Goal: Information Seeking & Learning: Learn about a topic

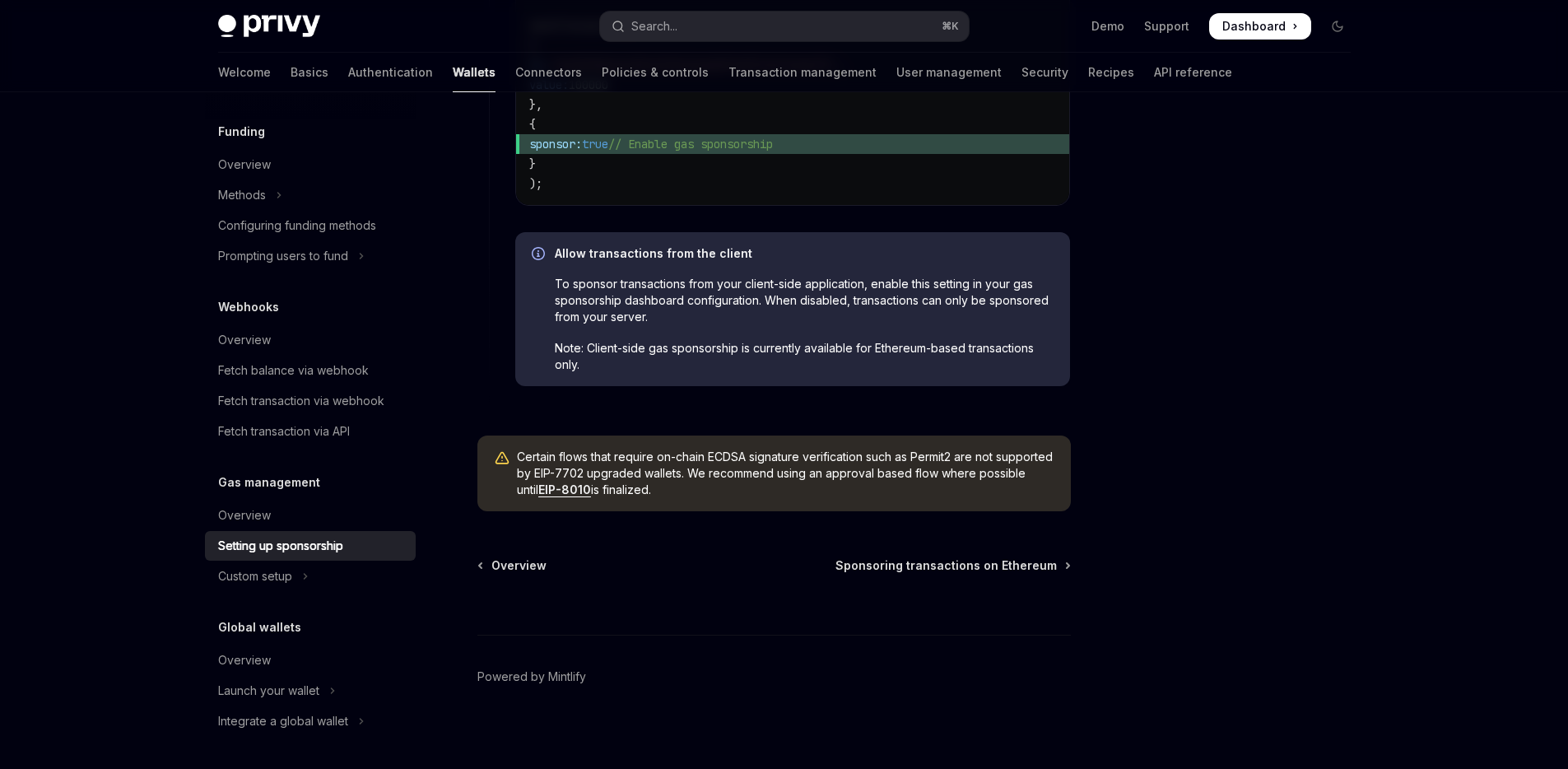
scroll to position [1257, 0]
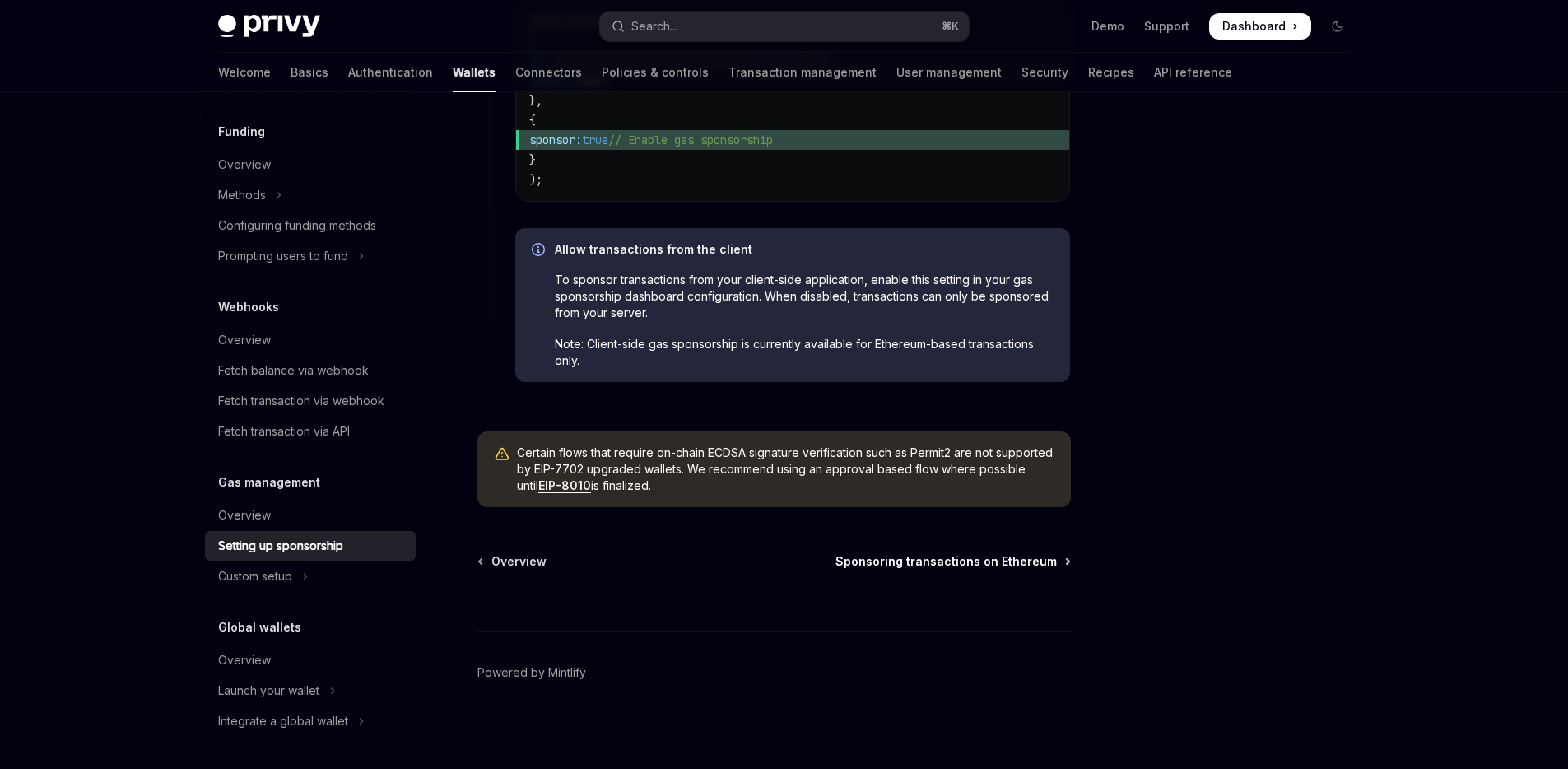
click at [914, 570] on span "Sponsoring transactions on Ethereum" at bounding box center [946, 561] width 221 height 17
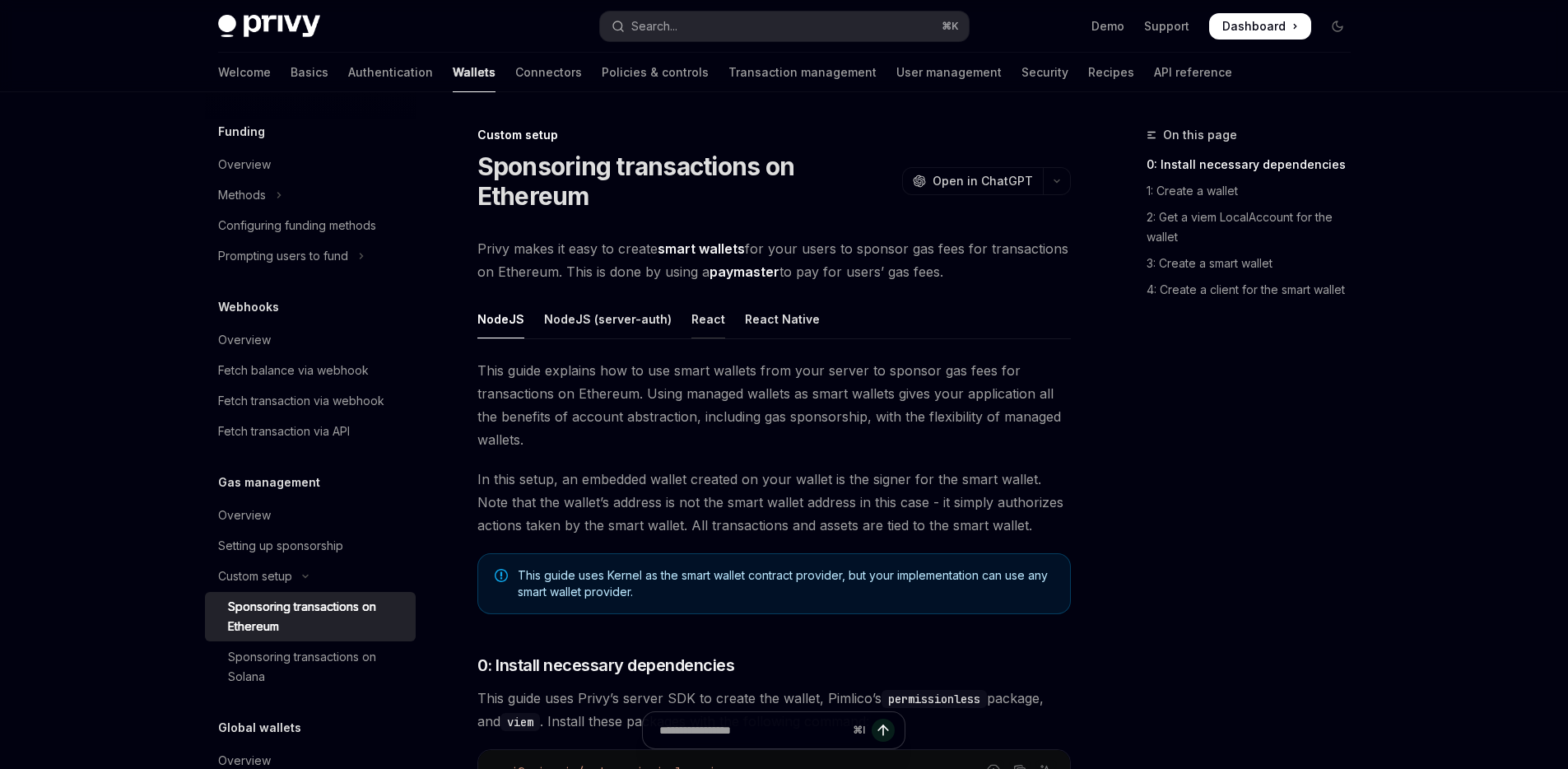
click at [703, 318] on div "React" at bounding box center [708, 319] width 34 height 39
type textarea "*"
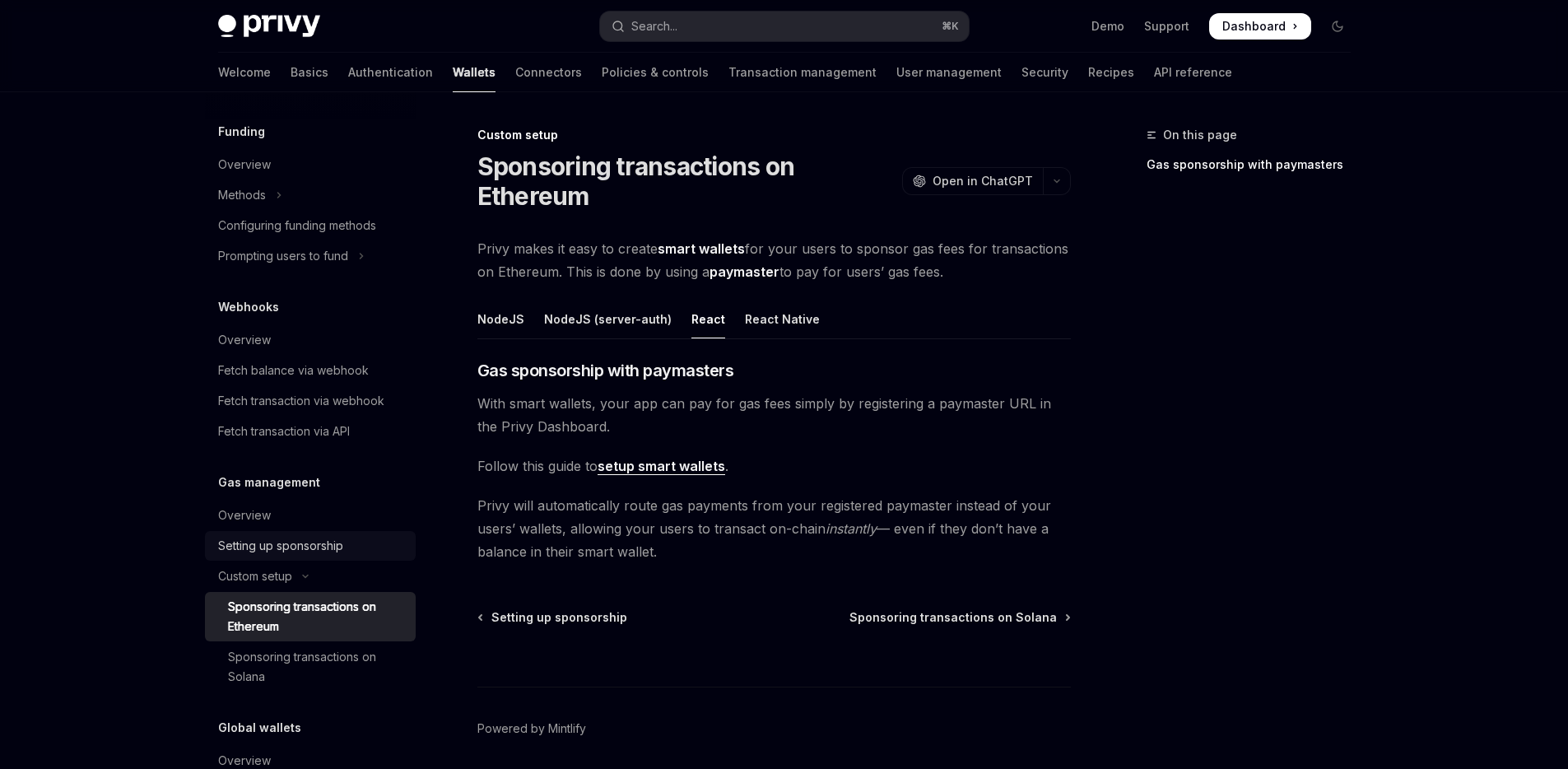
click at [311, 538] on div "Setting up sponsorship" at bounding box center [280, 546] width 125 height 19
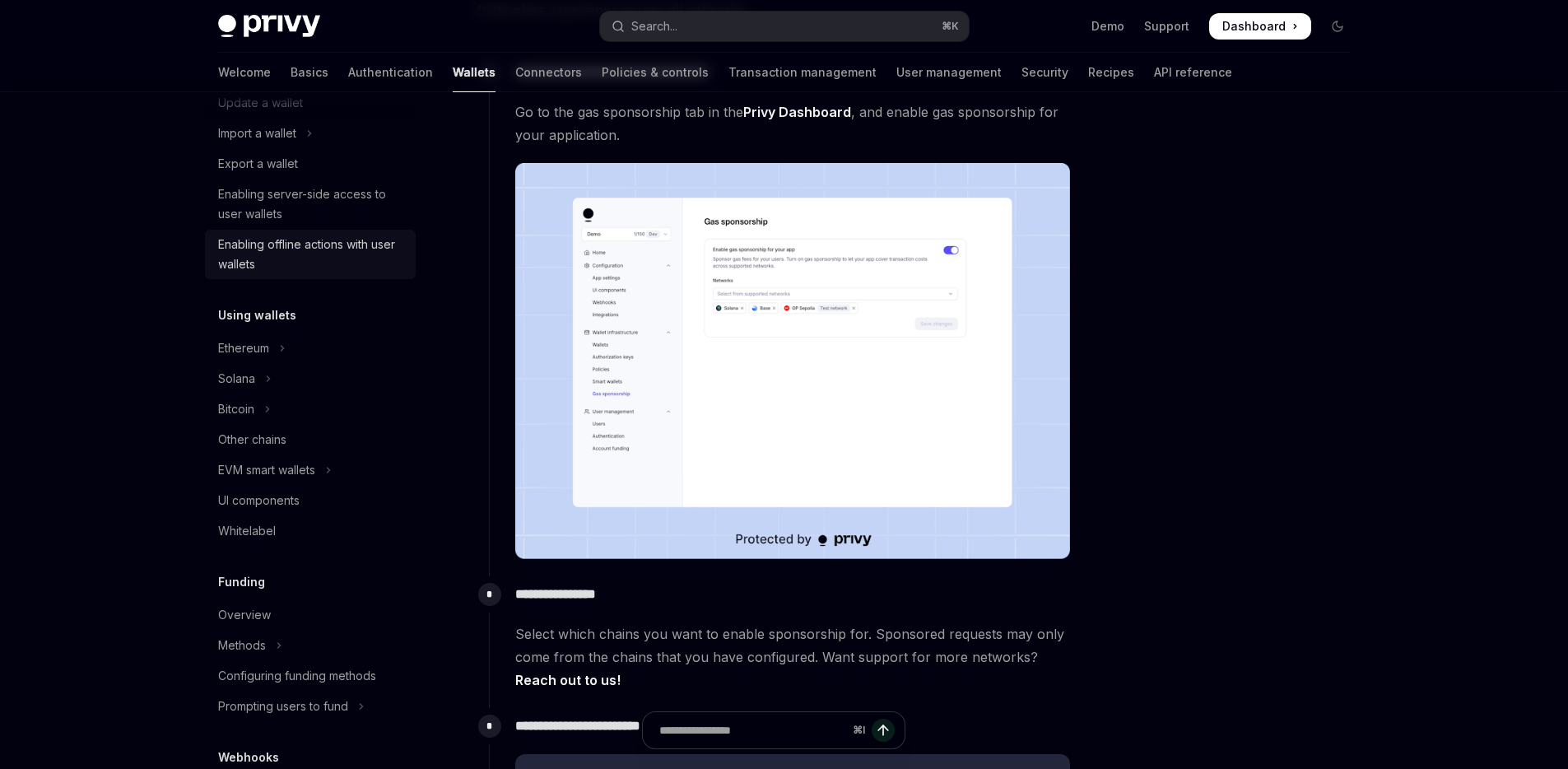
scroll to position [564, 0]
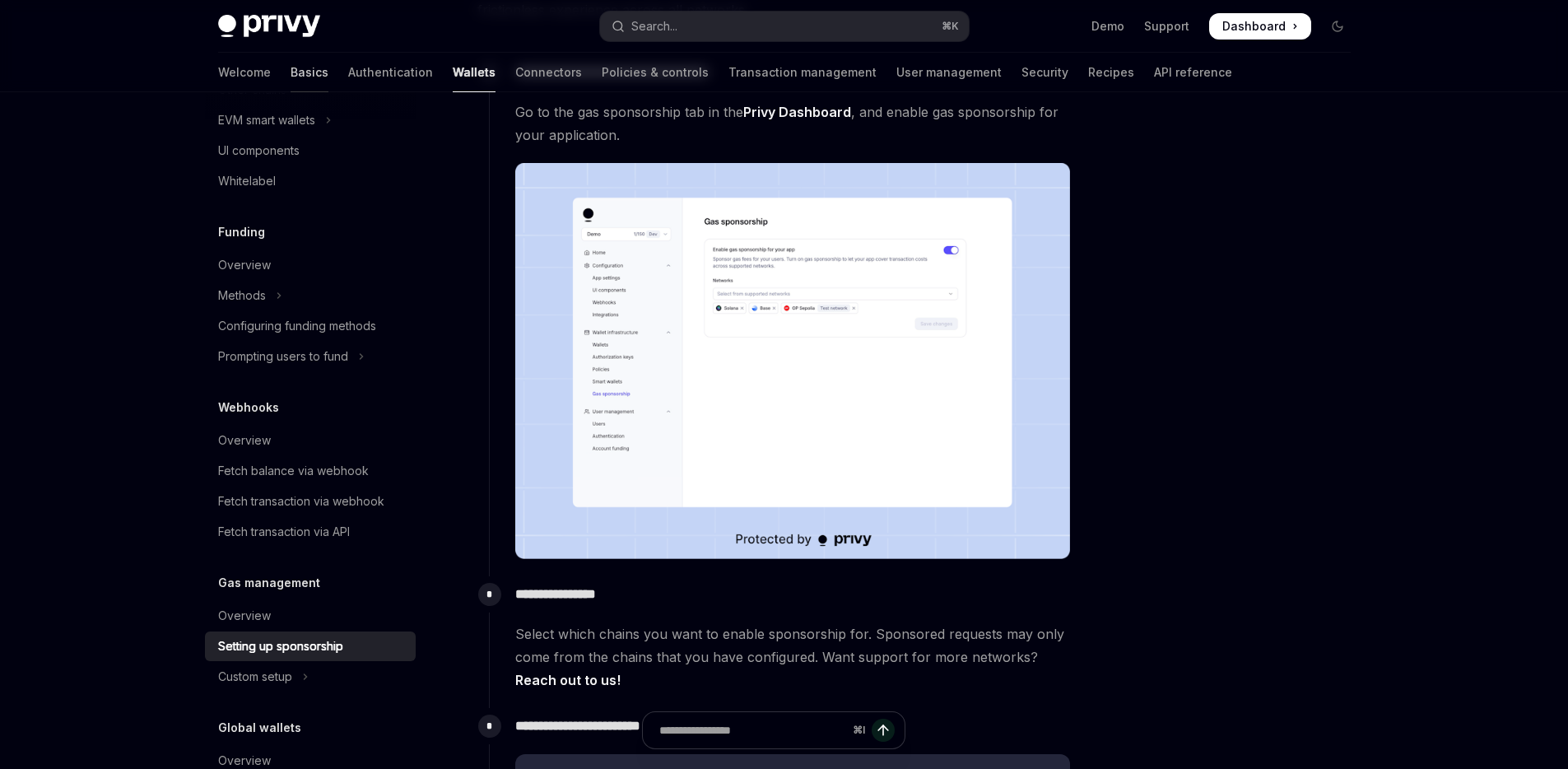
click at [290, 72] on link "Basics" at bounding box center [309, 73] width 38 height 40
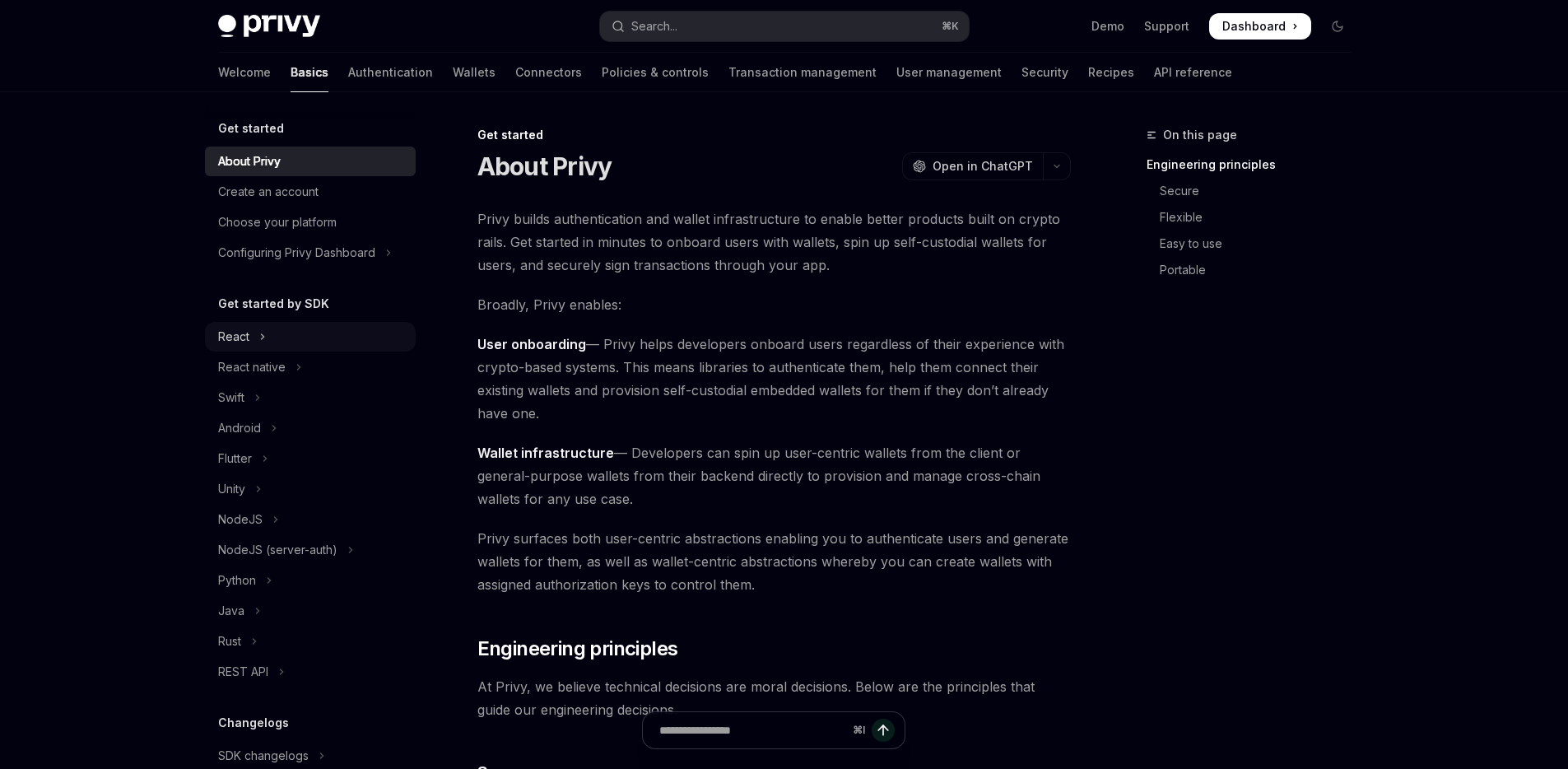
click at [265, 336] on button "React" at bounding box center [311, 336] width 211 height 29
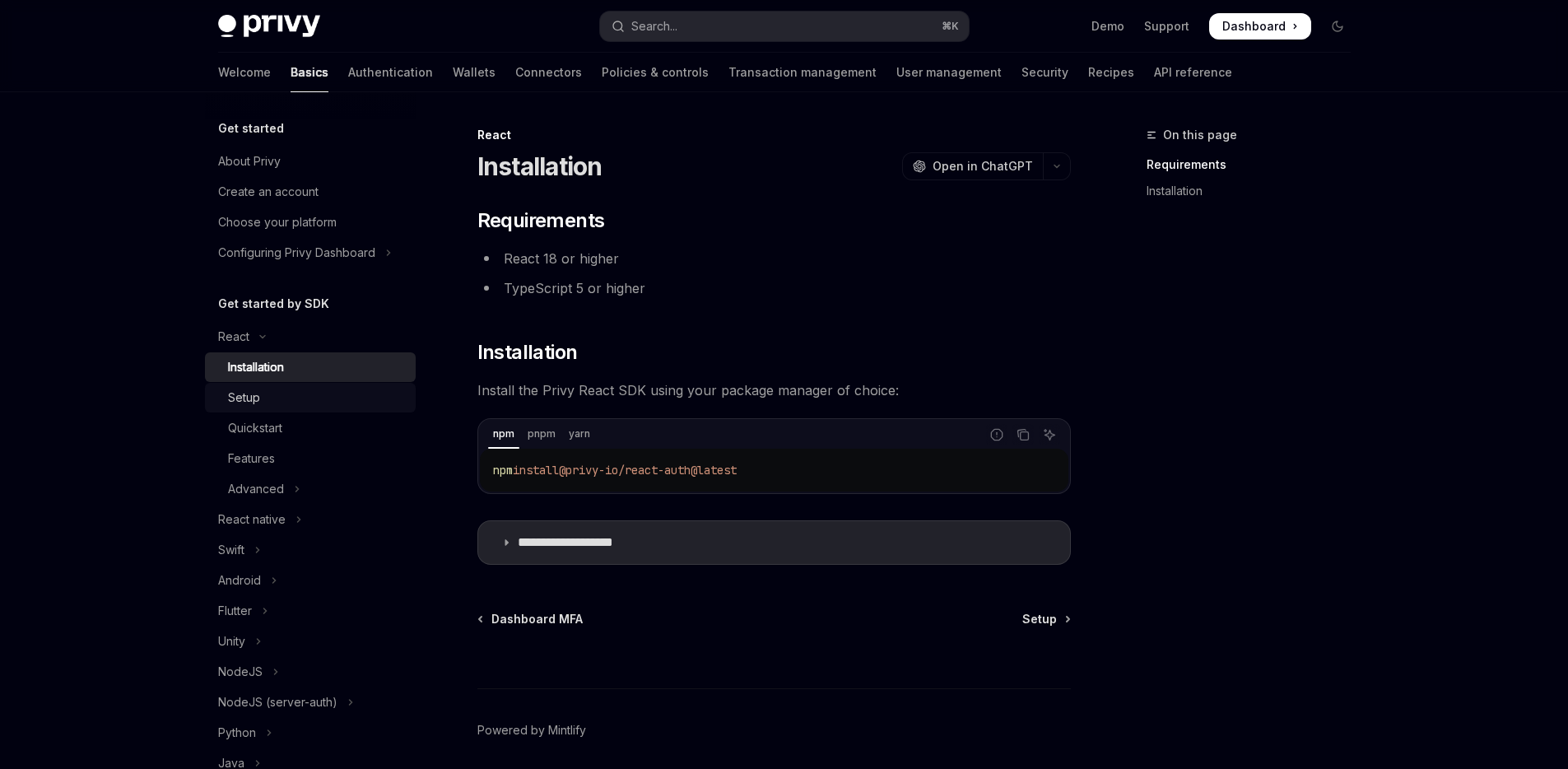
click at [274, 402] on div "Setup" at bounding box center [317, 397] width 178 height 19
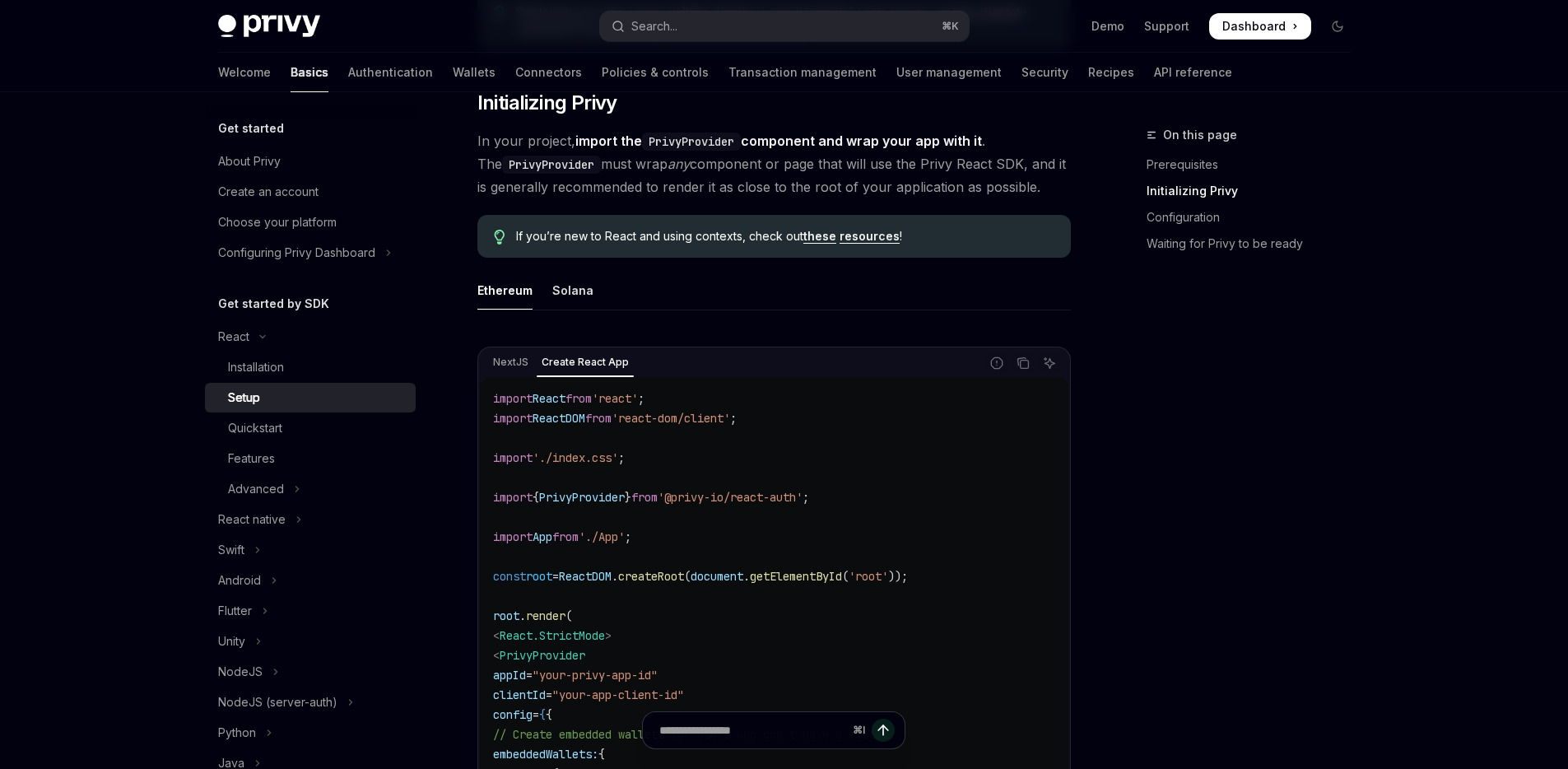
scroll to position [527, 0]
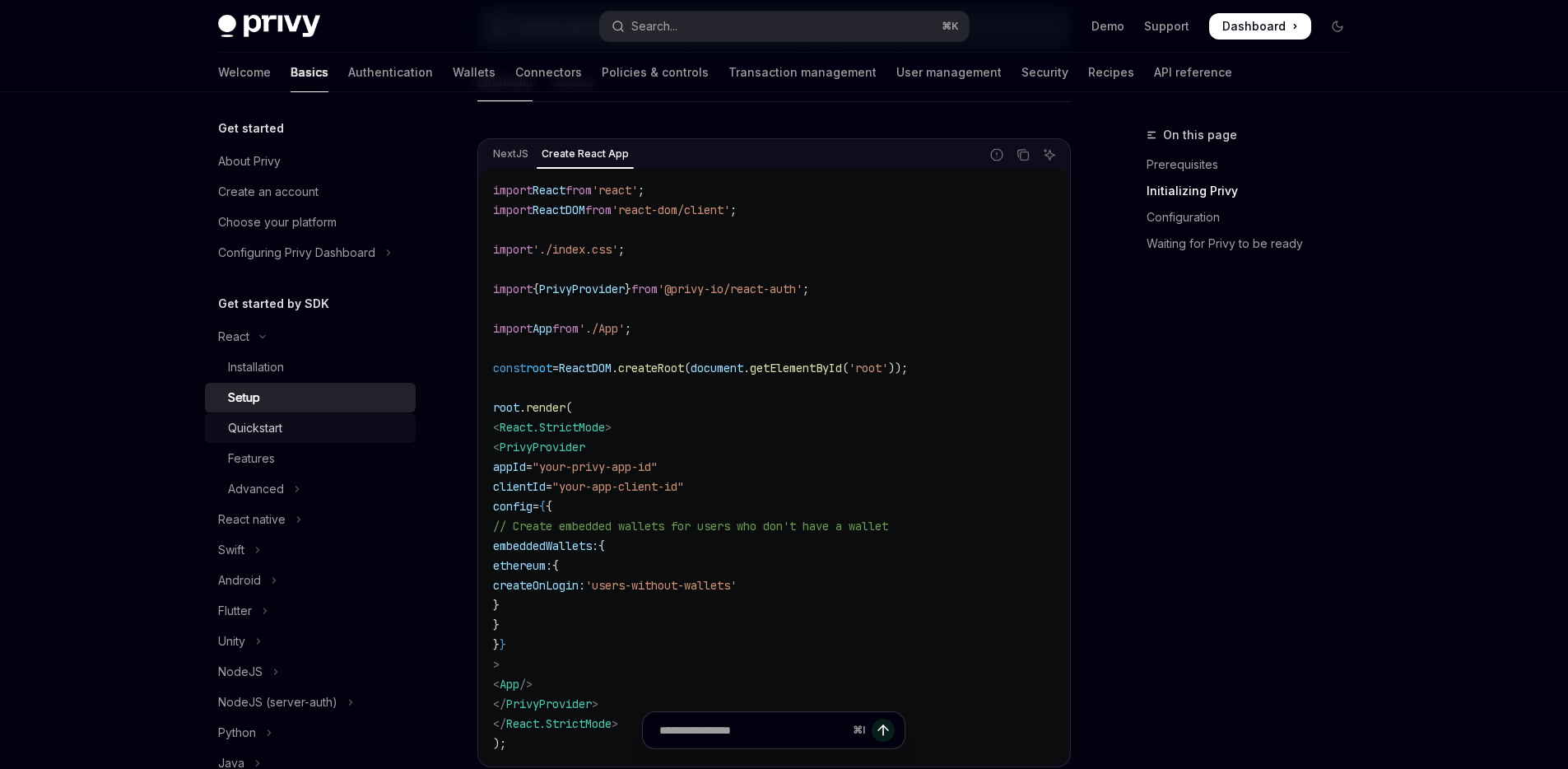
click at [304, 425] on div "Quickstart" at bounding box center [317, 428] width 178 height 19
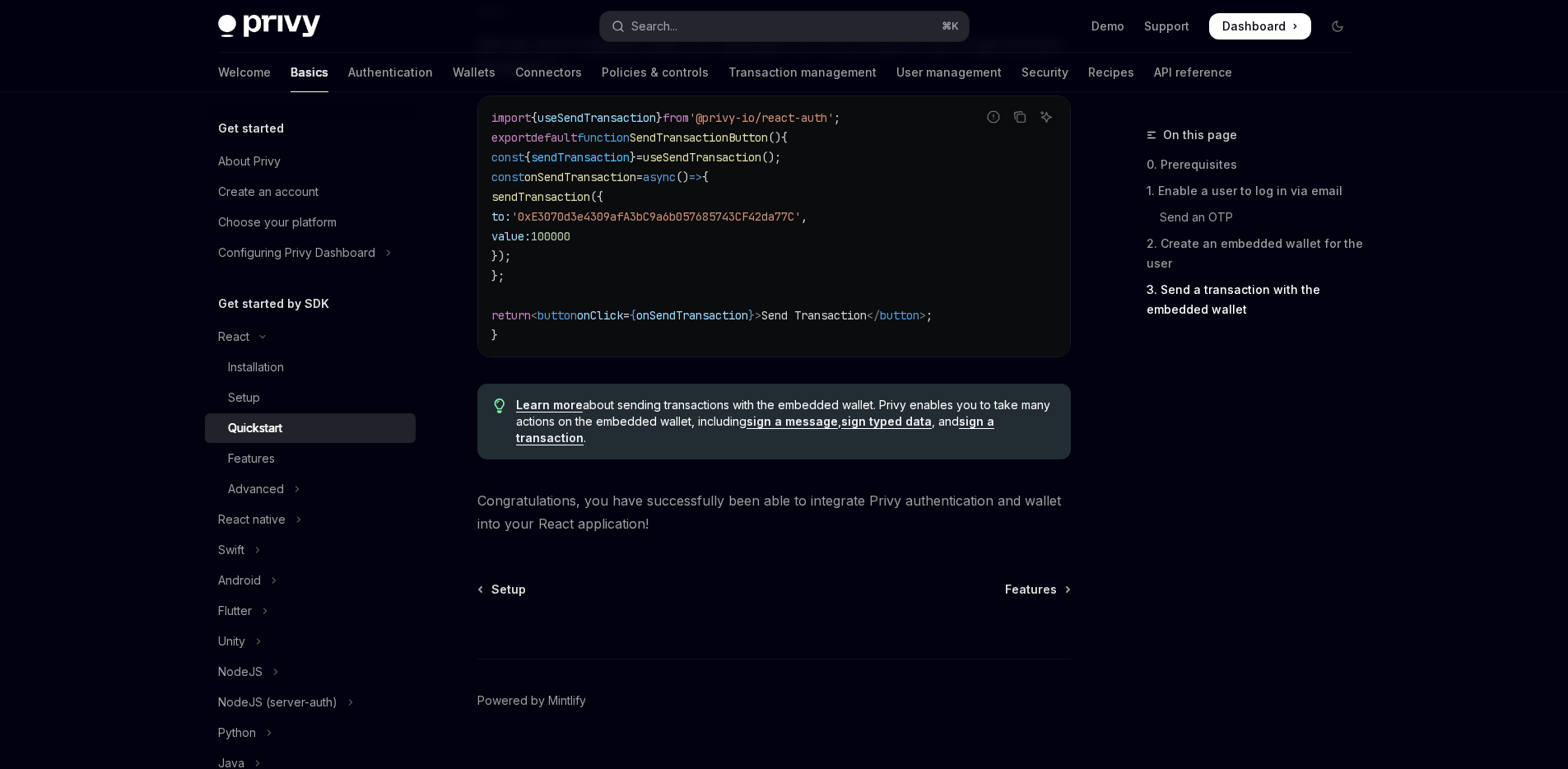
scroll to position [1641, 0]
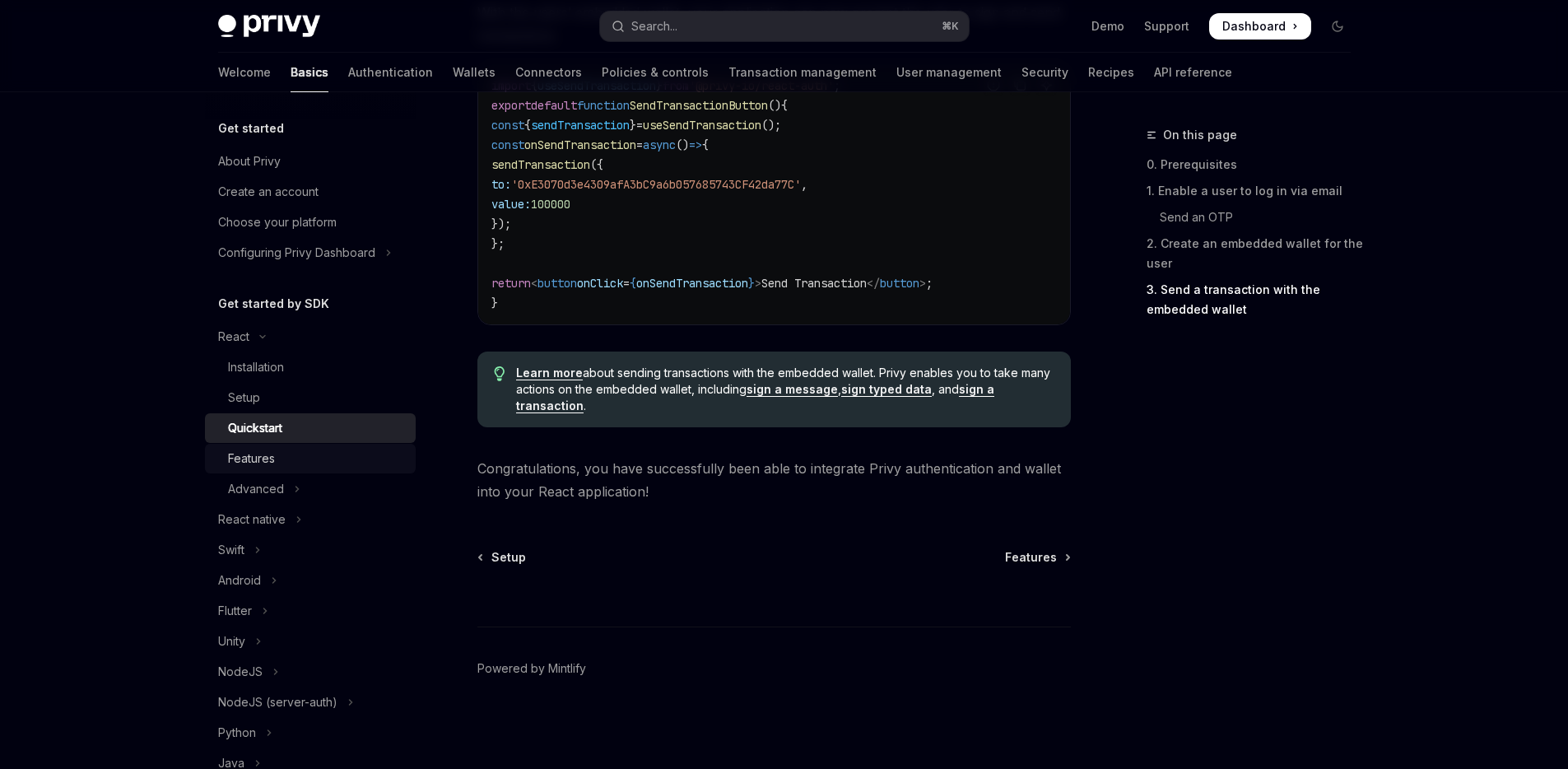
click at [267, 461] on div "Features" at bounding box center [251, 458] width 47 height 19
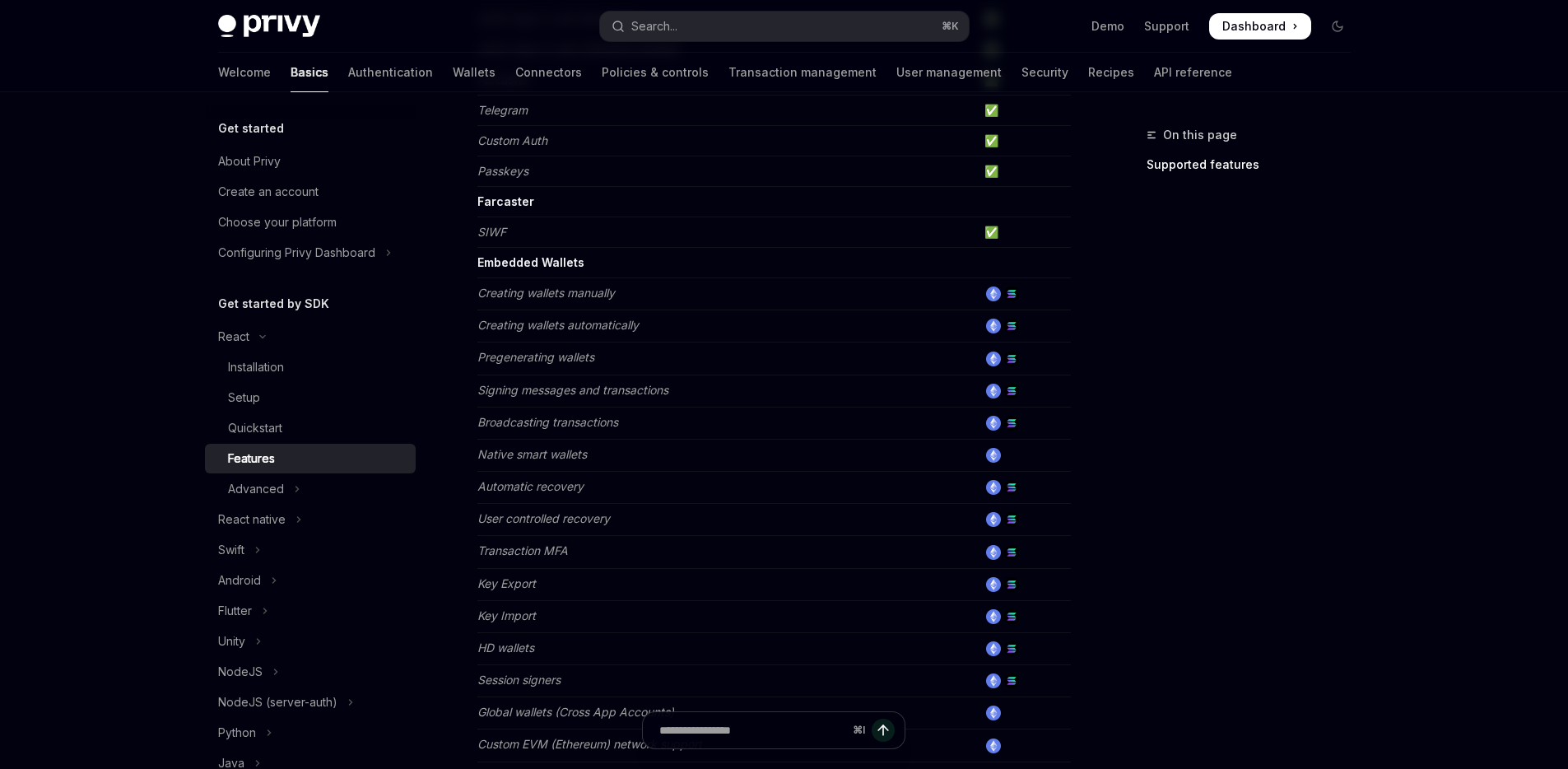
scroll to position [502, 0]
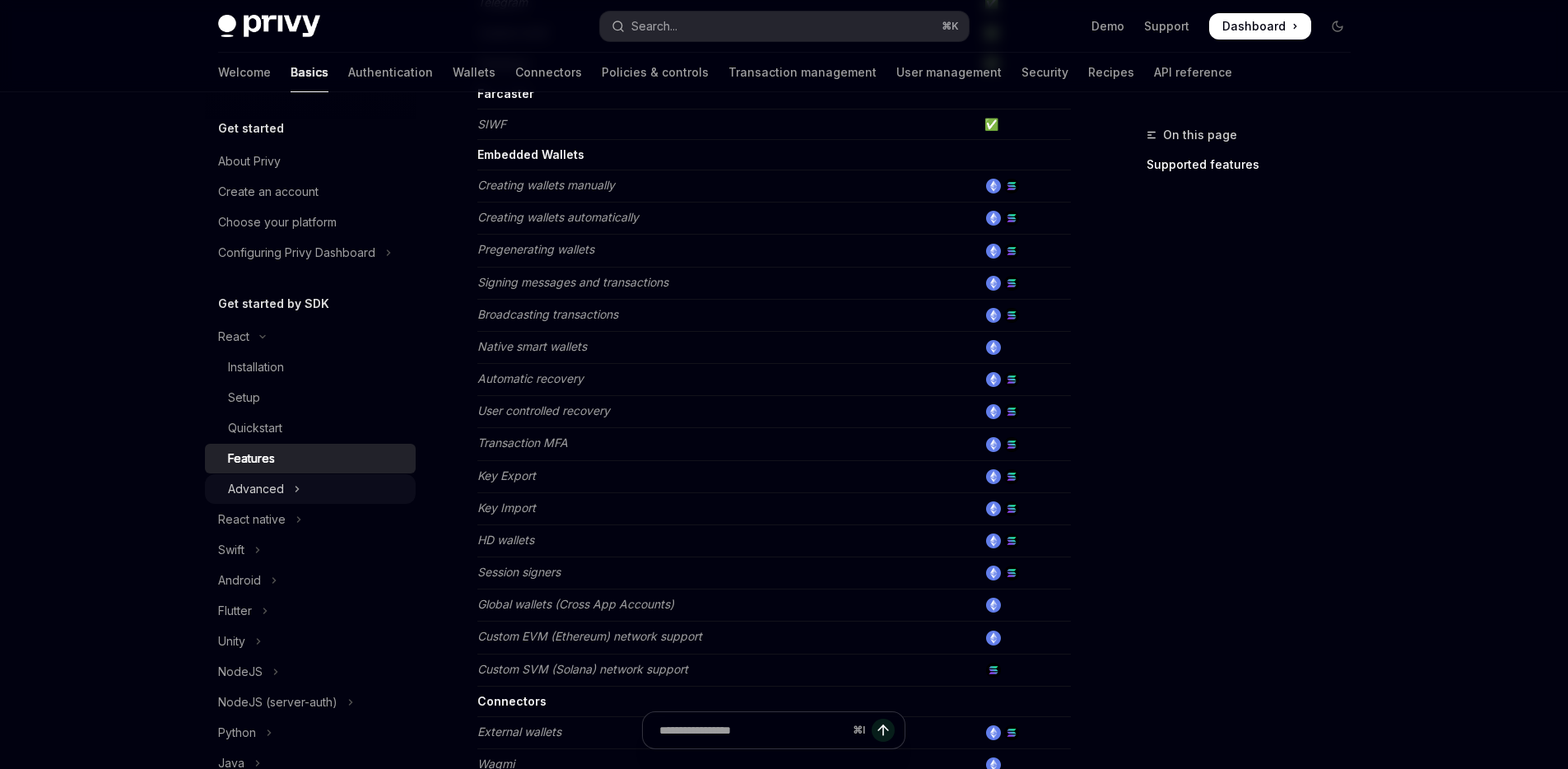
click at [273, 487] on div "Advanced" at bounding box center [256, 488] width 56 height 19
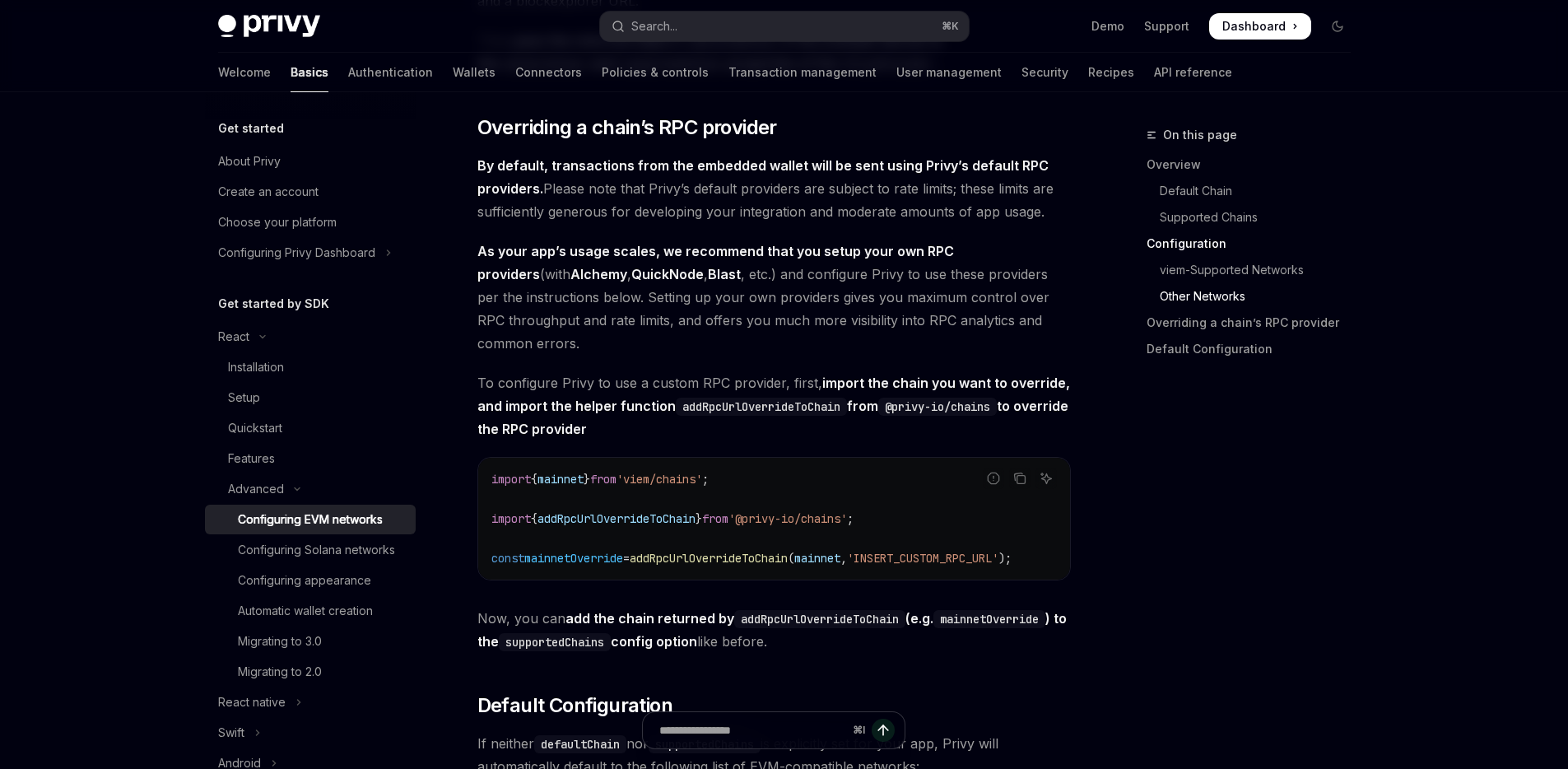
scroll to position [3587, 0]
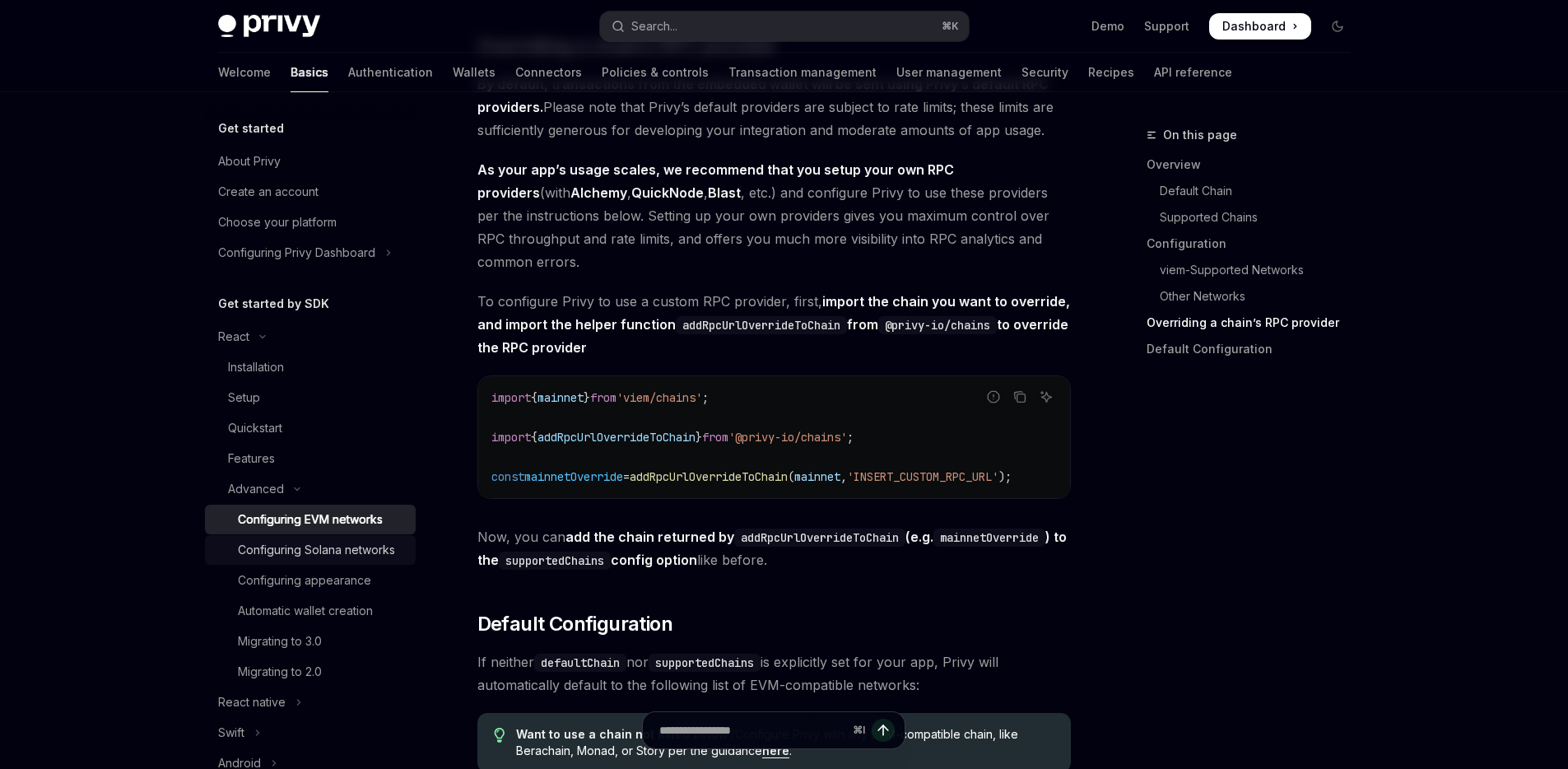
click at [268, 549] on div "Configuring Solana networks" at bounding box center [317, 550] width 158 height 19
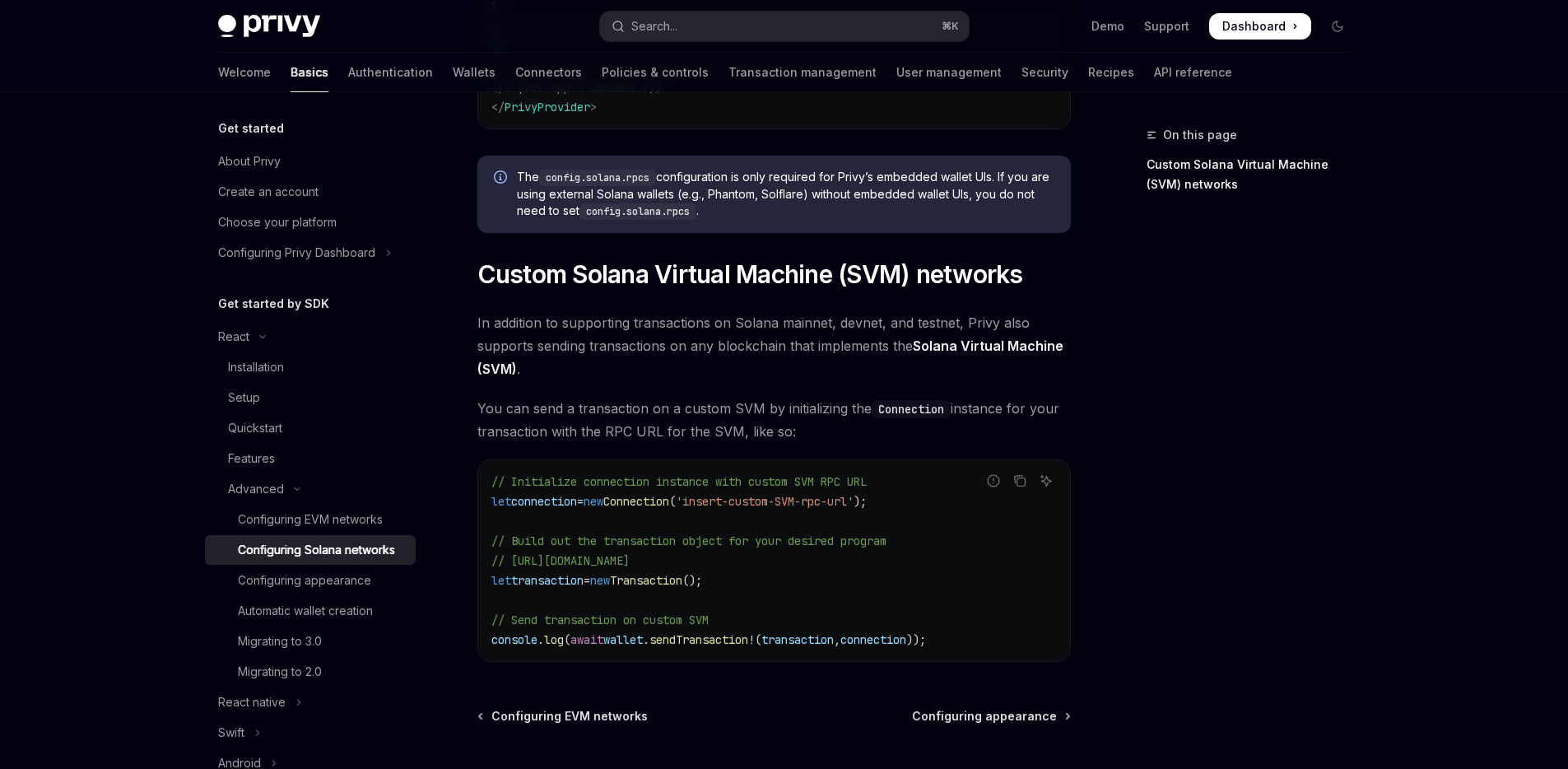
scroll to position [788, 0]
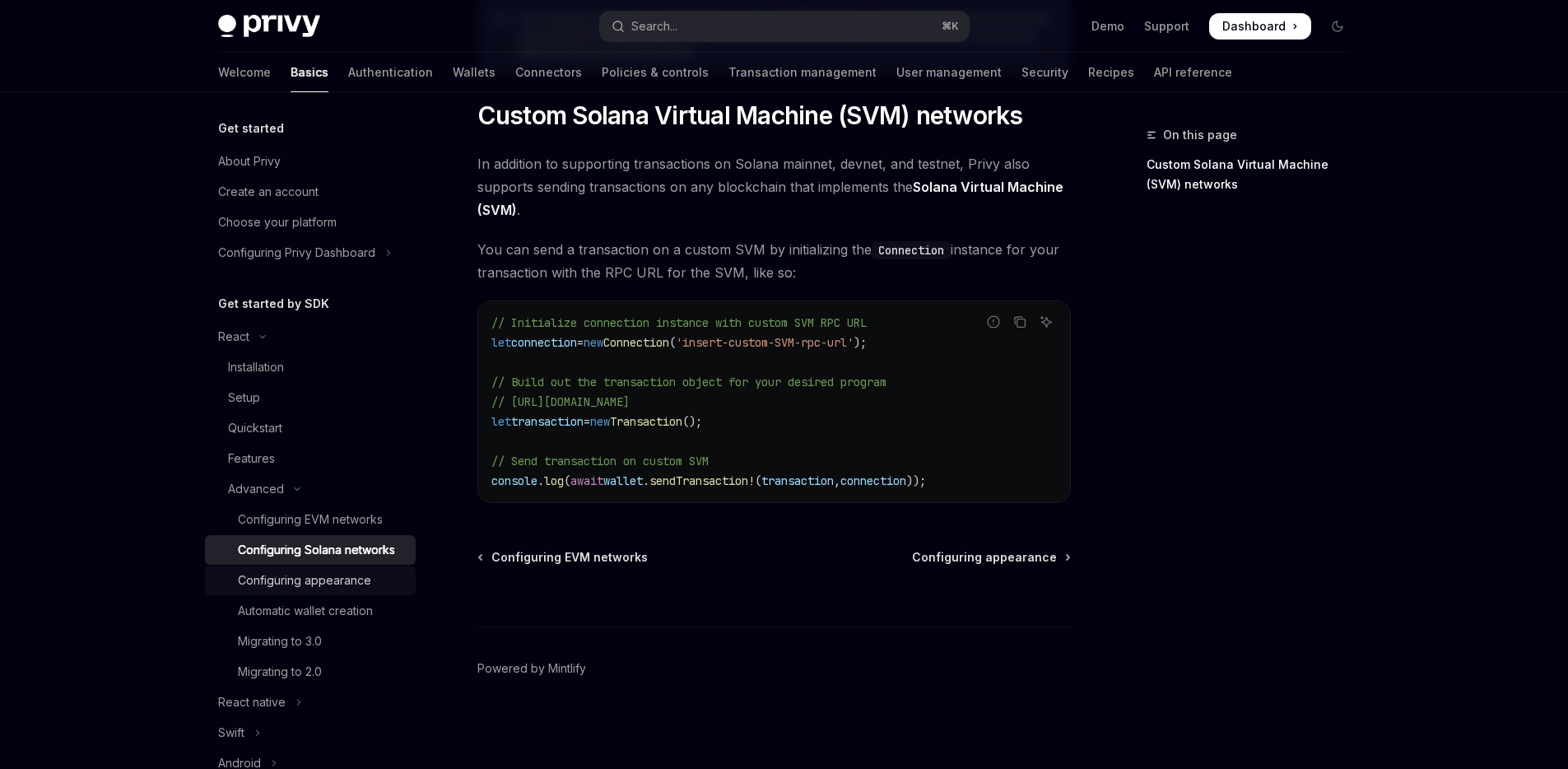
click at [291, 589] on div "Configuring appearance" at bounding box center [304, 581] width 134 height 19
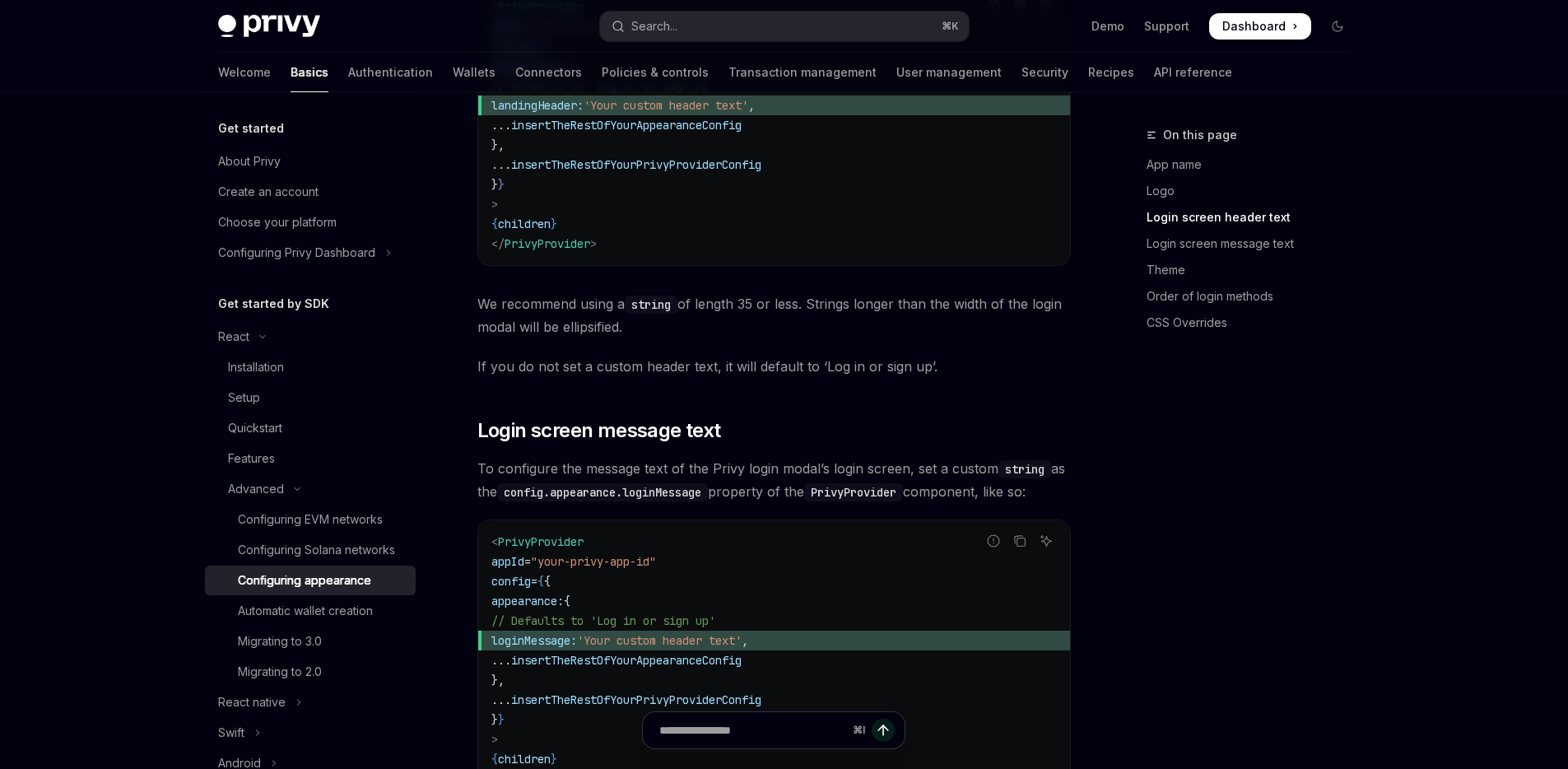
scroll to position [1867, 0]
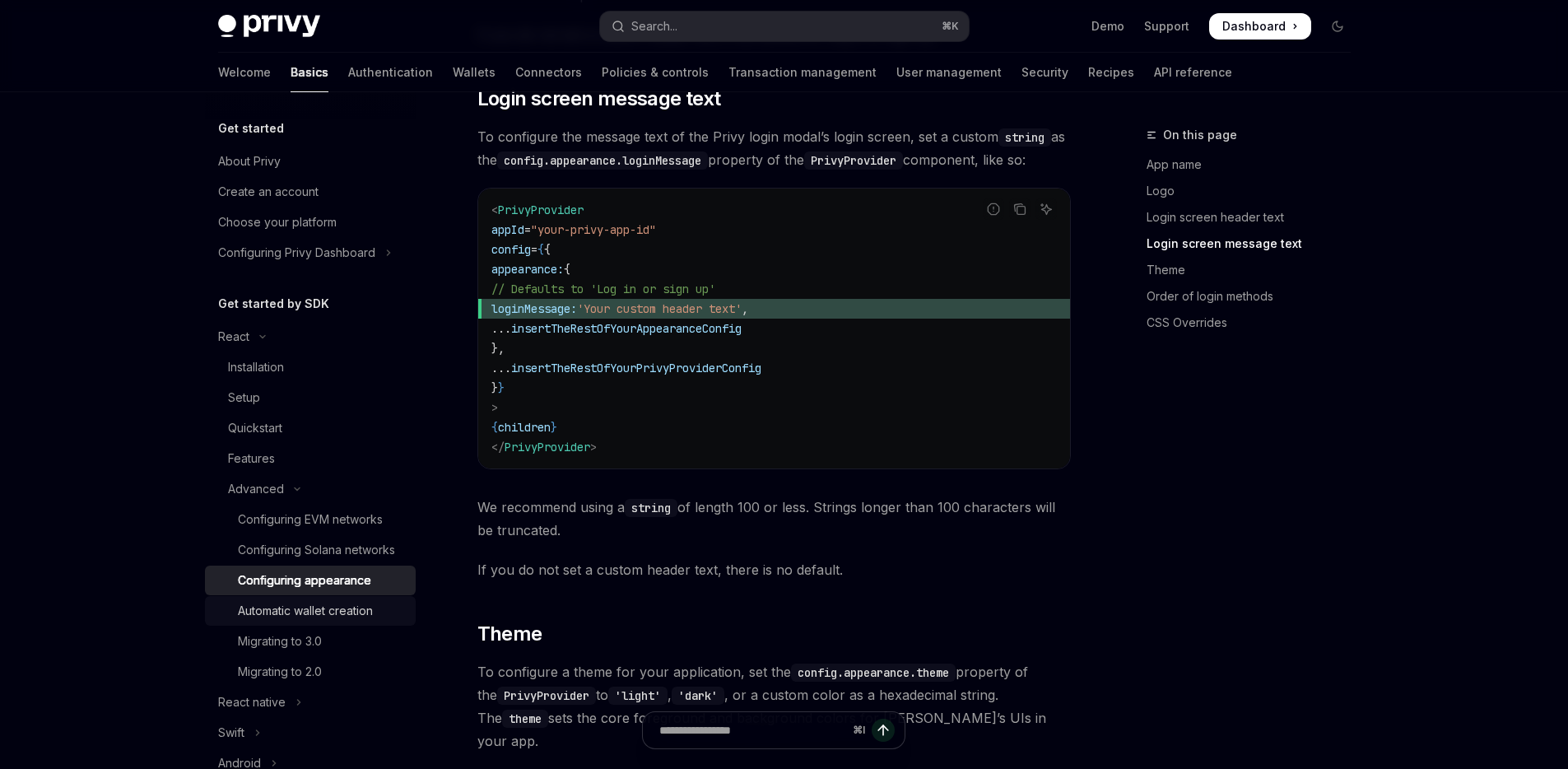
click at [288, 619] on link "Automatic wallet creation" at bounding box center [311, 610] width 211 height 29
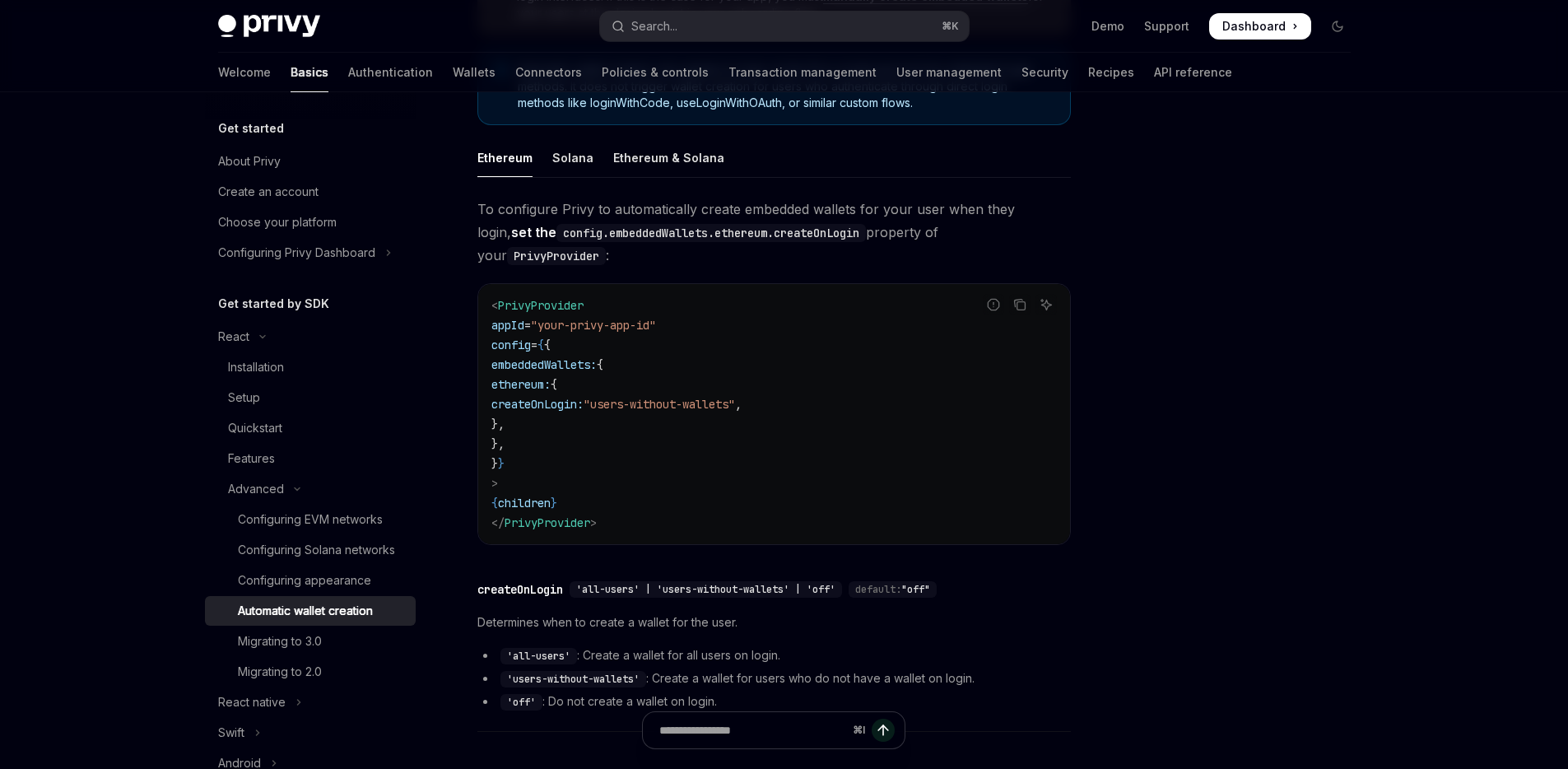
scroll to position [525, 0]
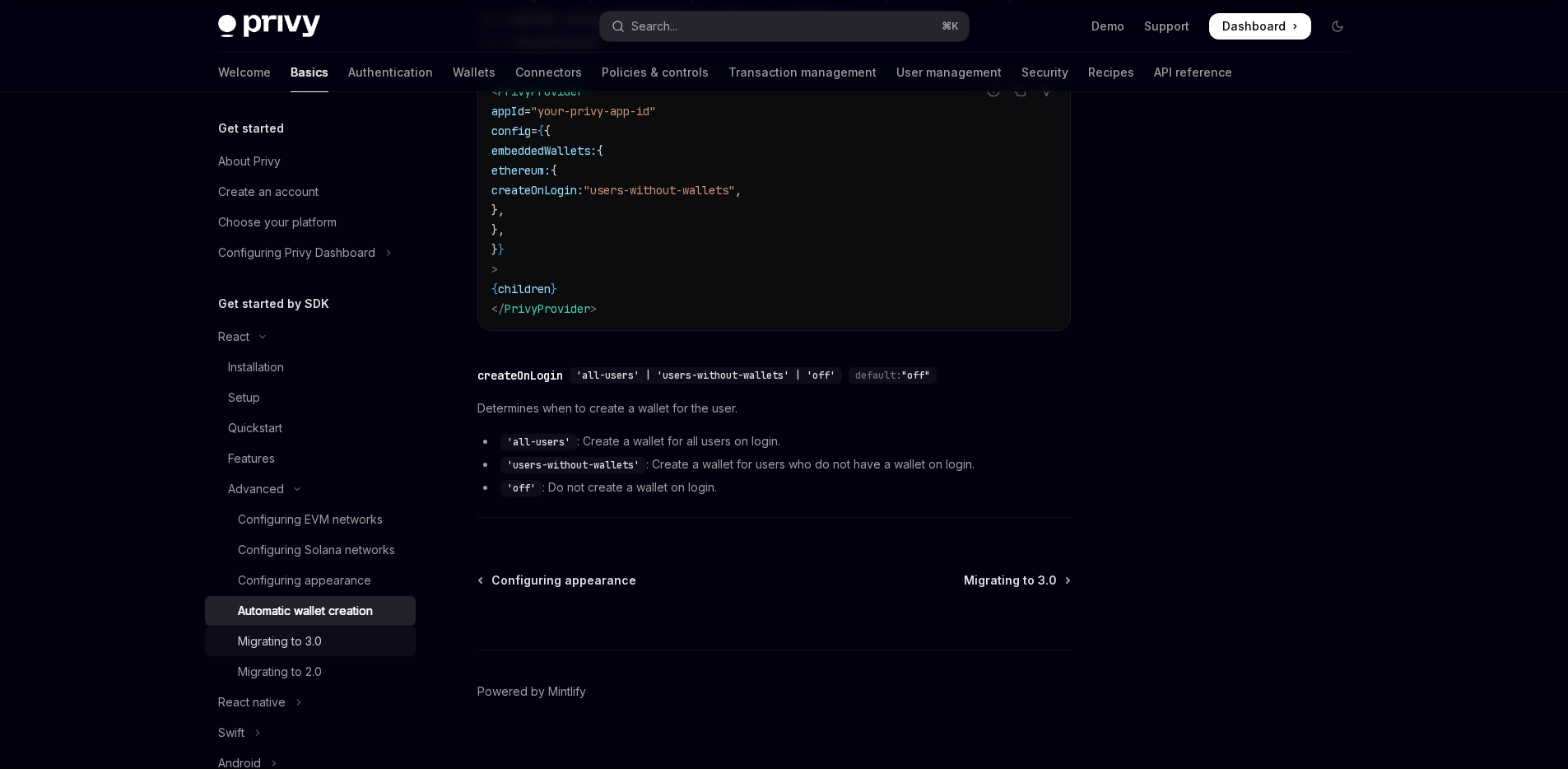
click at [296, 651] on div "Migrating to 3.0" at bounding box center [280, 641] width 84 height 19
type textarea "*"
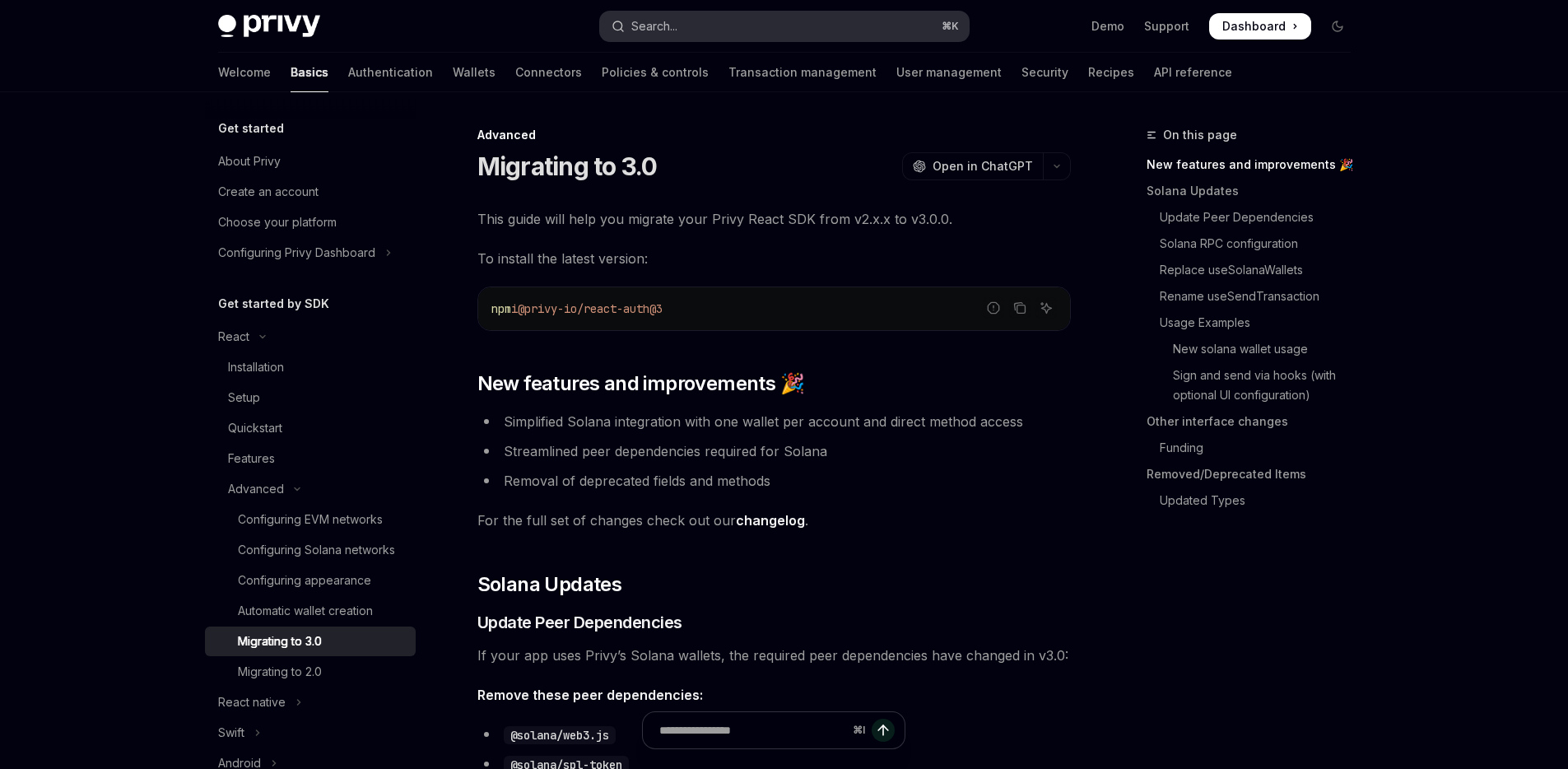
click at [743, 20] on button "Search... ⌘ K" at bounding box center [784, 26] width 369 height 29
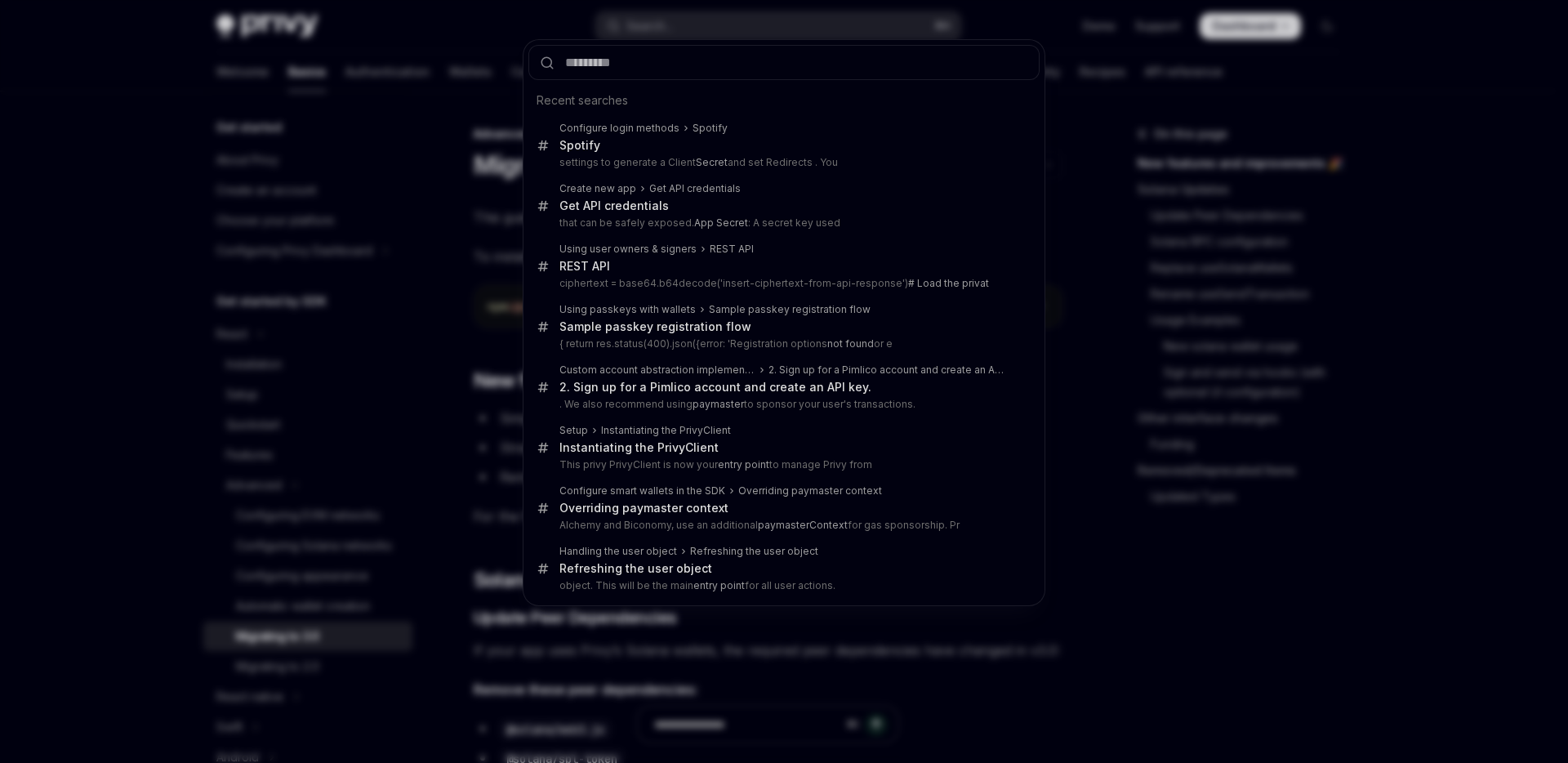
type input "**********"
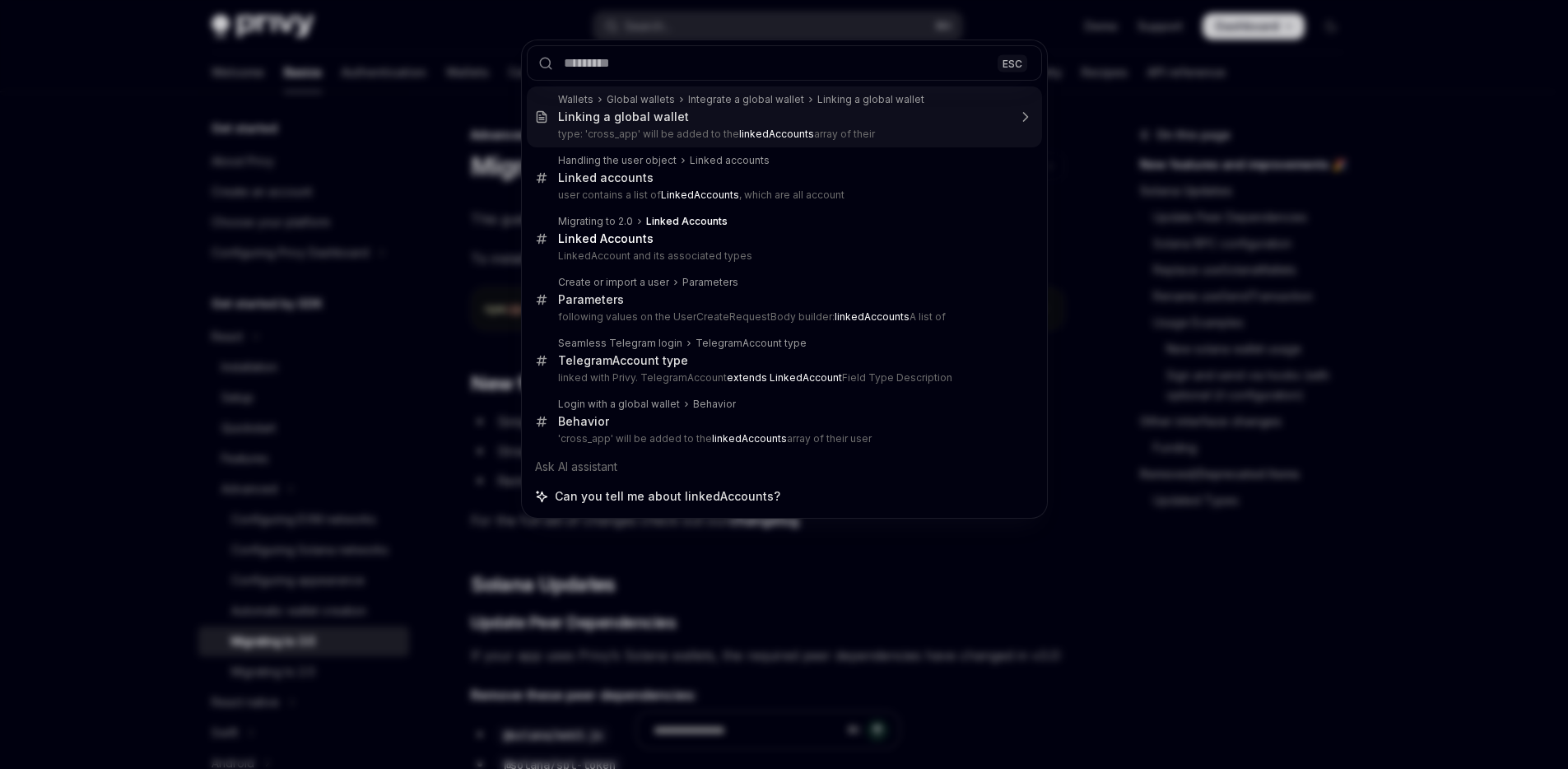
type textarea "*"
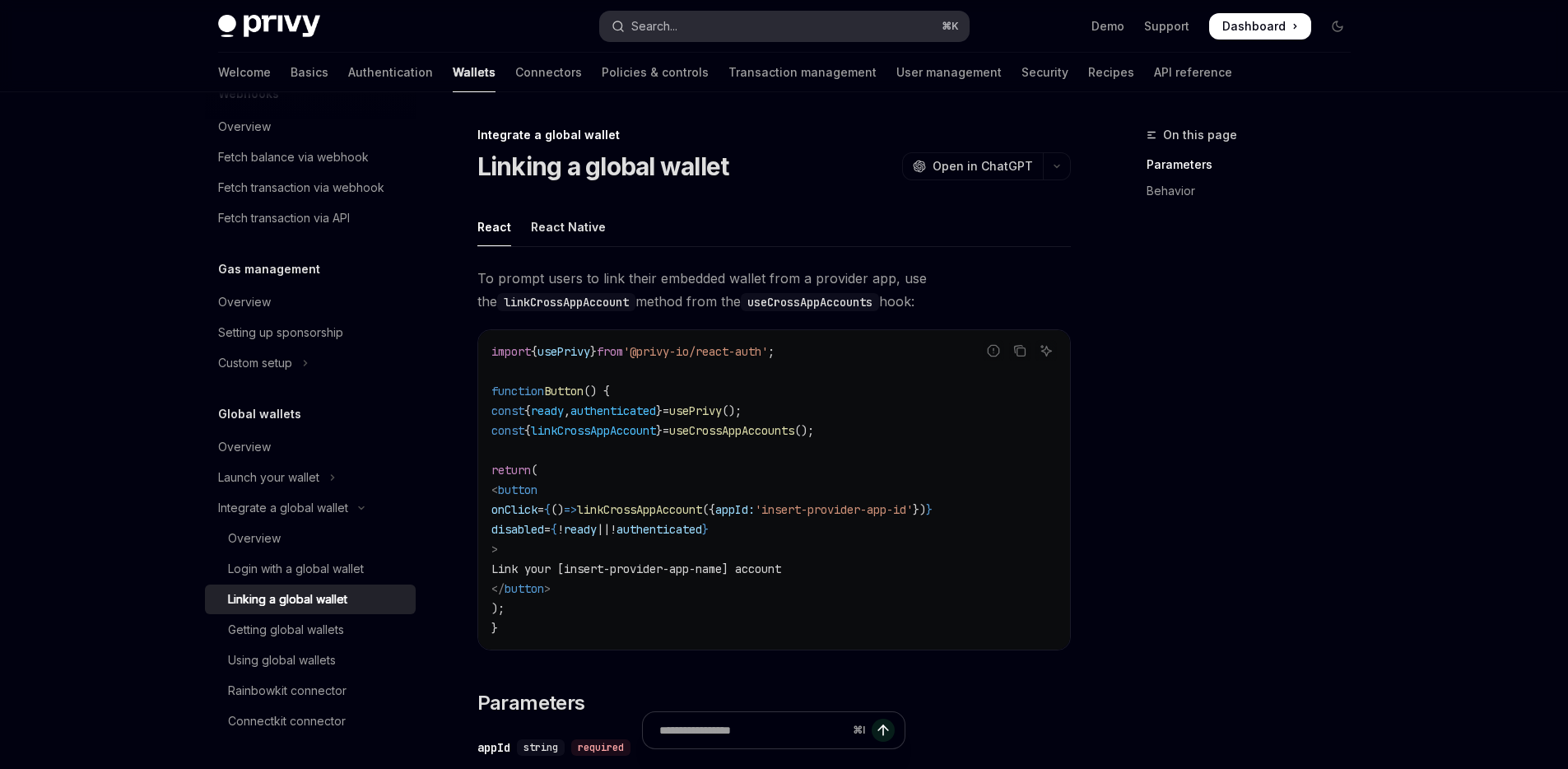
click at [717, 21] on button "Search... ⌘ K" at bounding box center [784, 26] width 369 height 29
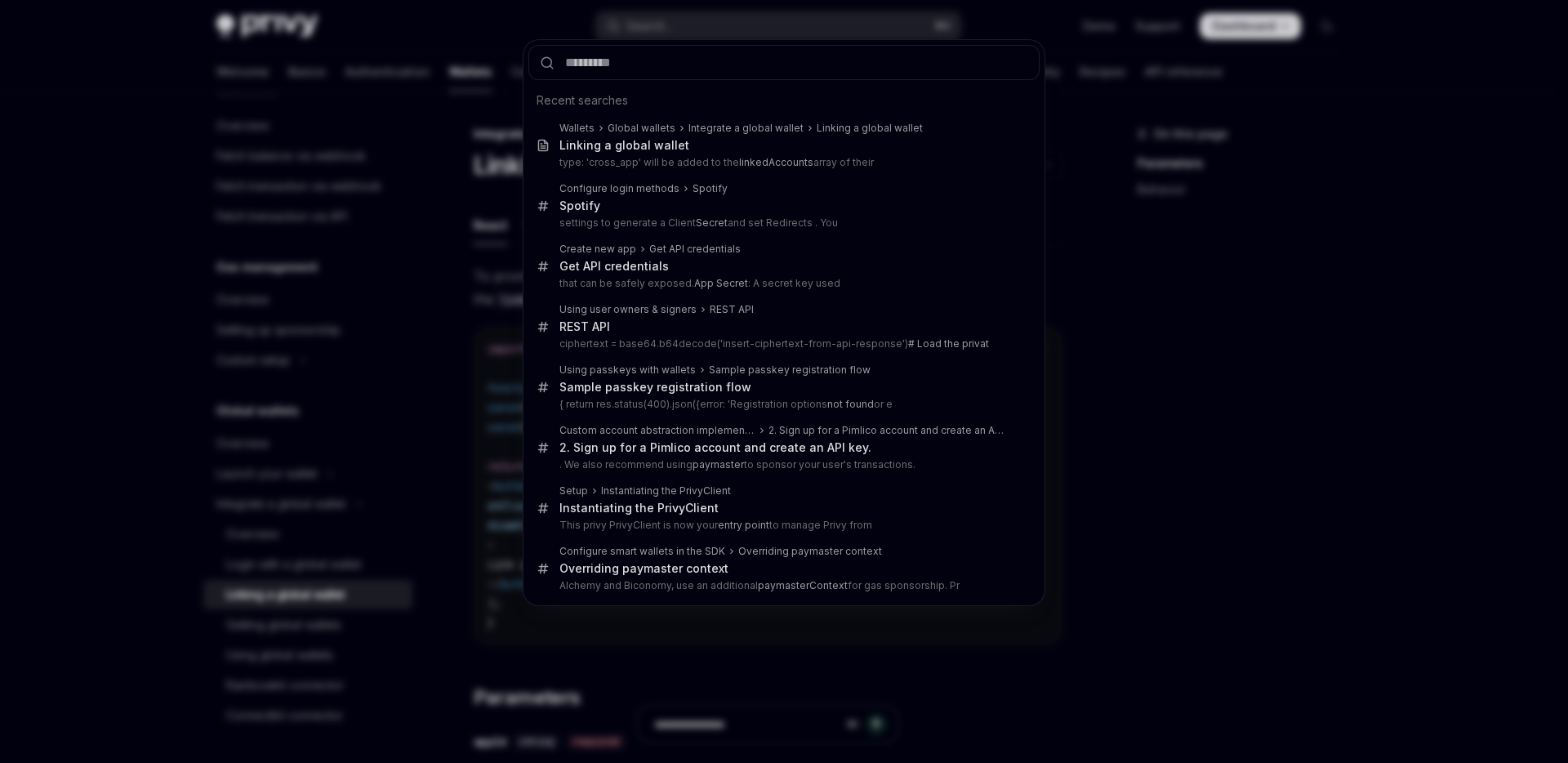
type input "**********"
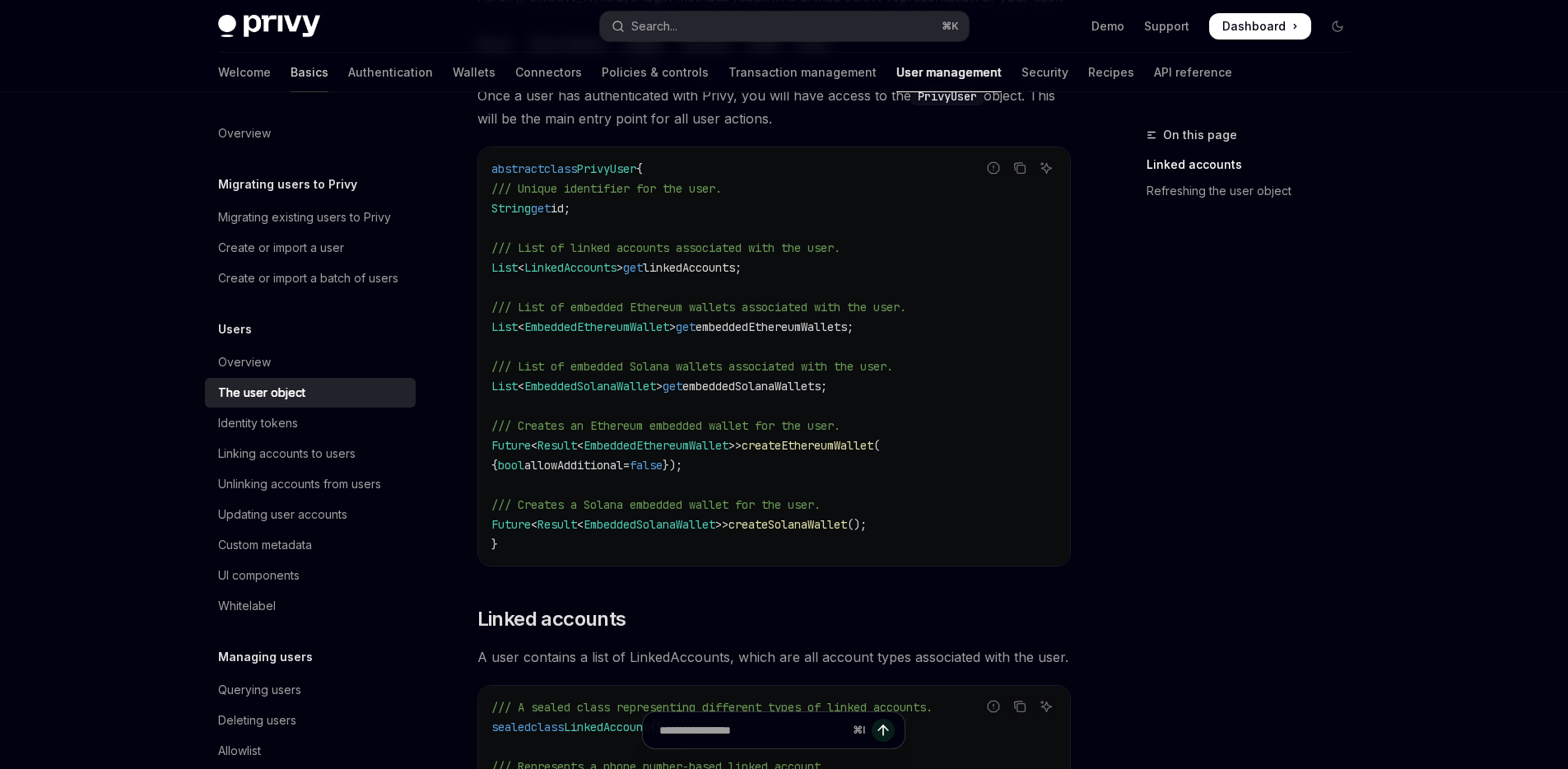
click at [290, 74] on link "Basics" at bounding box center [309, 73] width 38 height 40
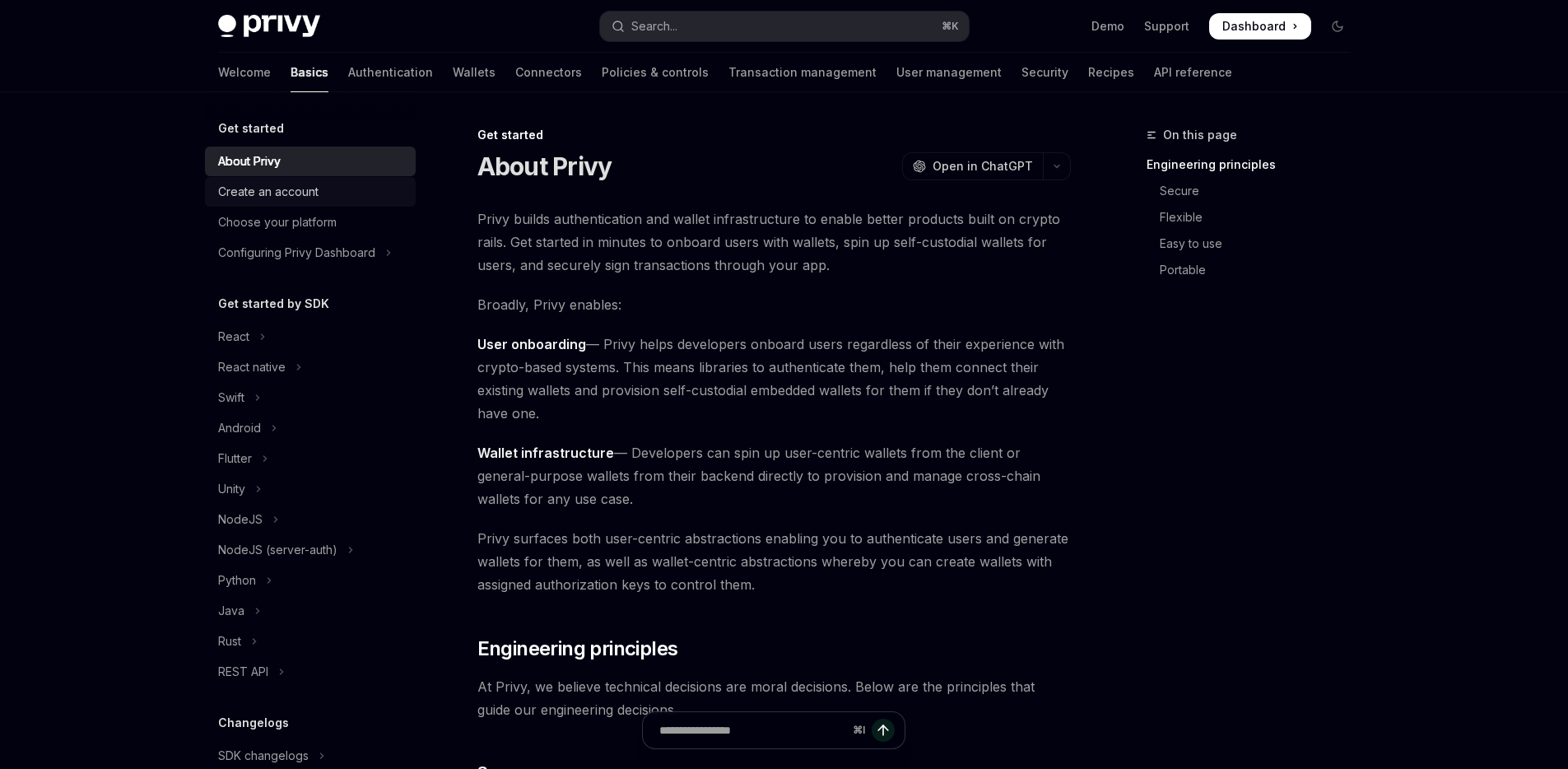
click at [344, 194] on div "Create an account" at bounding box center [311, 192] width 188 height 19
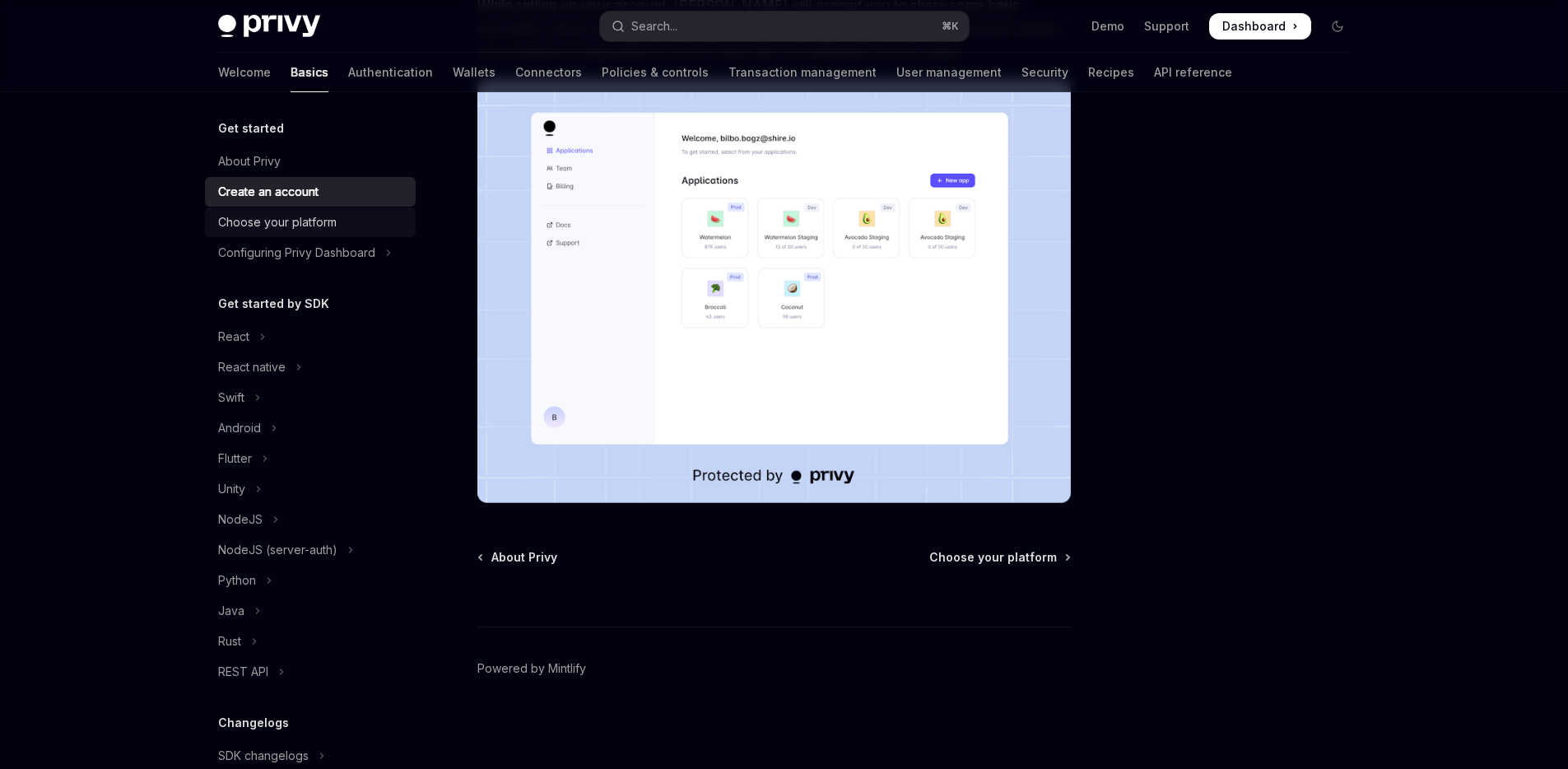
click at [251, 230] on div "Choose your platform" at bounding box center [277, 222] width 119 height 19
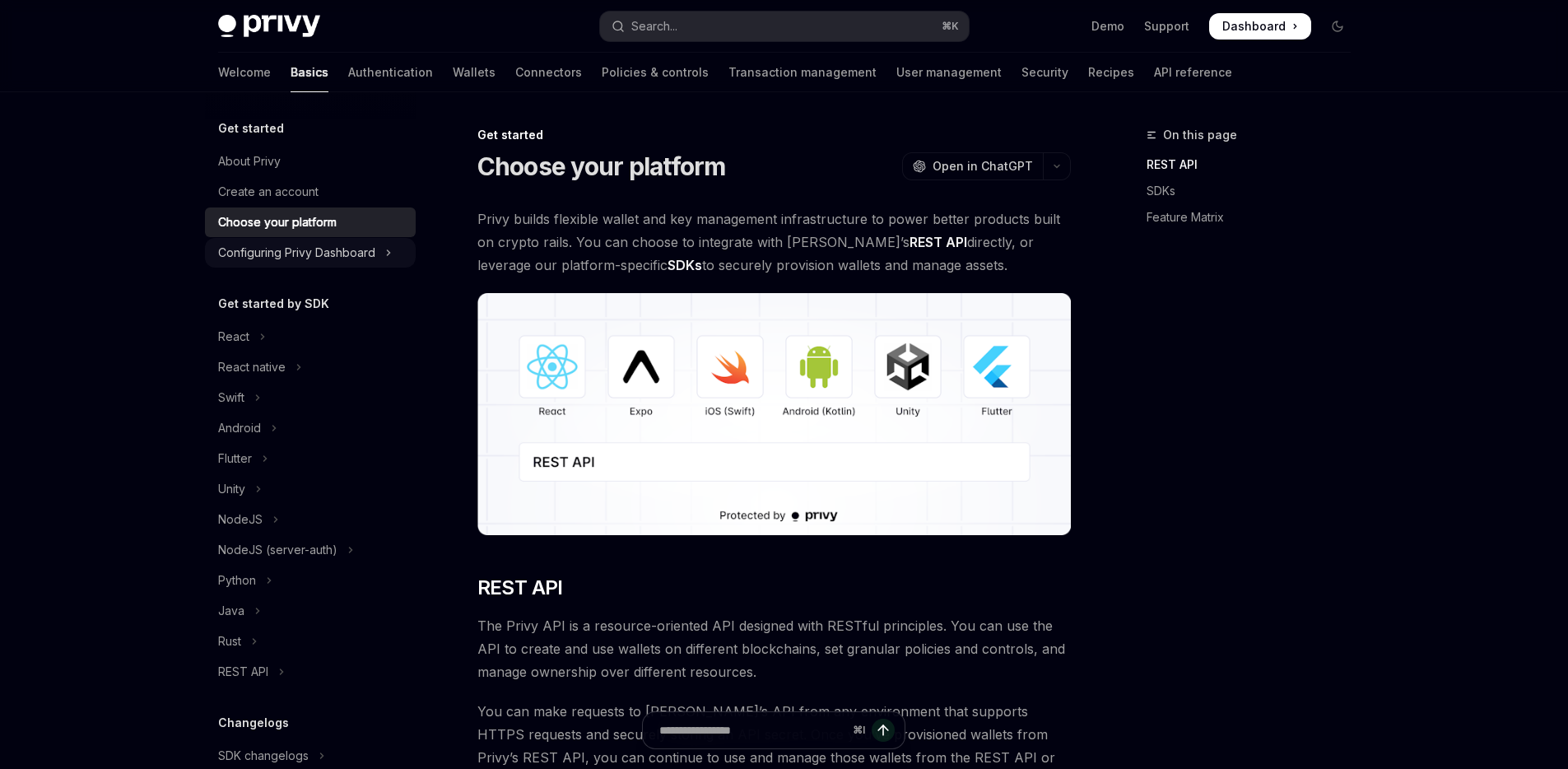
click at [327, 250] on div "Configuring Privy Dashboard" at bounding box center [296, 252] width 158 height 19
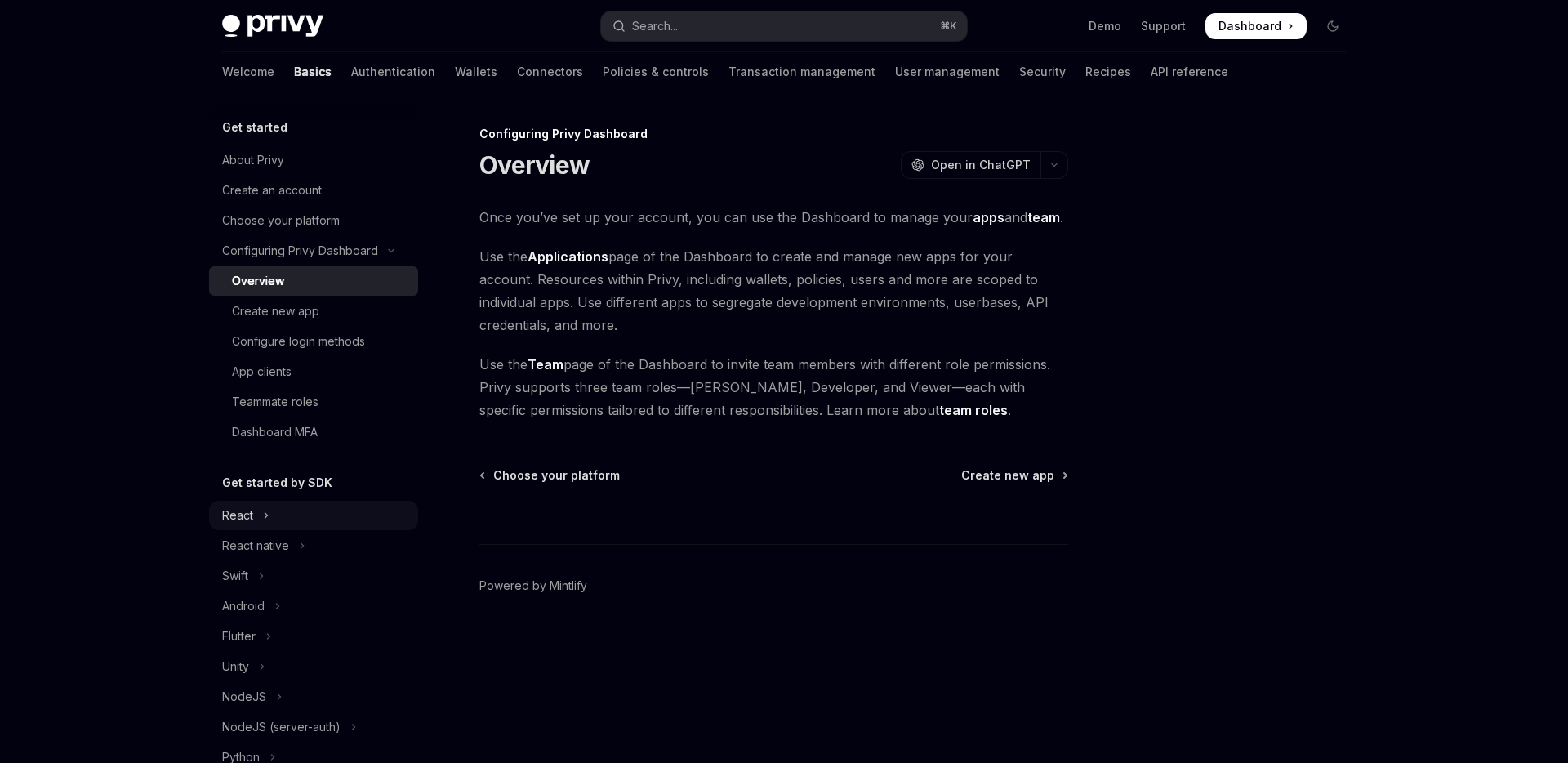
click at [306, 527] on button "React" at bounding box center [313, 515] width 209 height 29
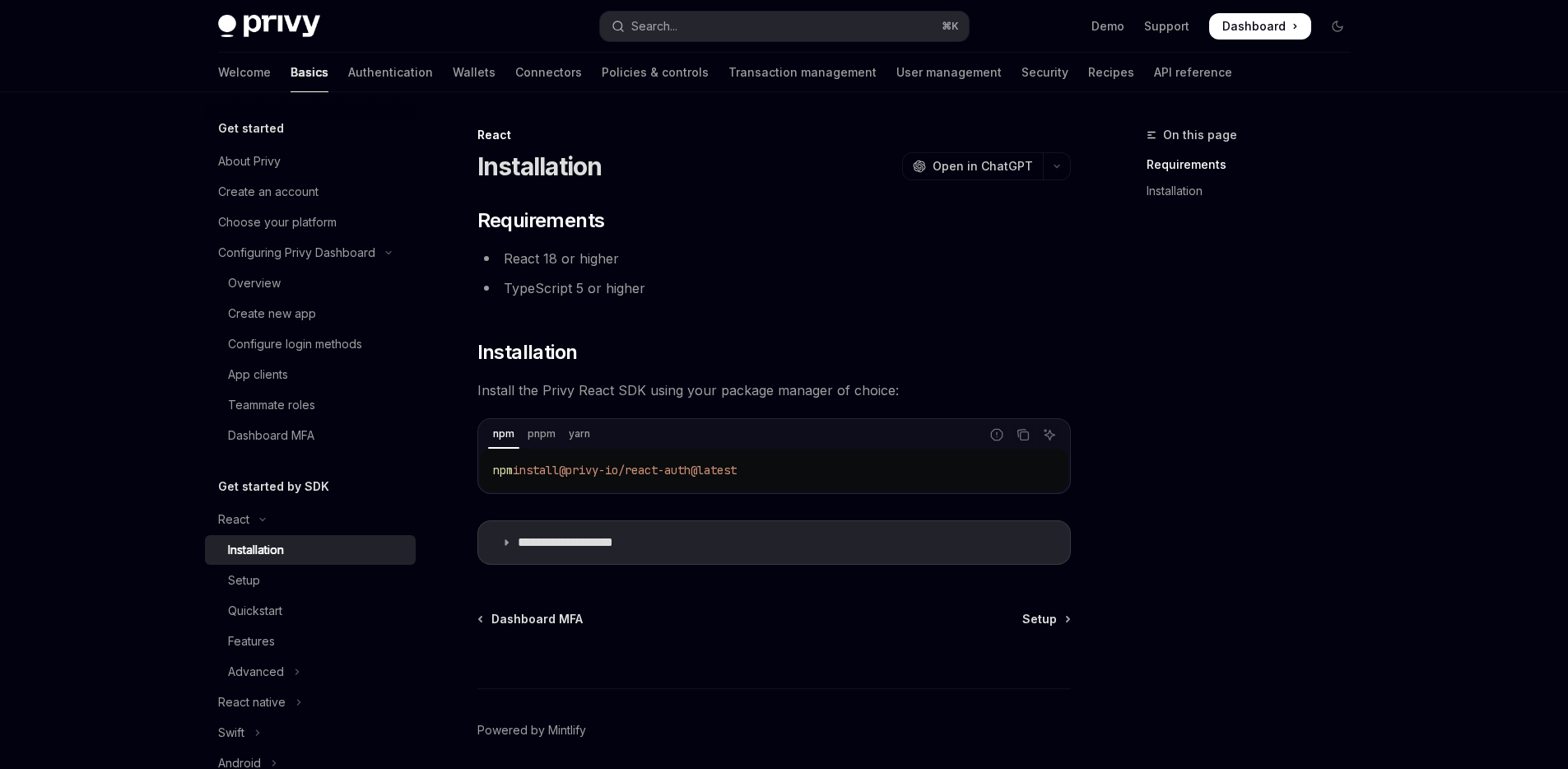
click at [300, 551] on div "Installation" at bounding box center [317, 550] width 178 height 19
click at [1044, 622] on span "Setup" at bounding box center [1039, 619] width 35 height 17
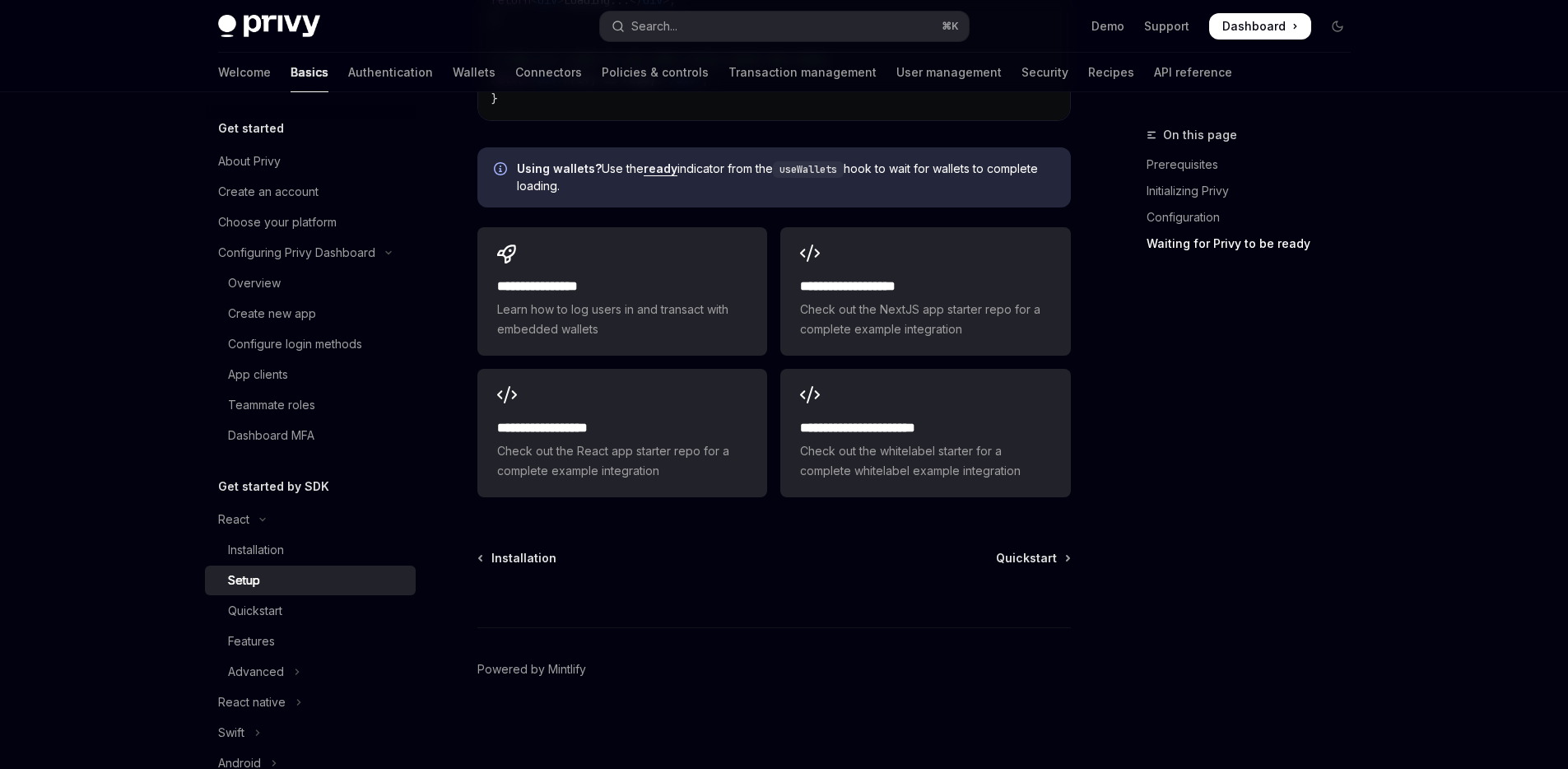
scroll to position [2202, 0]
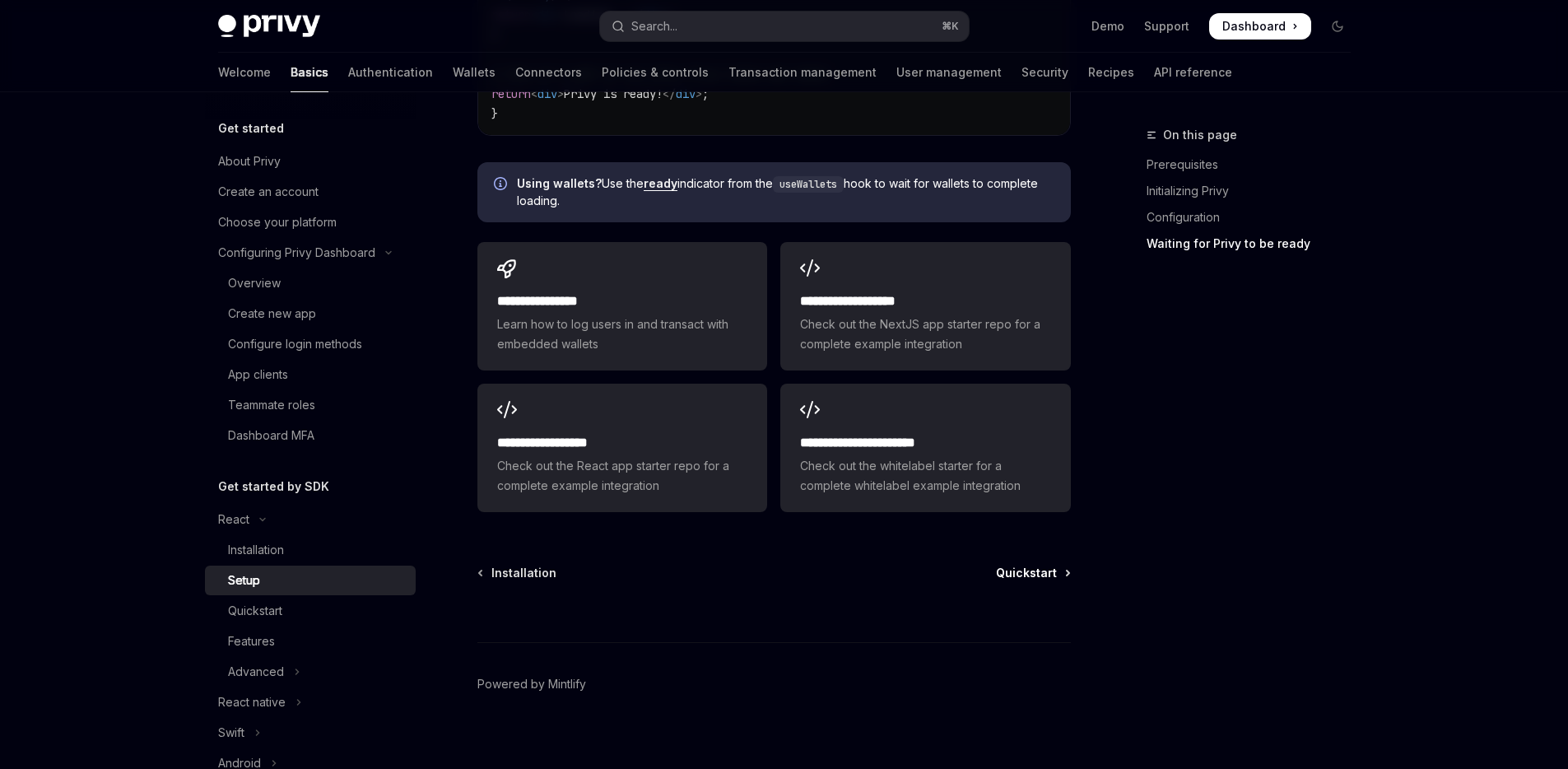
click at [1034, 573] on span "Quickstart" at bounding box center [1026, 573] width 61 height 17
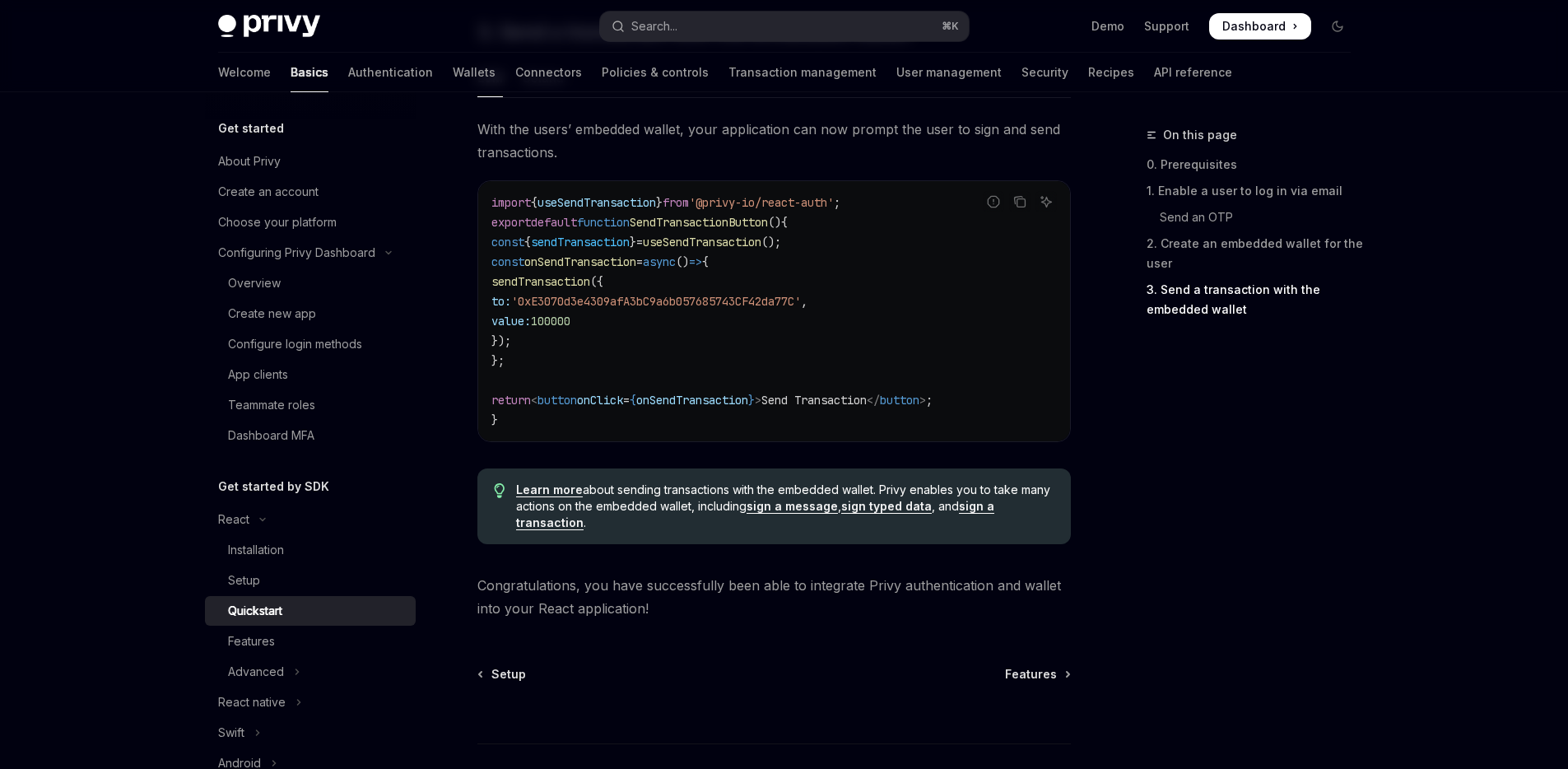
scroll to position [1641, 0]
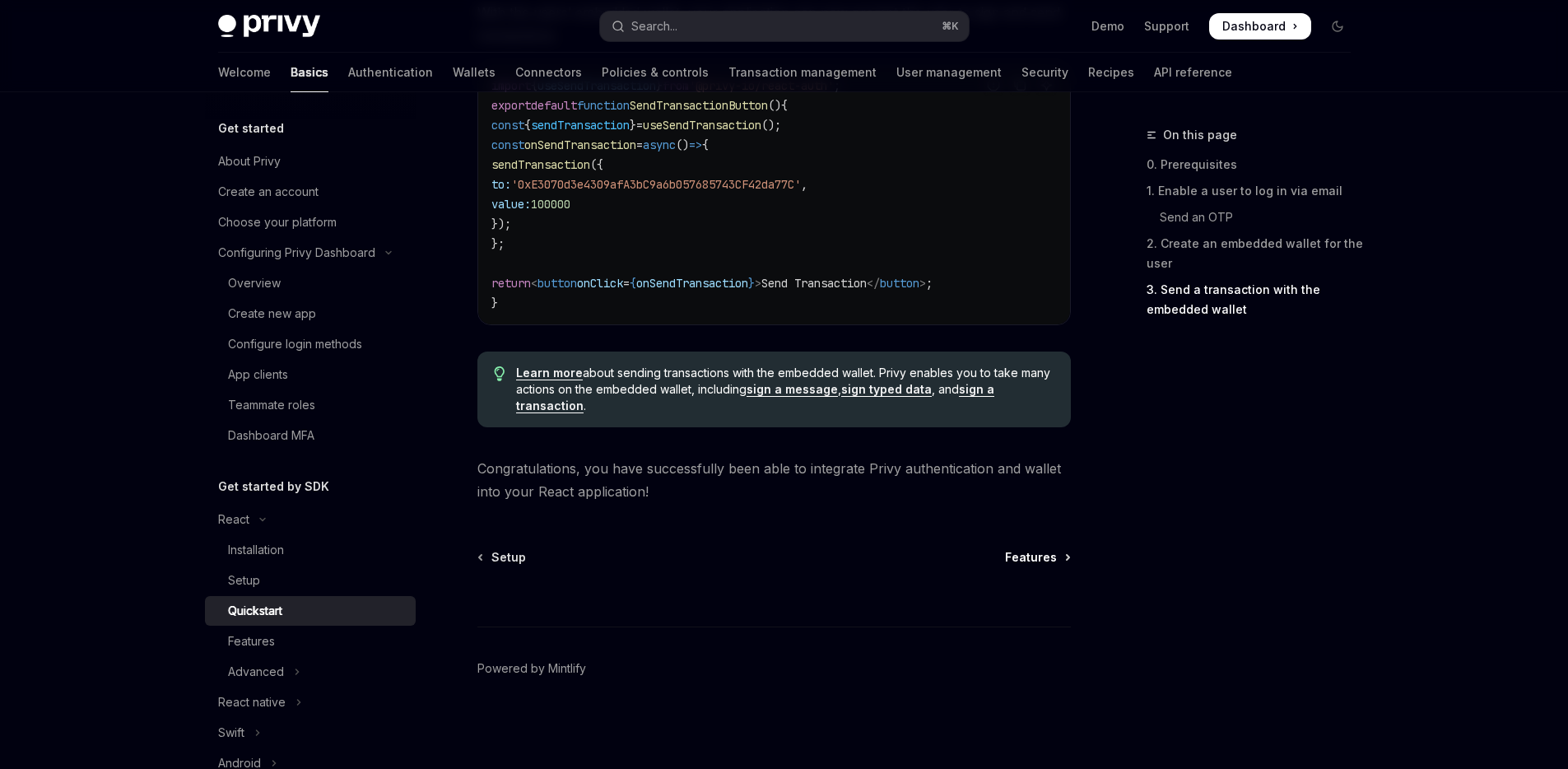
click at [1026, 562] on span "Features" at bounding box center [1031, 557] width 52 height 17
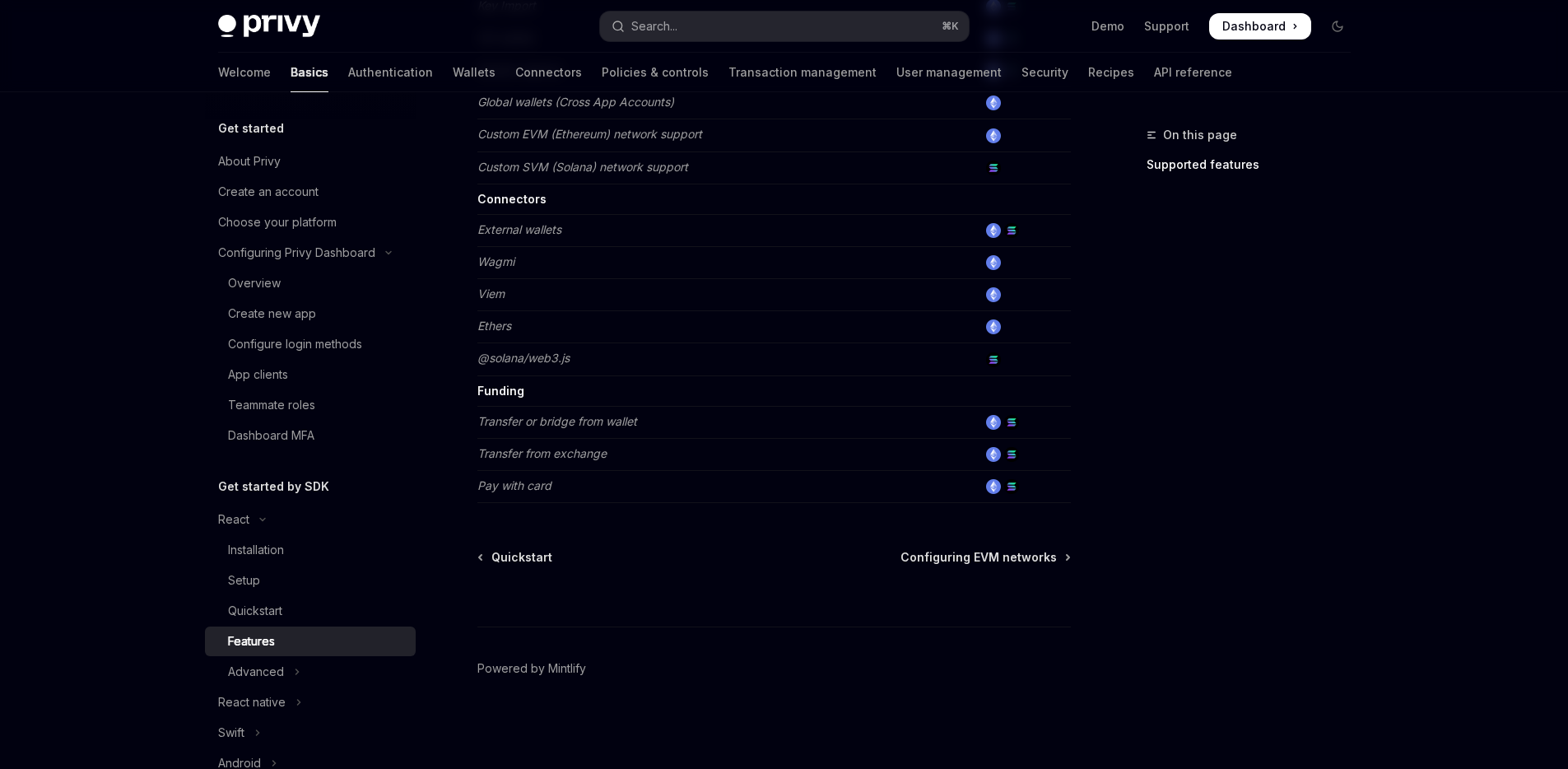
click at [1006, 571] on div "⌘ I" at bounding box center [774, 596] width 594 height 61
click at [999, 562] on span "Configuring EVM networks" at bounding box center [979, 557] width 157 height 17
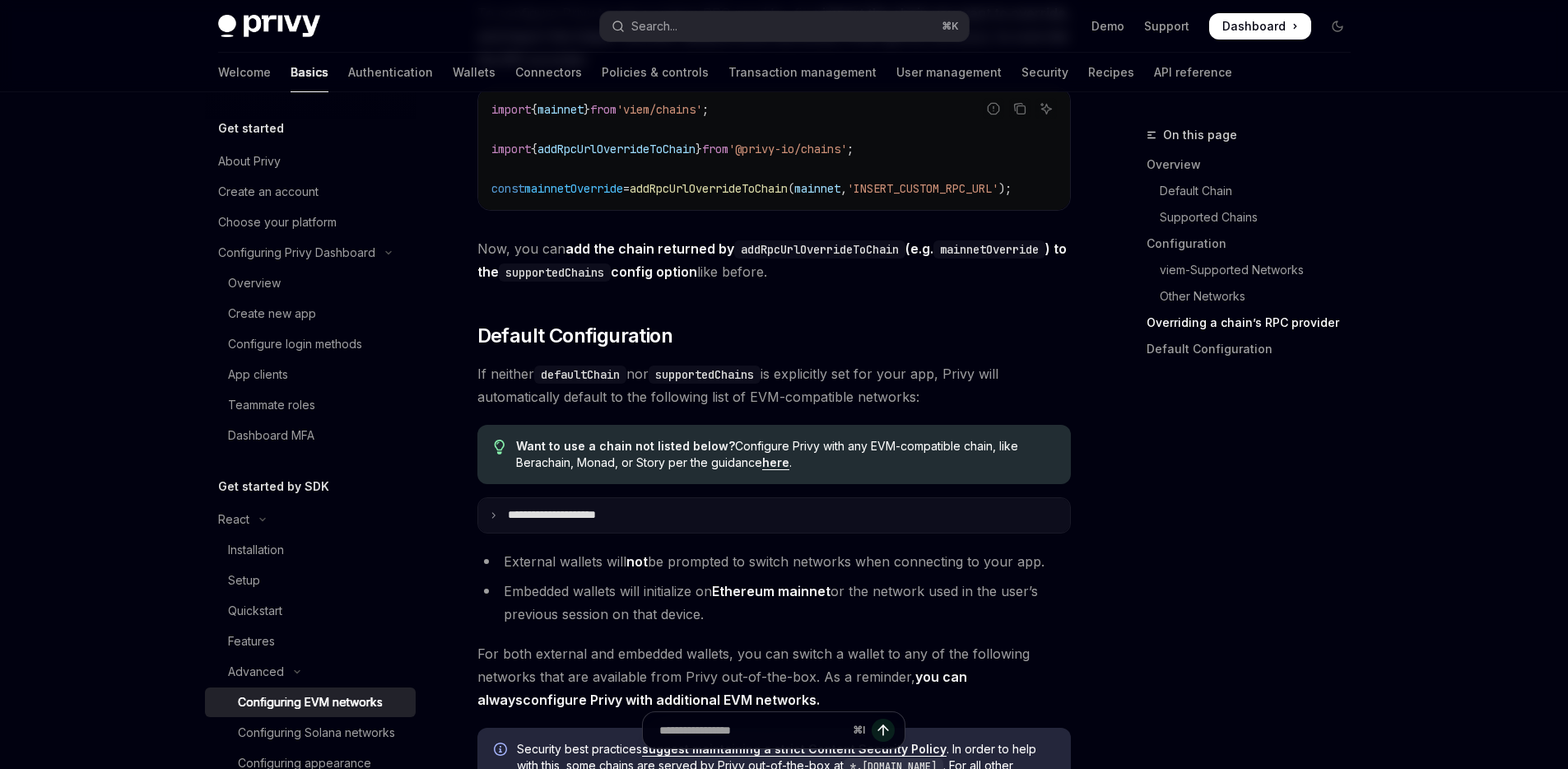
scroll to position [4212, 0]
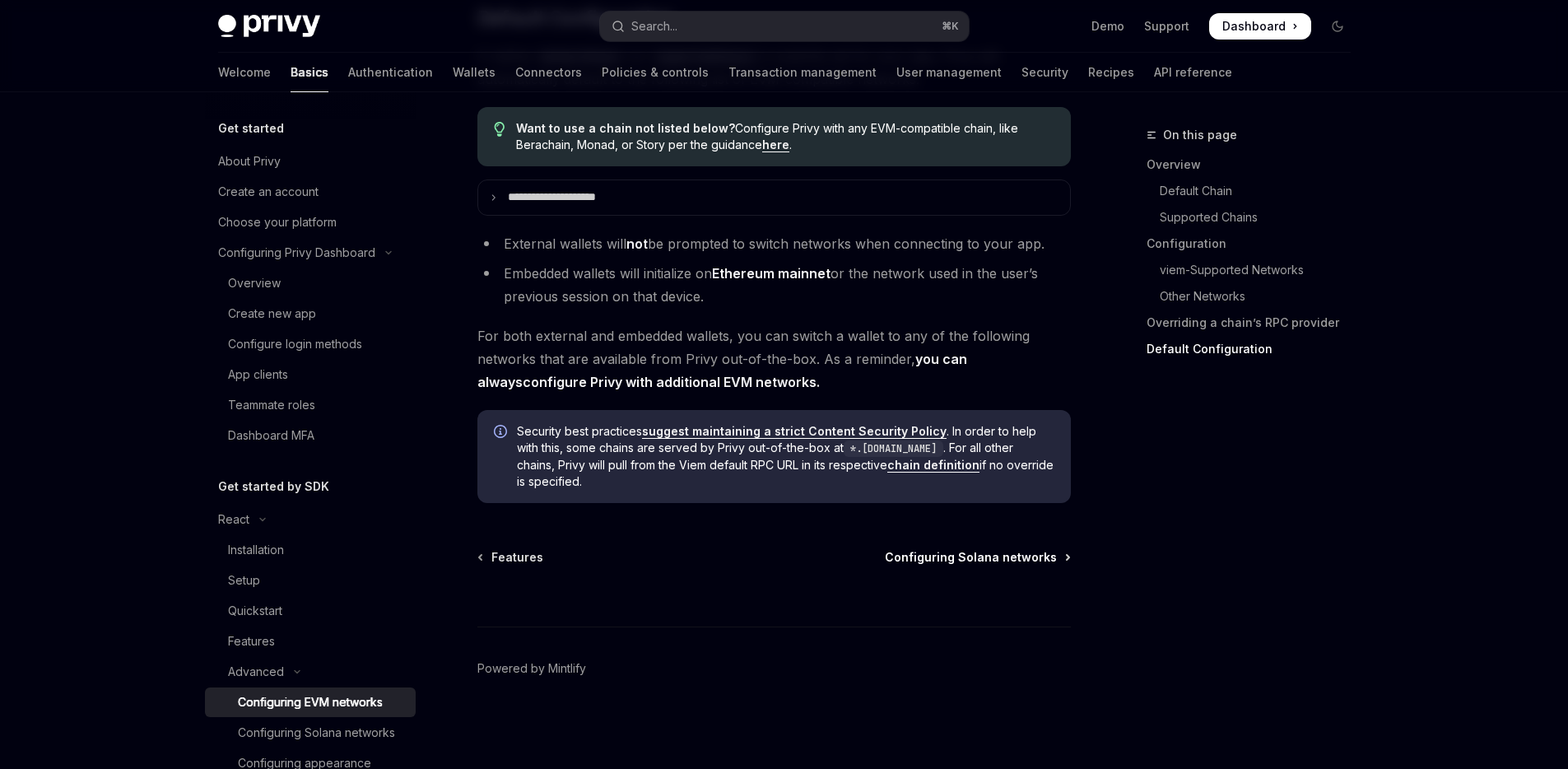
click at [964, 556] on span "Configuring Solana networks" at bounding box center [971, 557] width 172 height 17
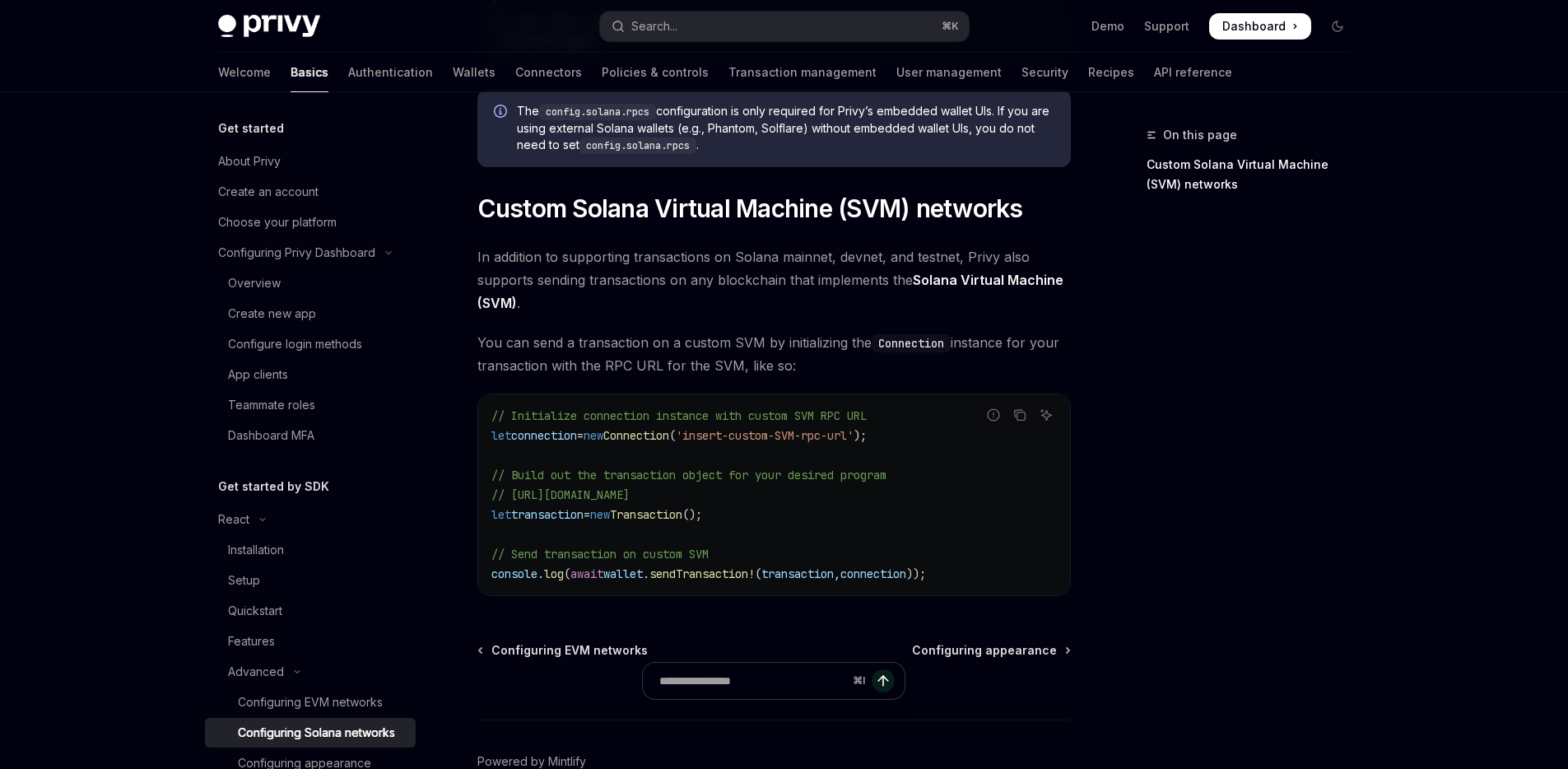
scroll to position [788, 0]
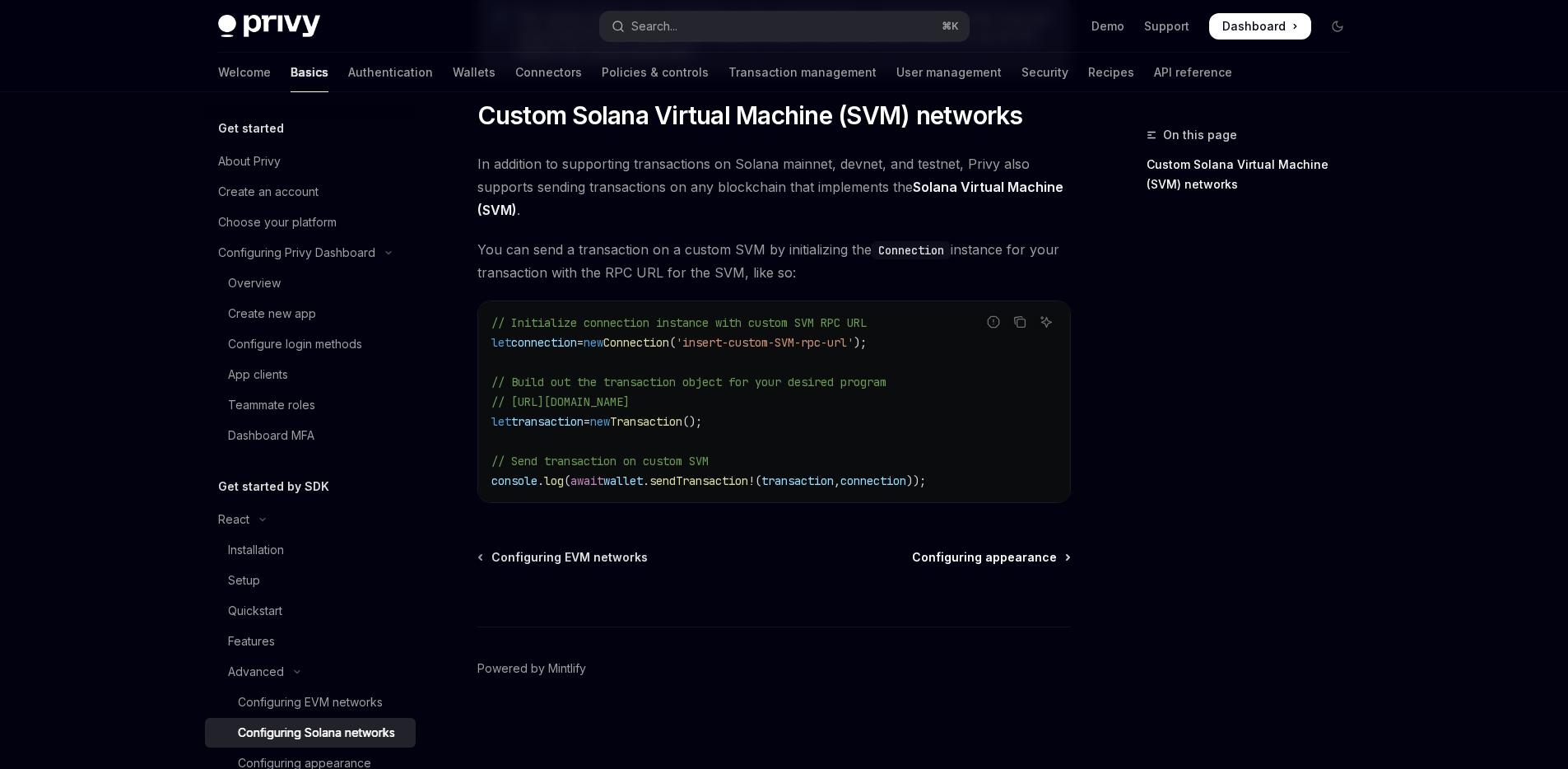
click at [981, 557] on span "Configuring appearance" at bounding box center [985, 557] width 145 height 17
type textarea "*"
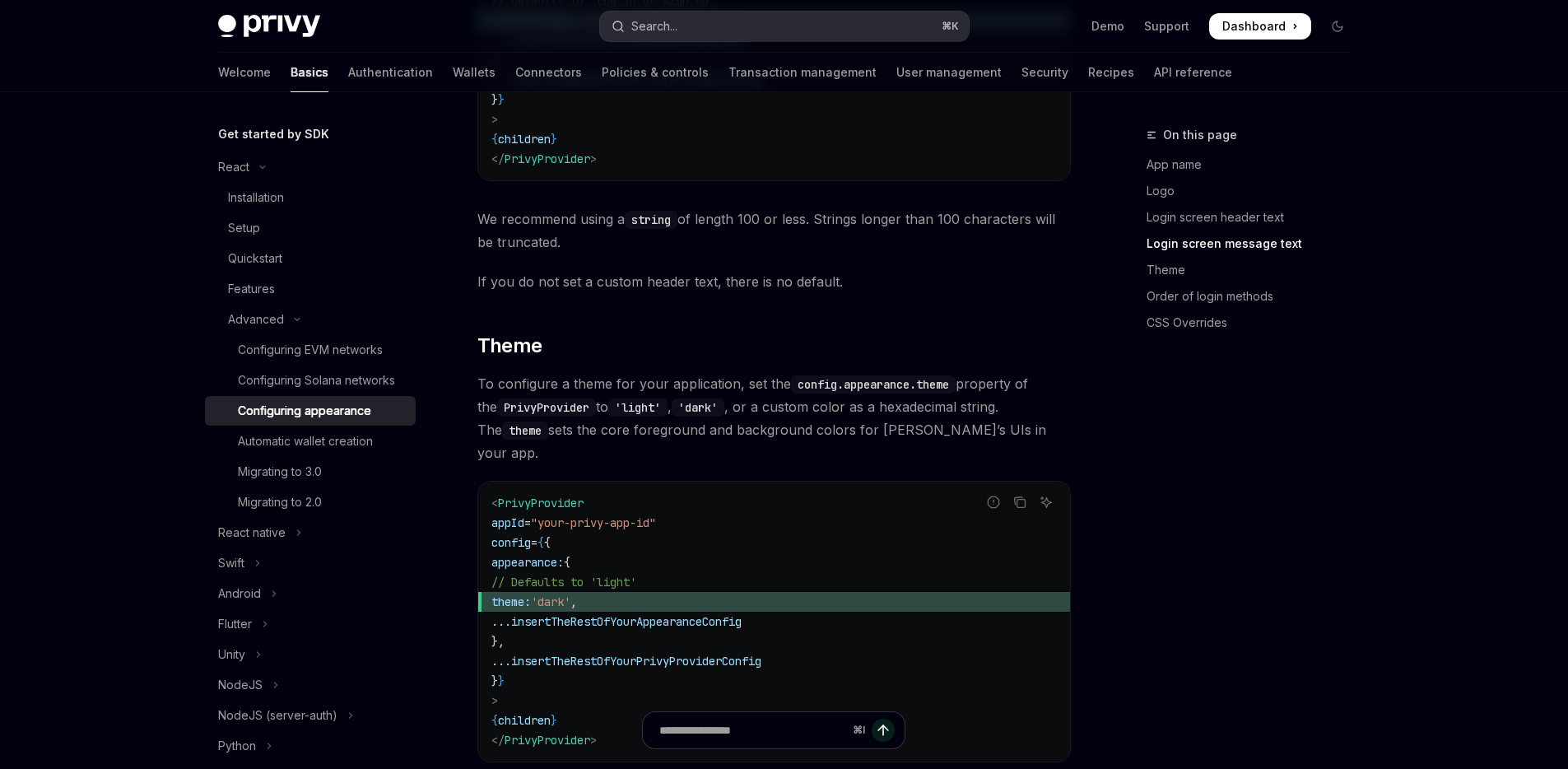
click at [746, 28] on button "Search... ⌘ K" at bounding box center [784, 26] width 369 height 29
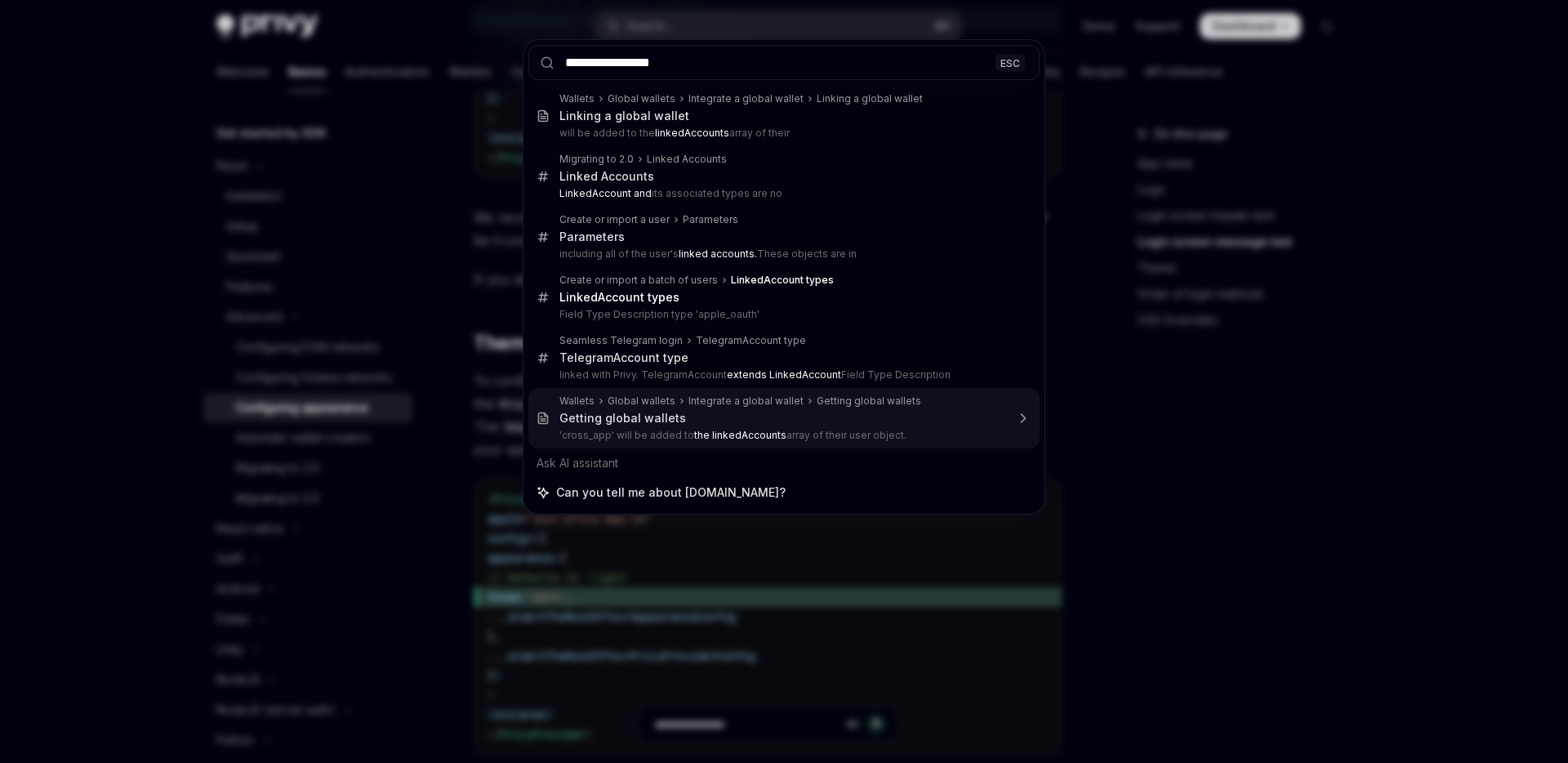
type input "**********"
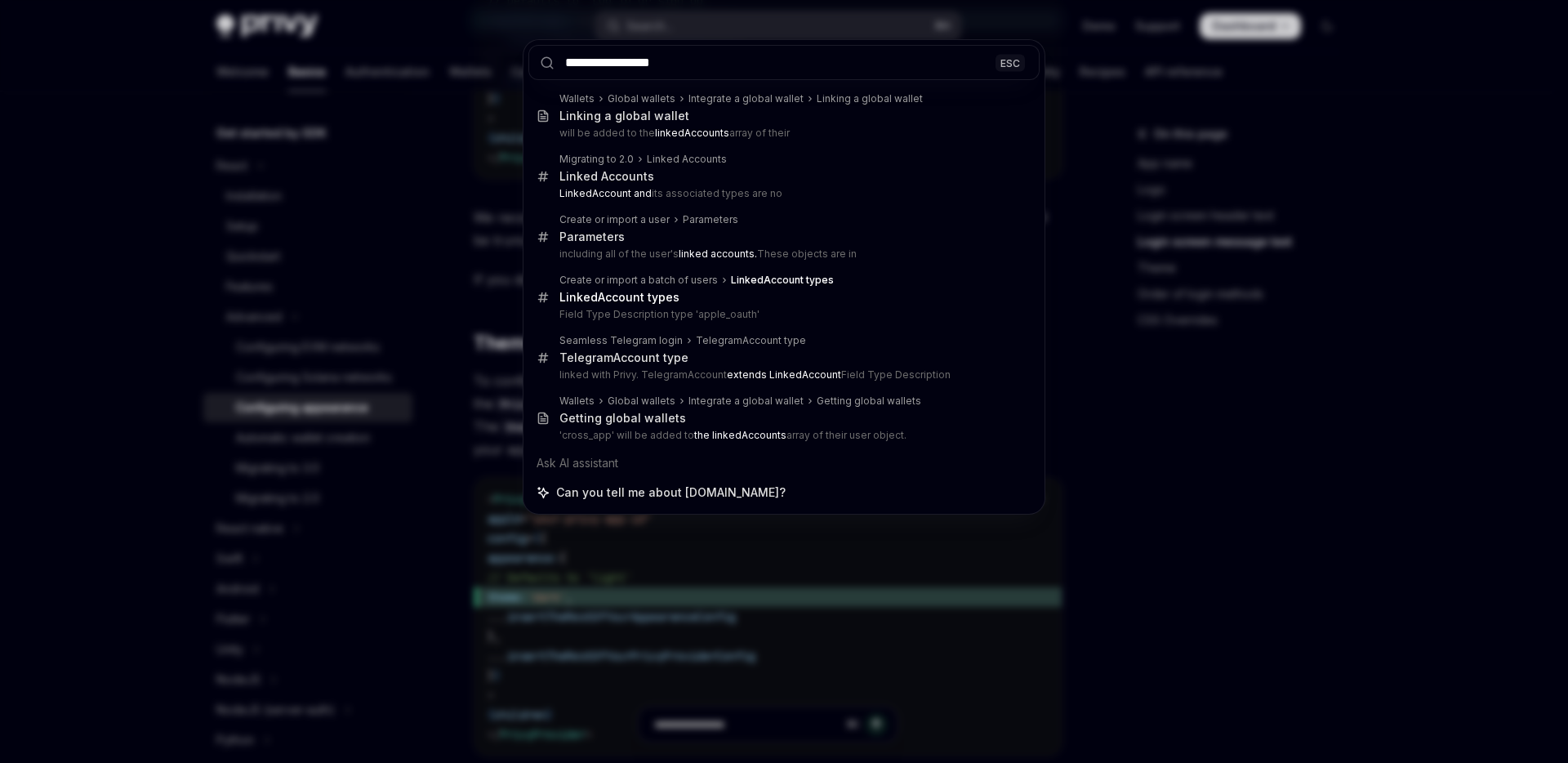
click at [1215, 502] on div "**********" at bounding box center [784, 381] width 1568 height 763
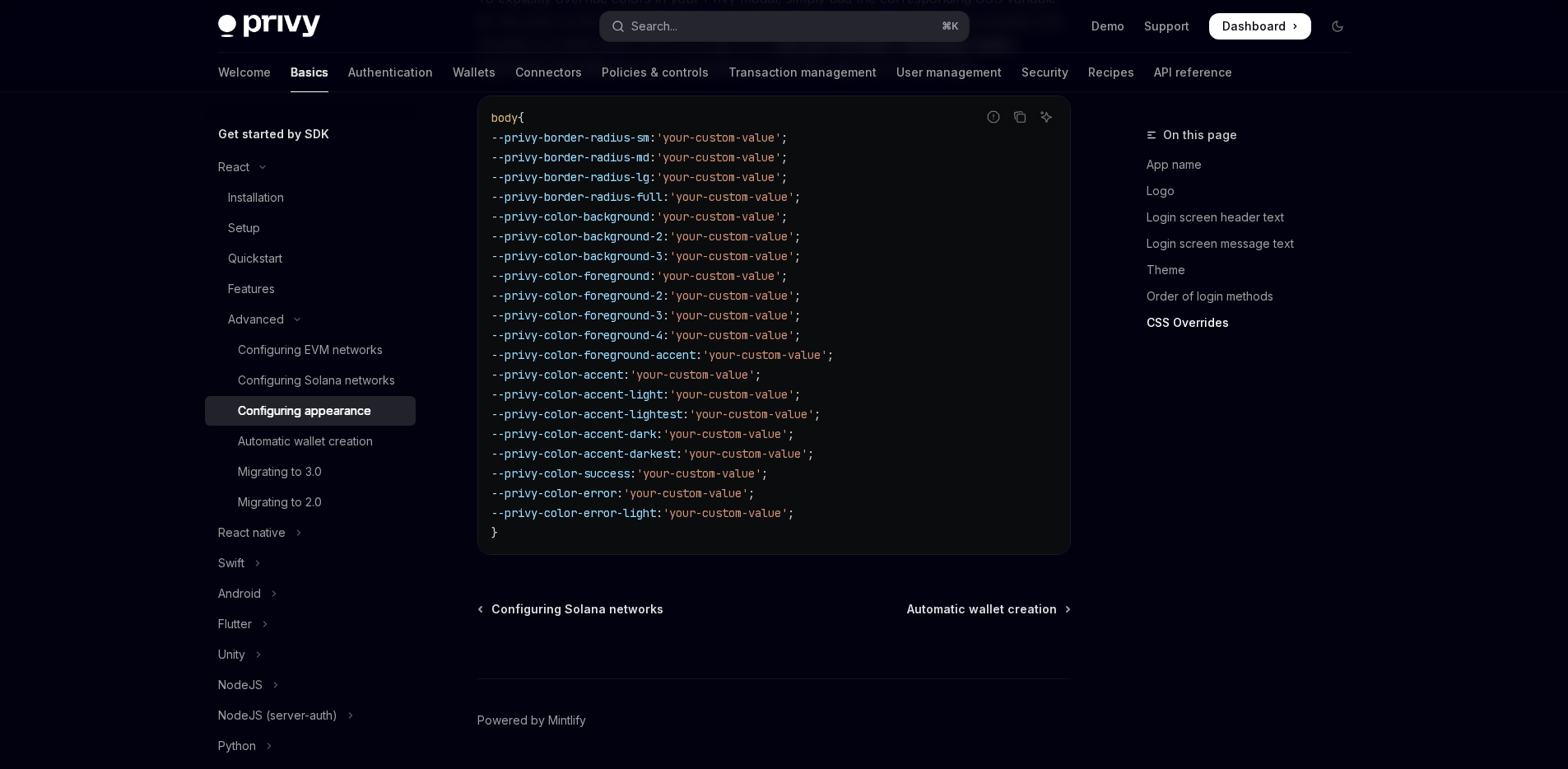
scroll to position [4163, 0]
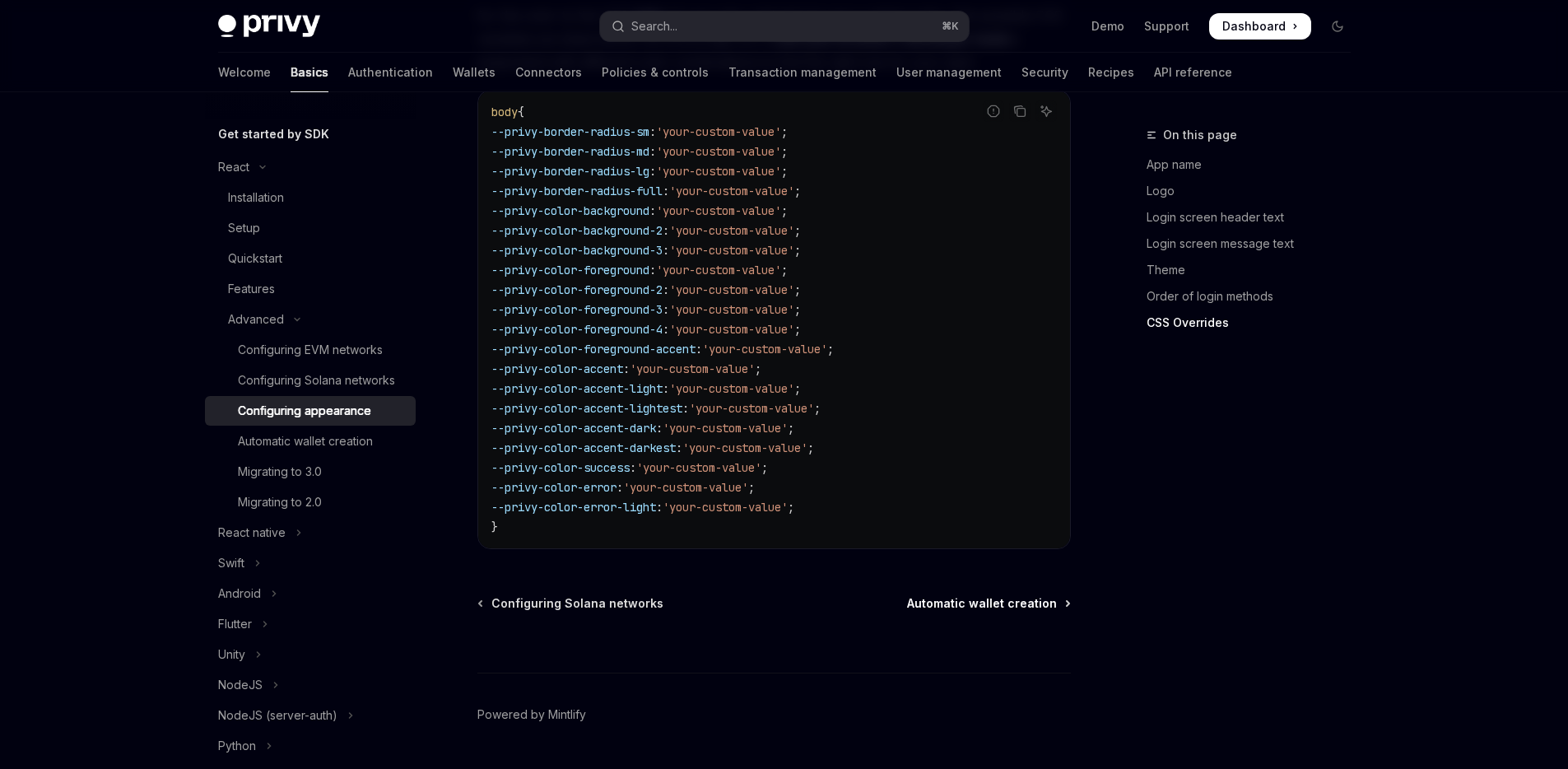
click at [973, 596] on span "Automatic wallet creation" at bounding box center [981, 604] width 150 height 17
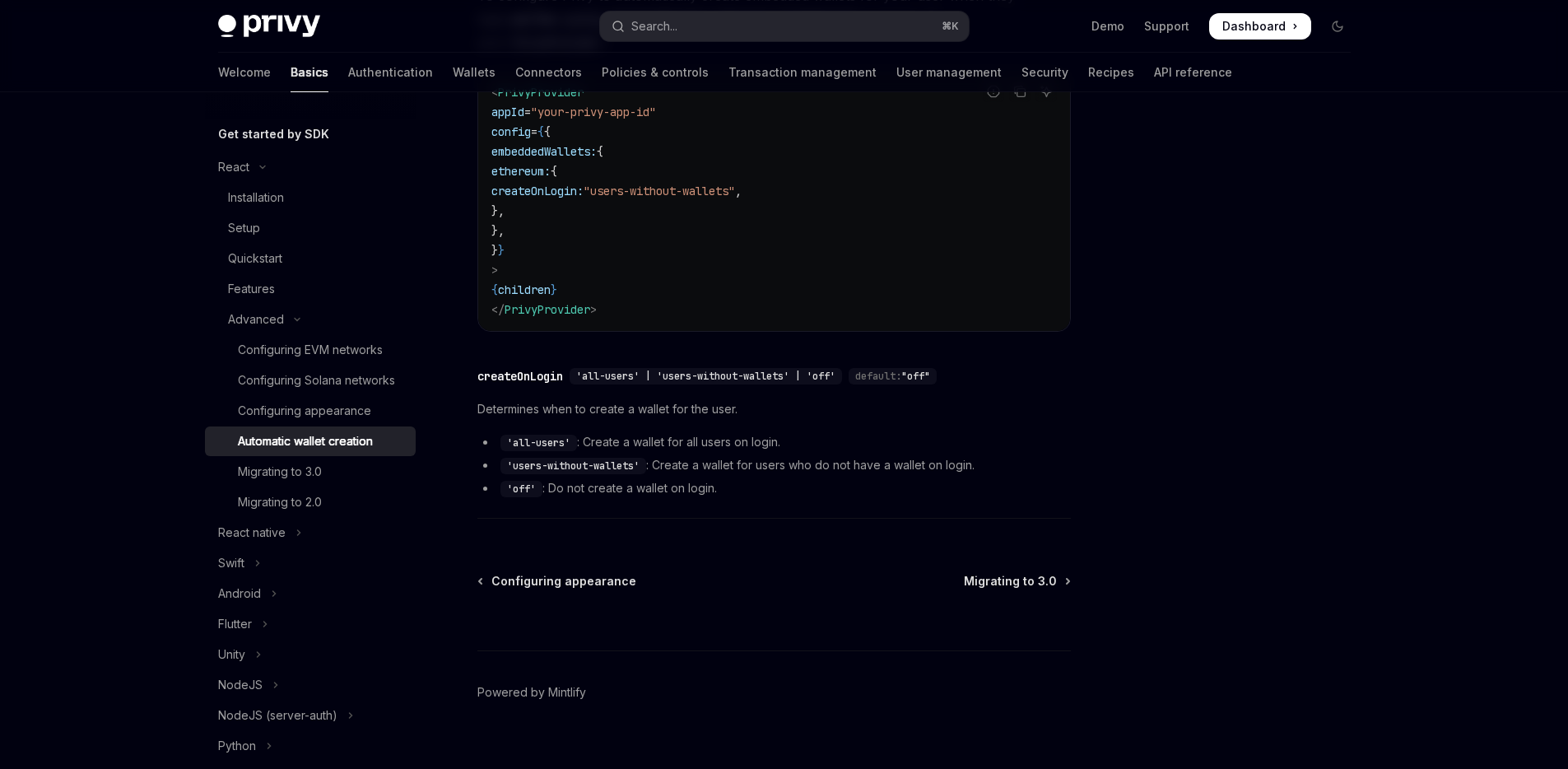
scroll to position [525, 0]
click at [1010, 572] on span "Migrating to 3.0" at bounding box center [1010, 580] width 93 height 17
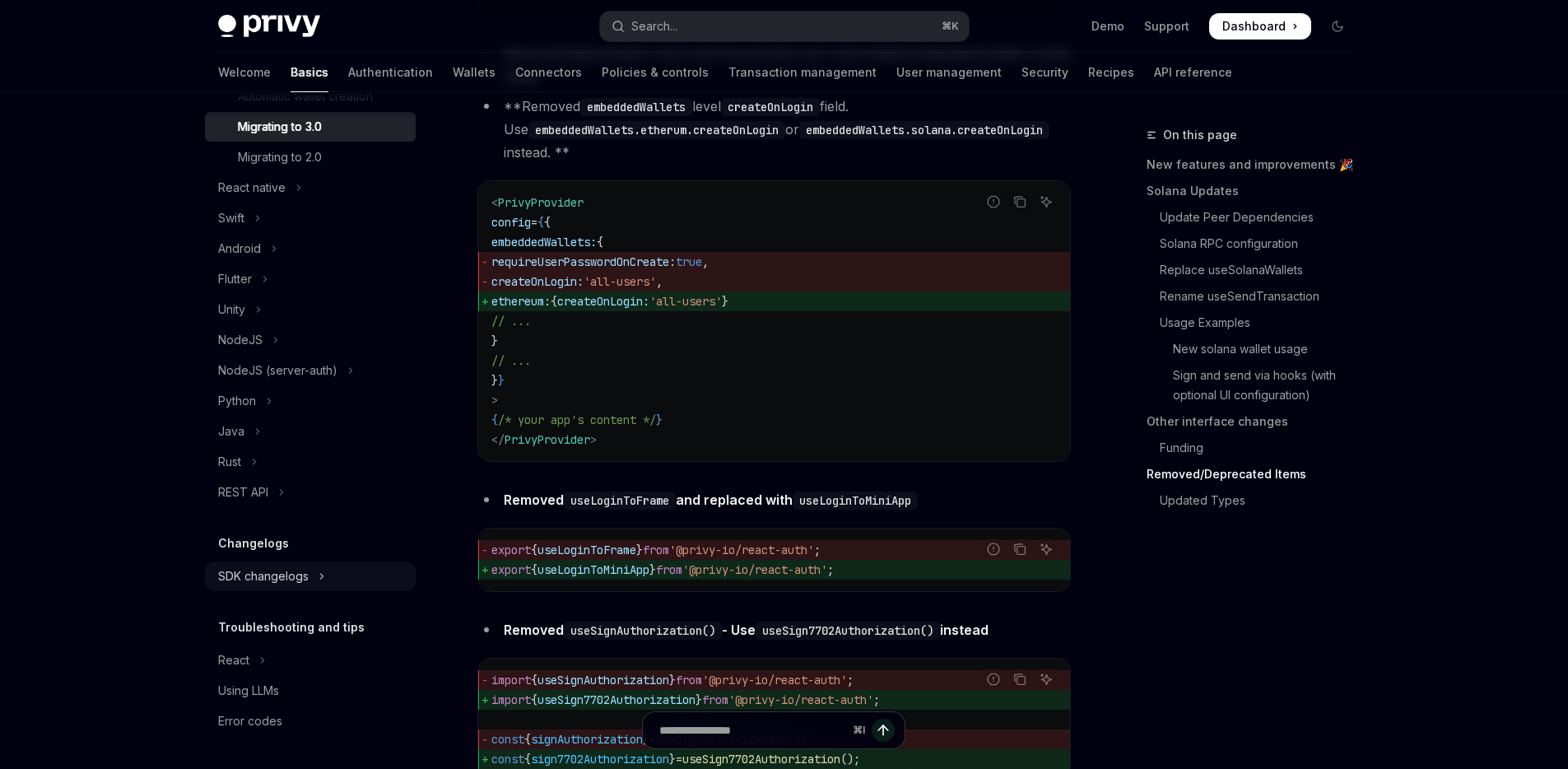
scroll to position [6704, 0]
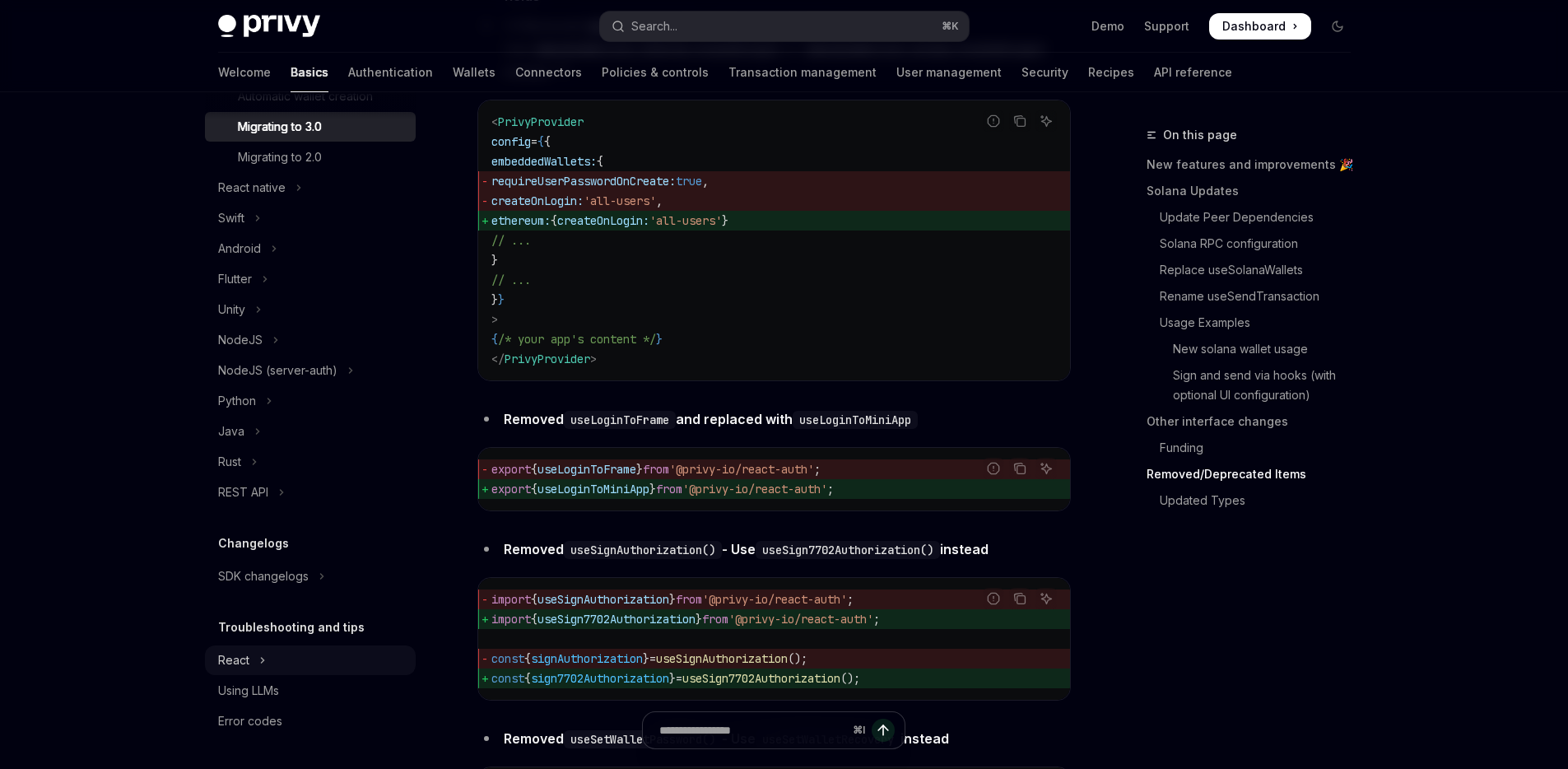
click at [294, 656] on button "React" at bounding box center [311, 659] width 211 height 29
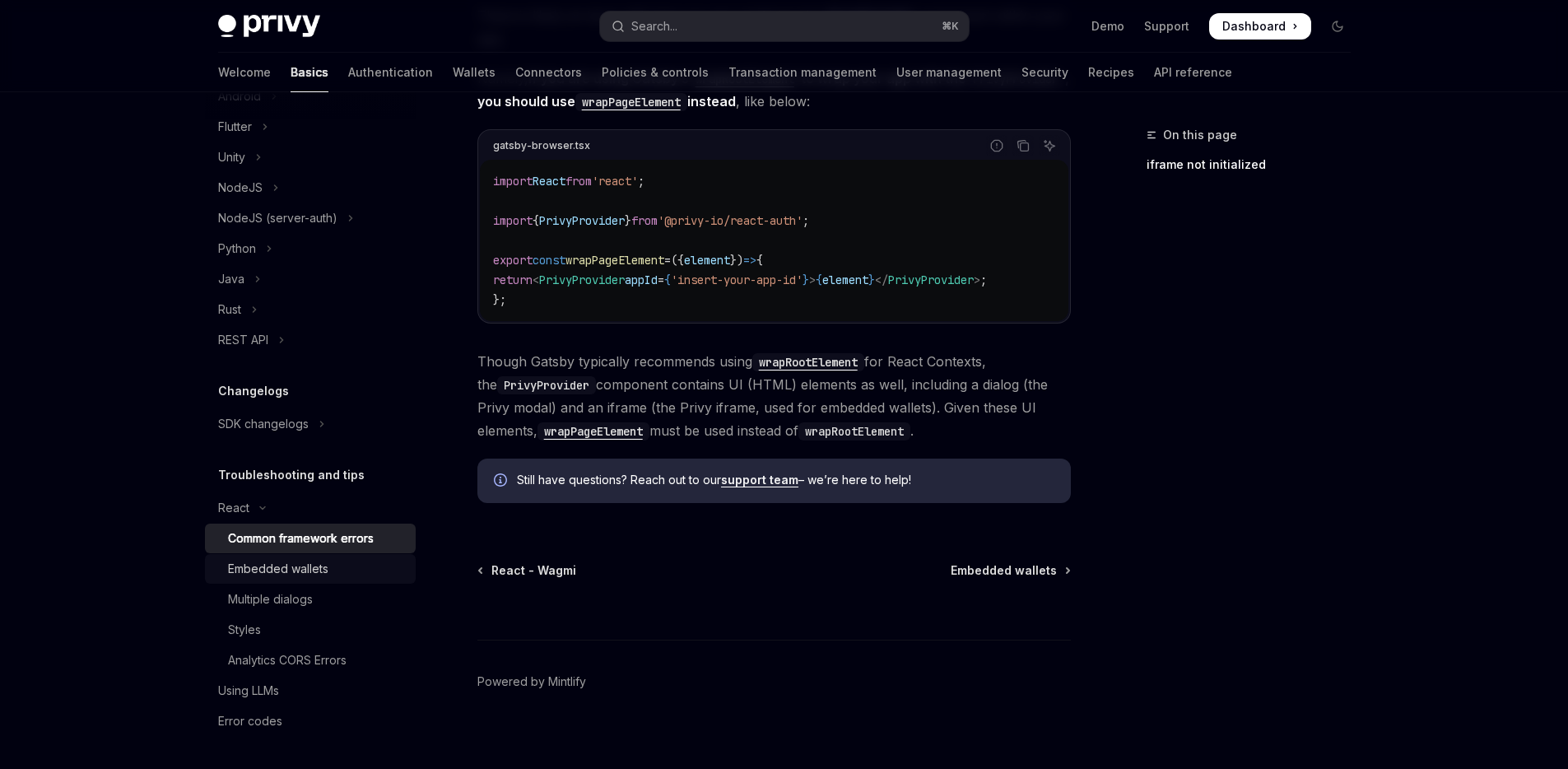
scroll to position [550, 0]
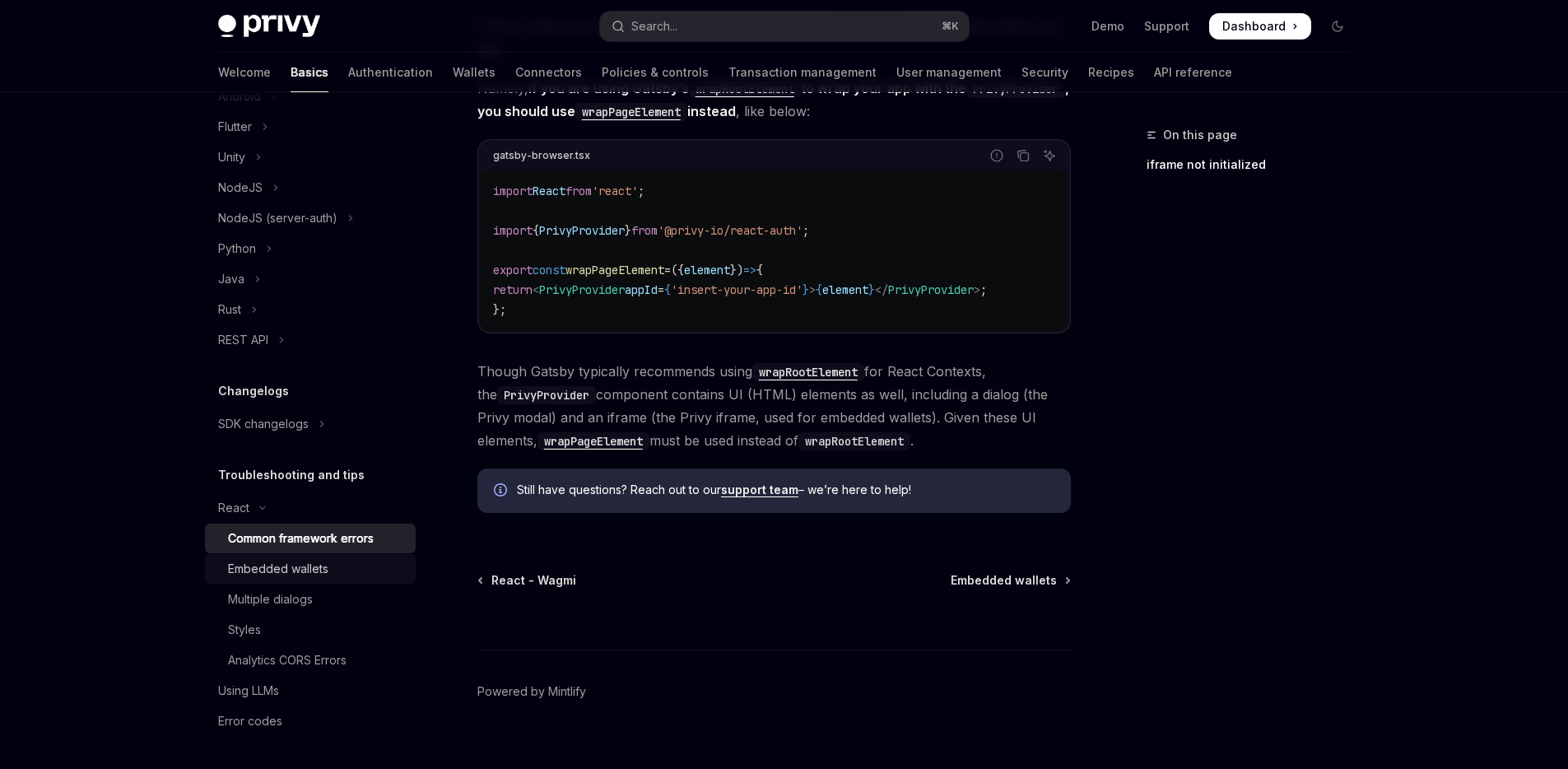
click at [327, 579] on div "Embedded wallets" at bounding box center [317, 569] width 178 height 19
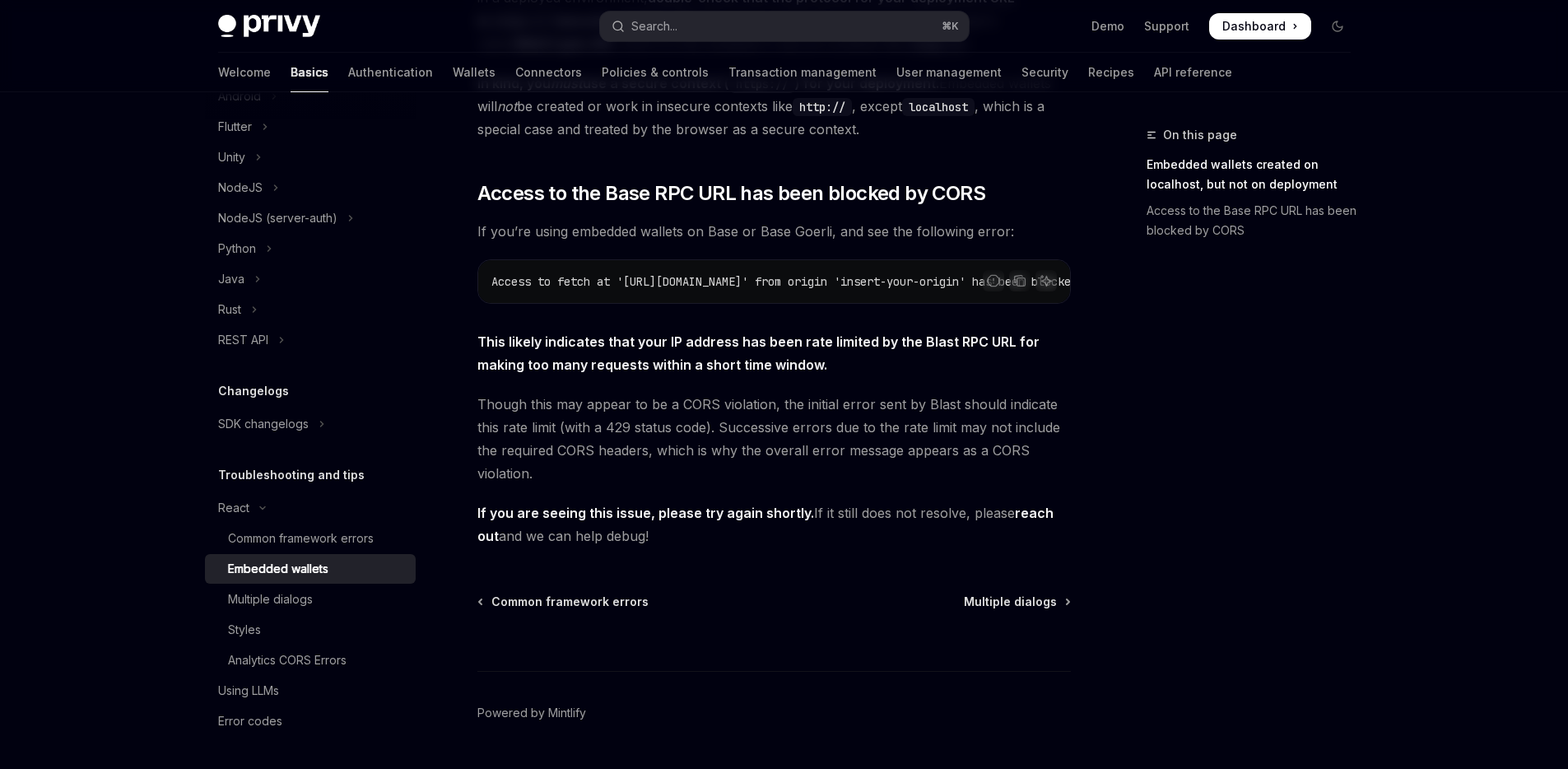
scroll to position [420, 0]
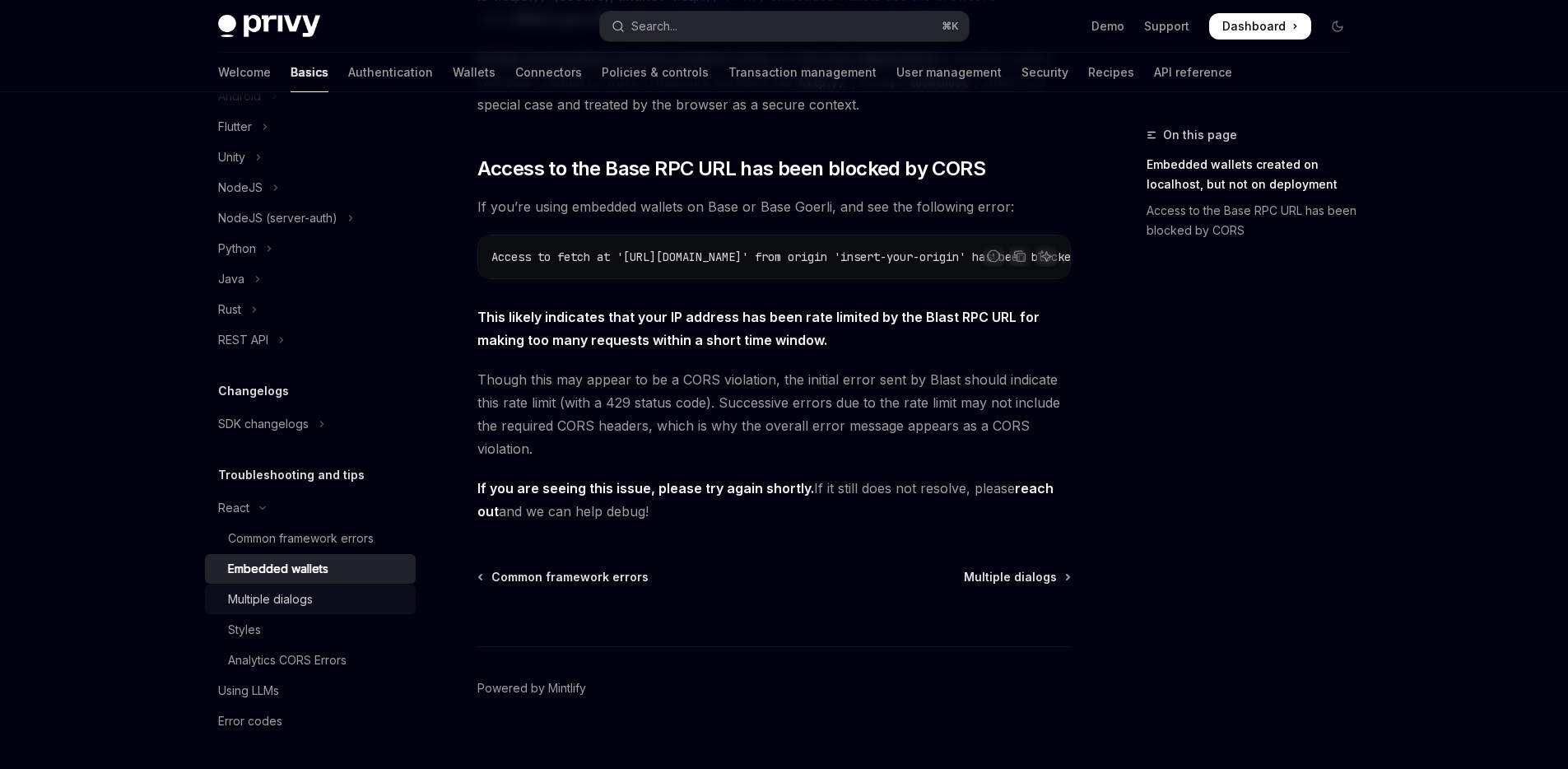
click at [303, 609] on div "Multiple dialogs" at bounding box center [271, 599] width 85 height 19
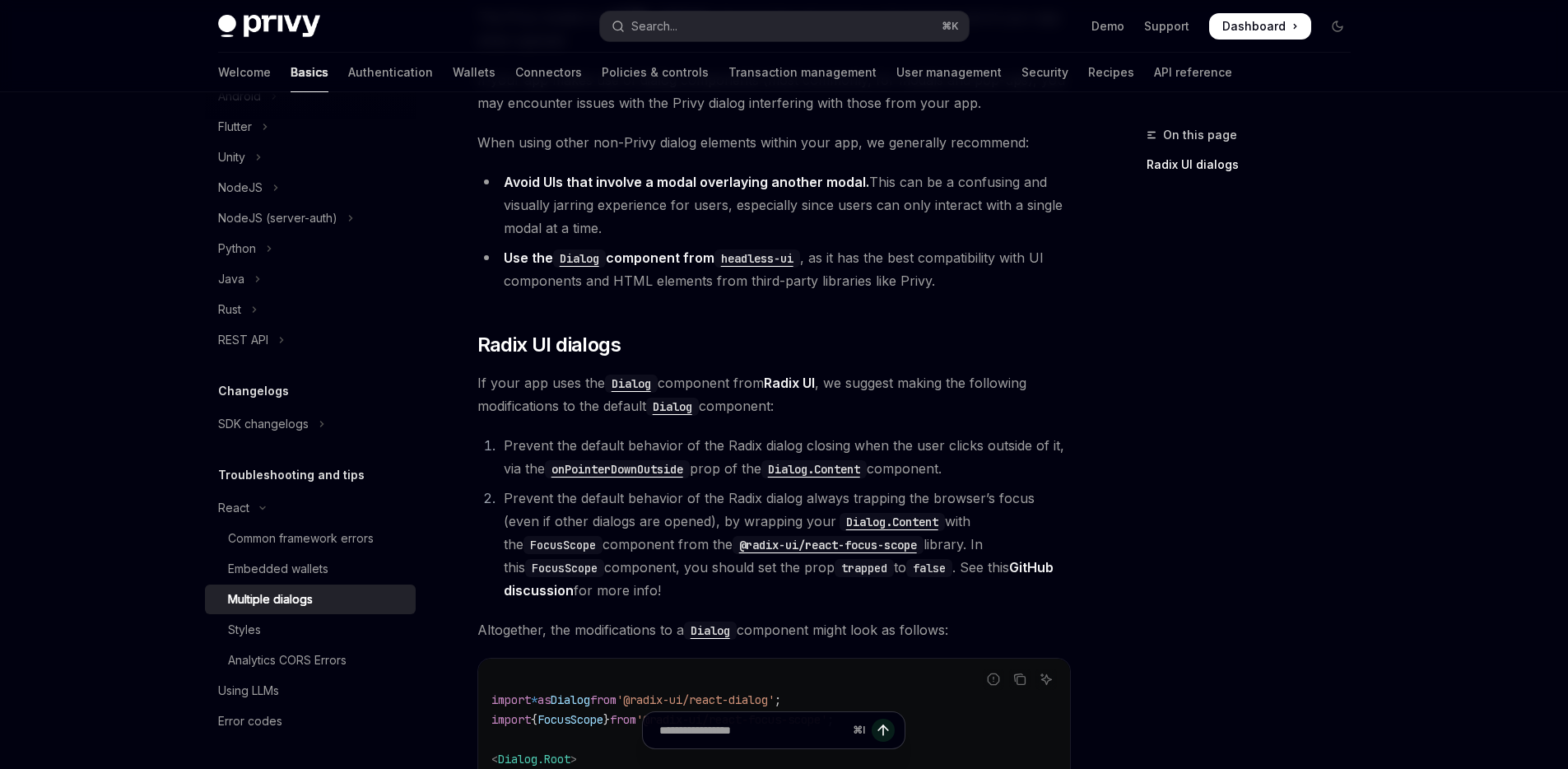
scroll to position [604, 0]
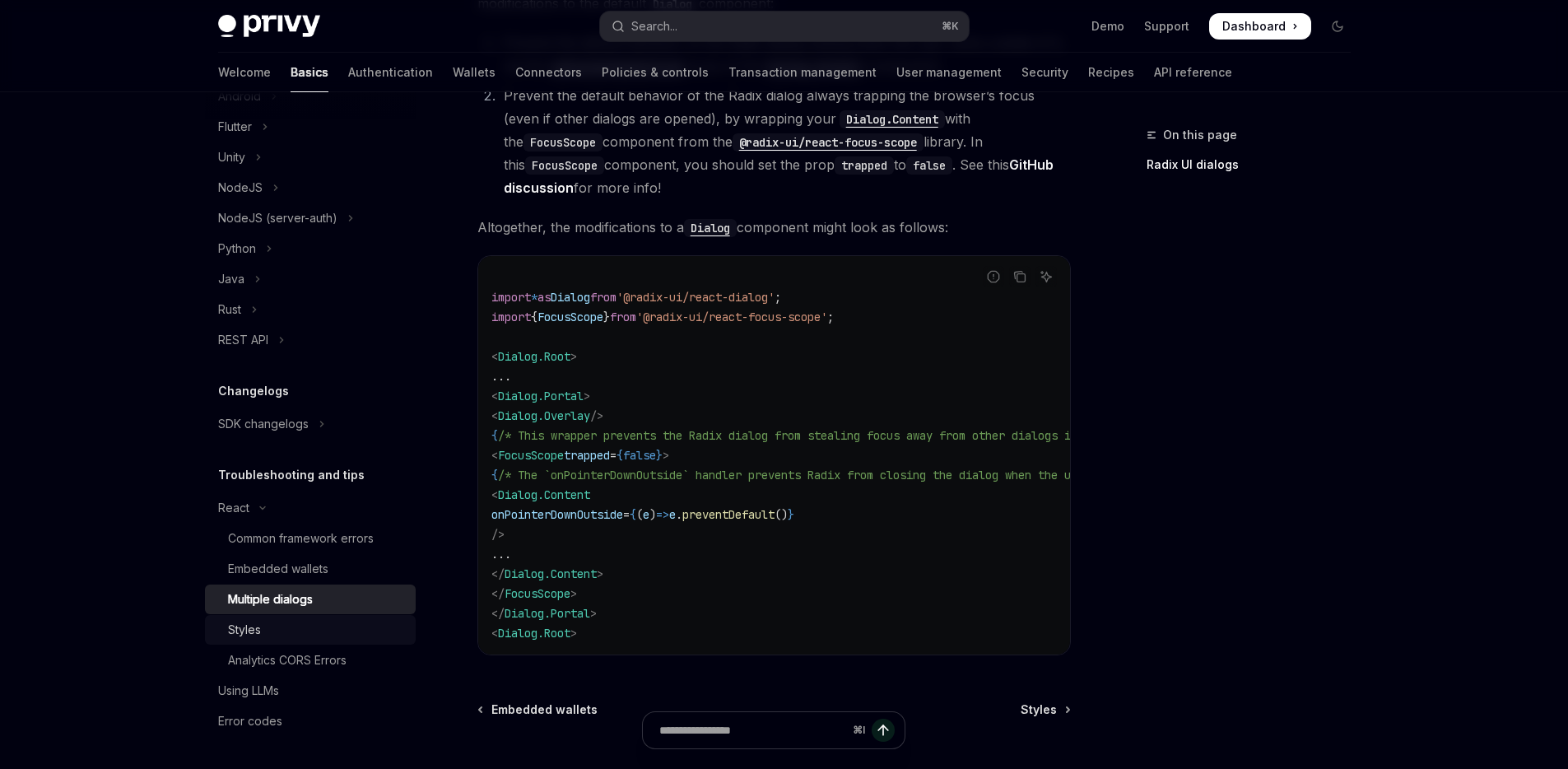
click at [327, 634] on link "Styles" at bounding box center [311, 629] width 211 height 29
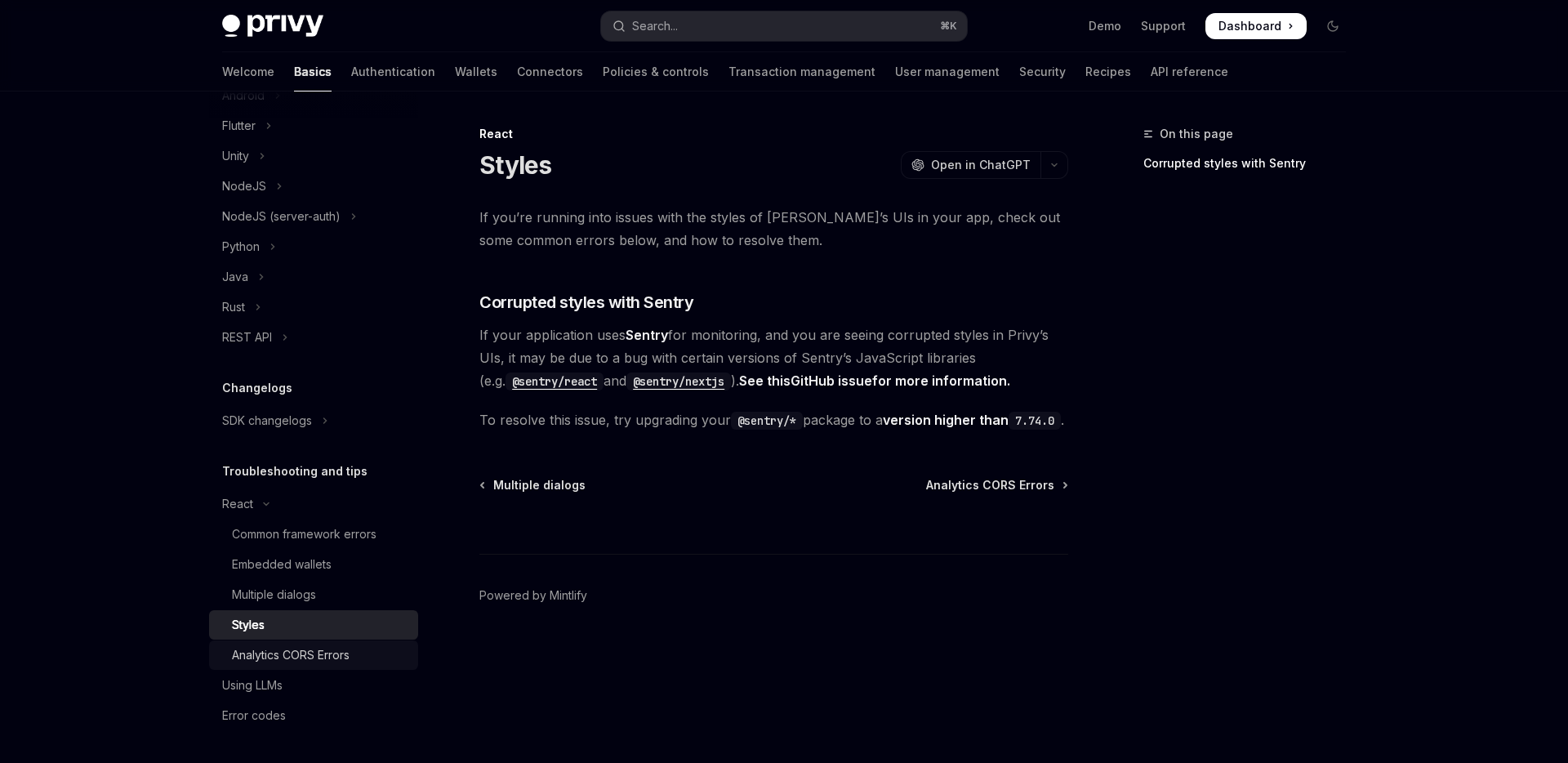
click at [327, 660] on link "Analytics CORS Errors" at bounding box center [313, 654] width 209 height 29
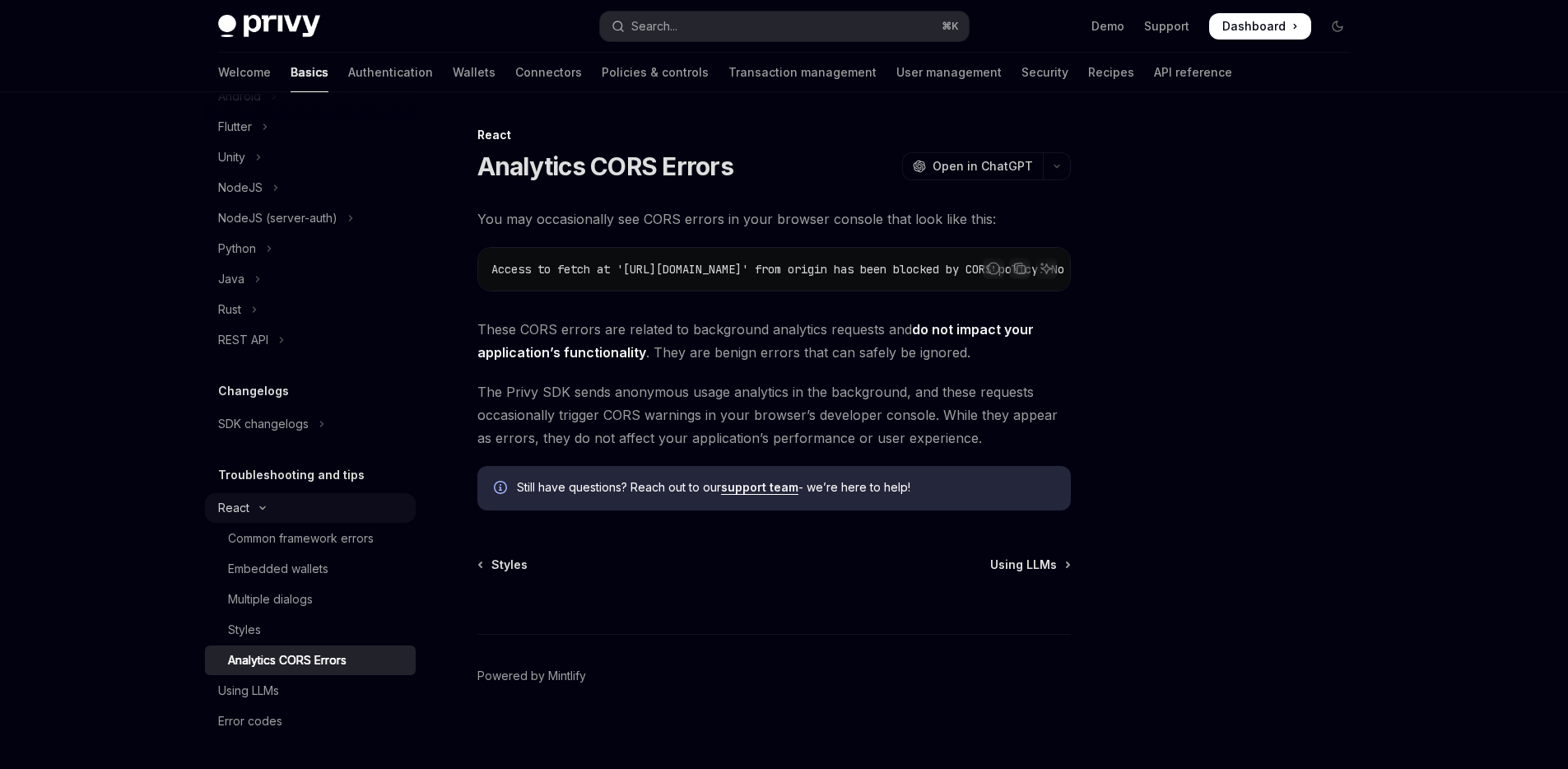
scroll to position [869, 0]
click at [257, 511] on icon "Toggle React section" at bounding box center [263, 507] width 19 height 6
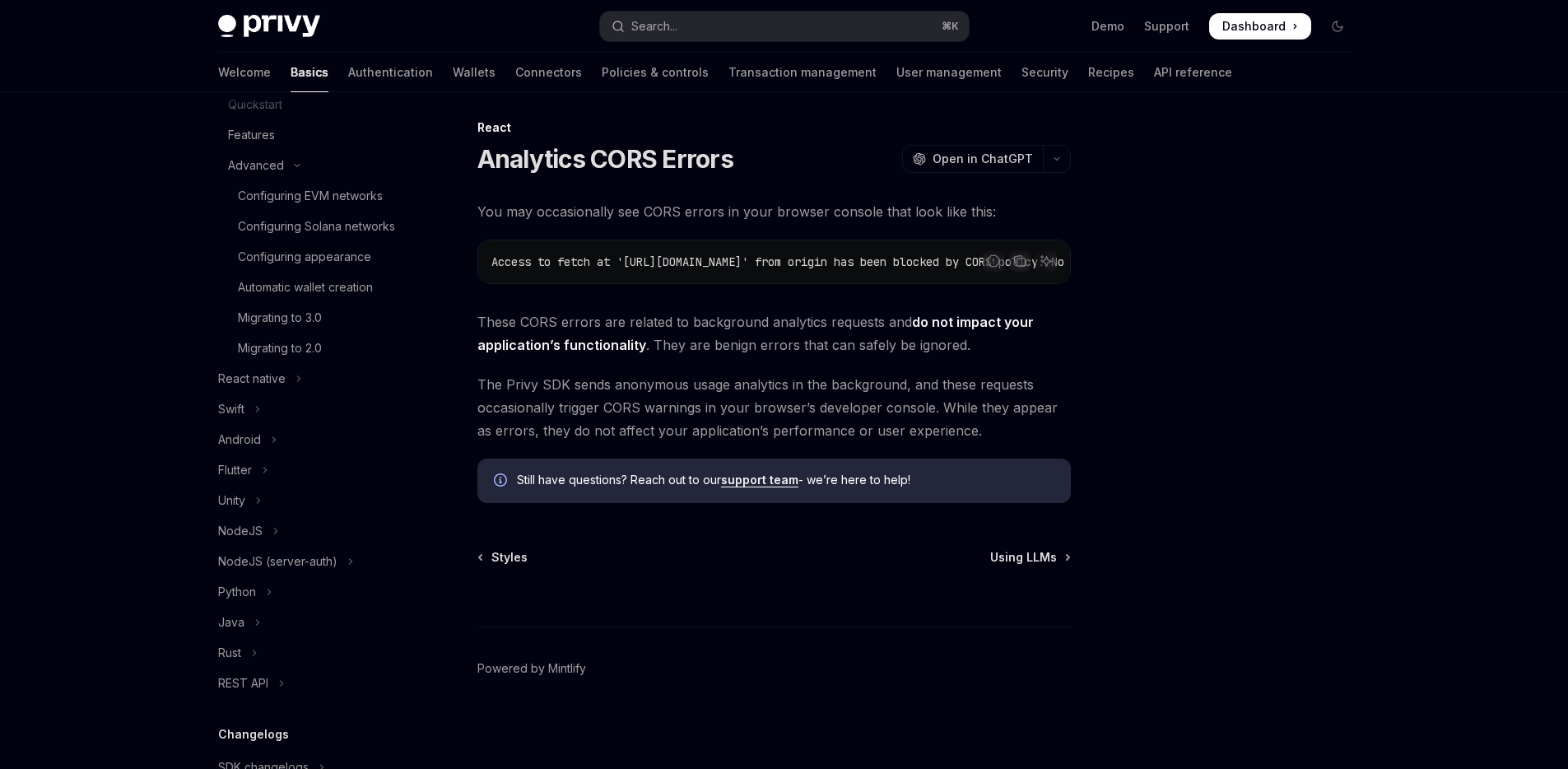
scroll to position [0, 0]
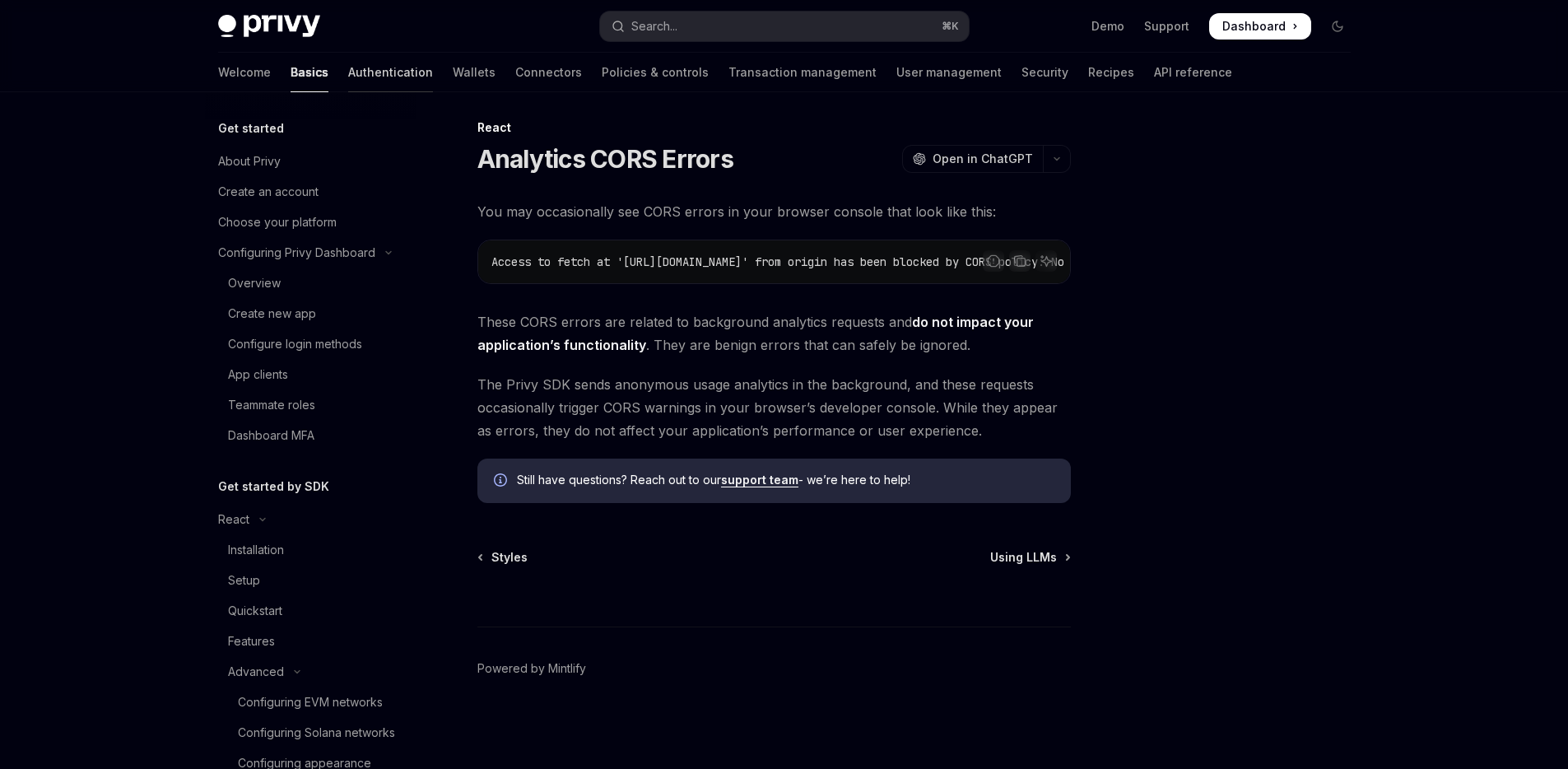
click at [348, 72] on link "Authentication" at bounding box center [390, 73] width 85 height 40
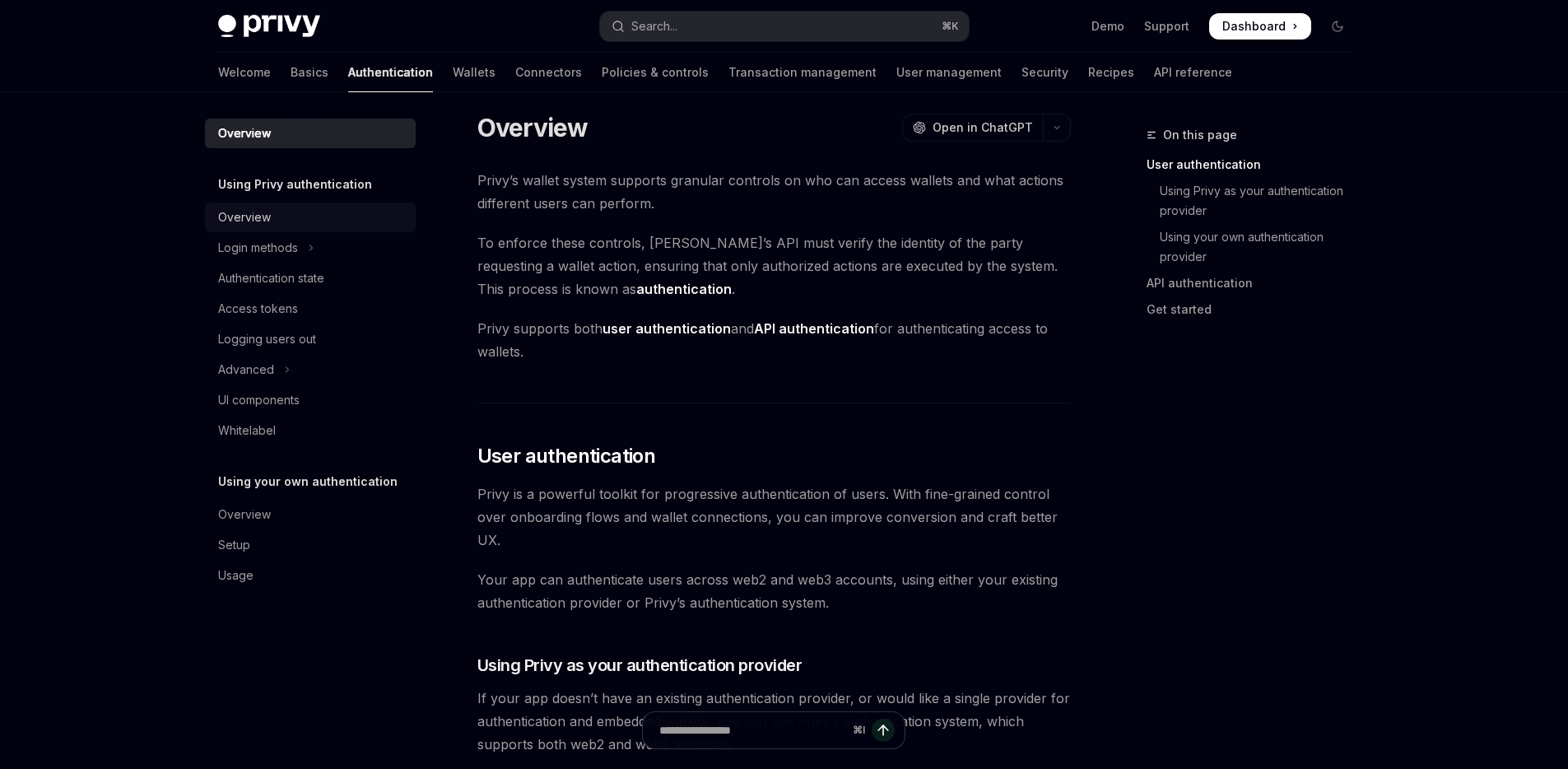
click at [313, 223] on div "Overview" at bounding box center [311, 217] width 188 height 19
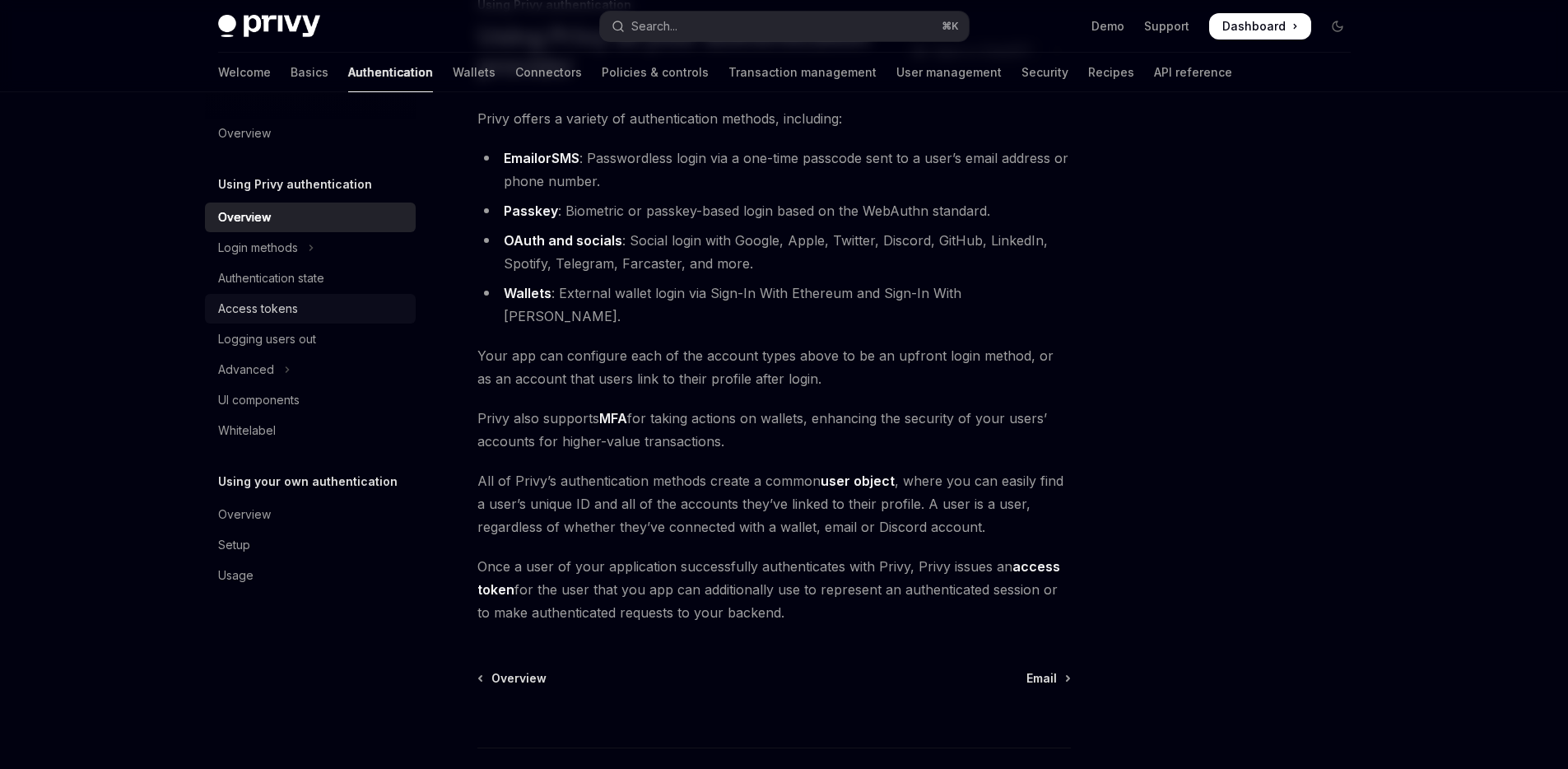
scroll to position [228, 0]
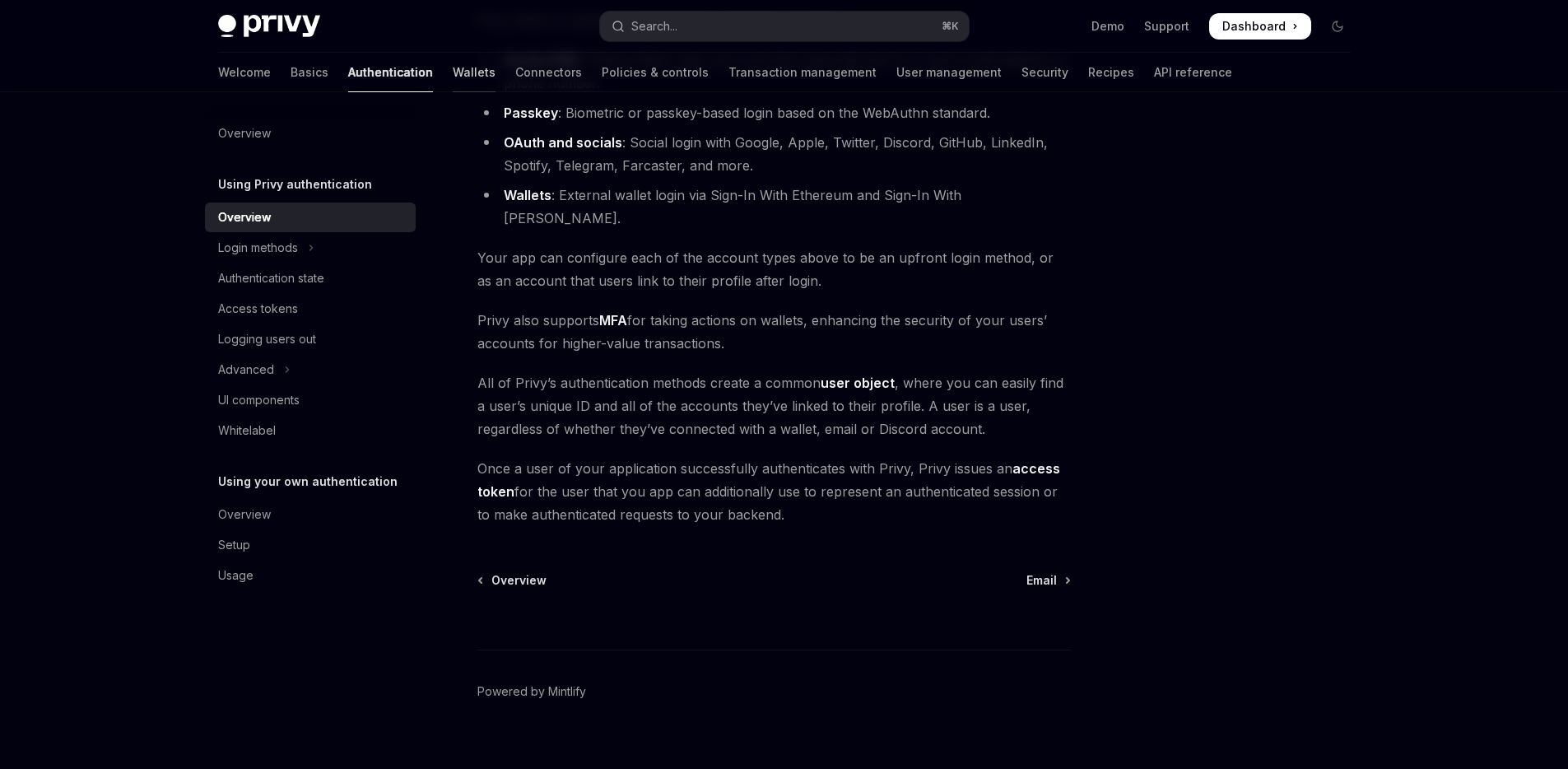
click at [453, 73] on link "Wallets" at bounding box center [474, 73] width 42 height 40
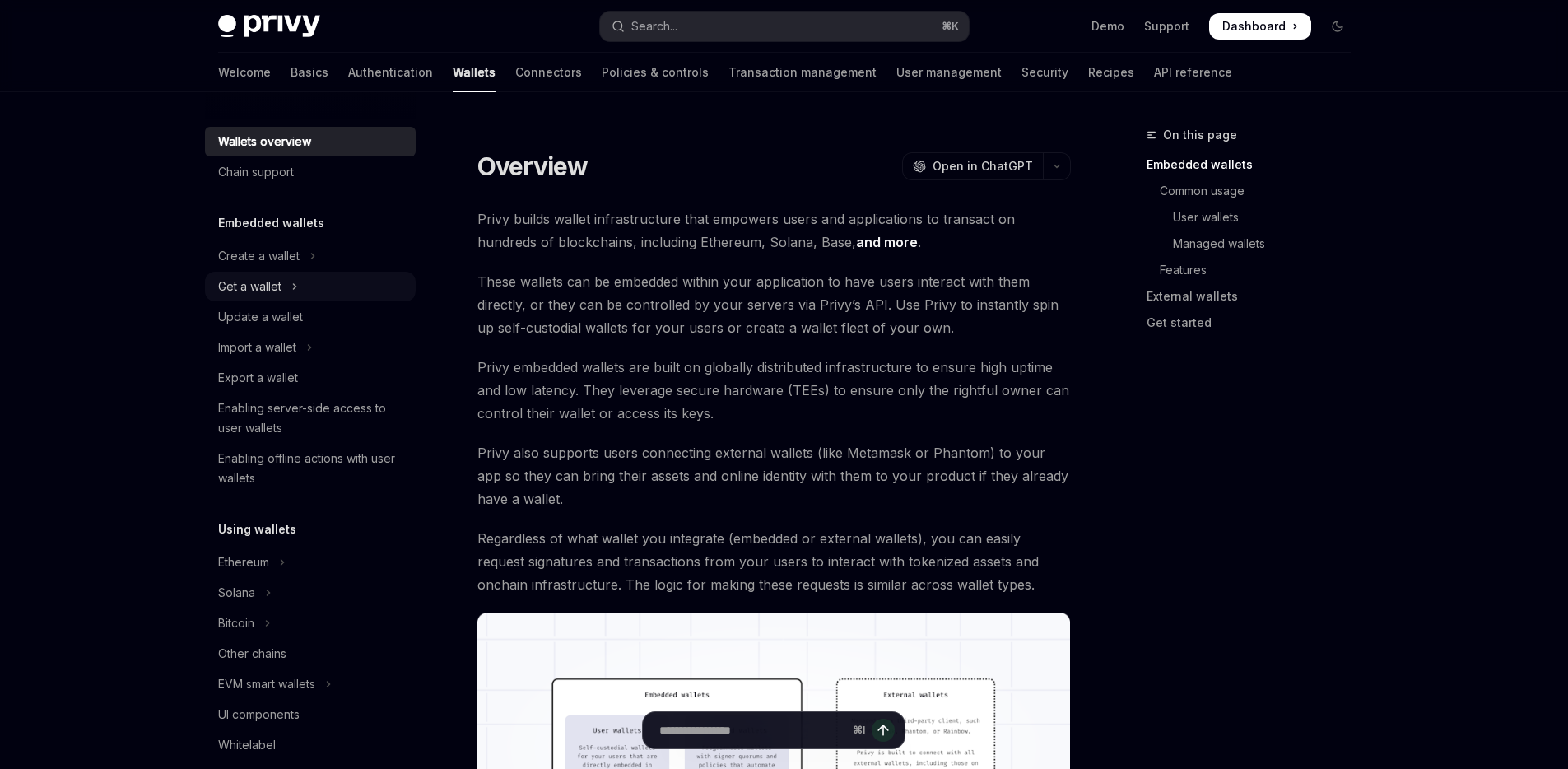
click at [304, 279] on button "Get a wallet" at bounding box center [311, 286] width 211 height 29
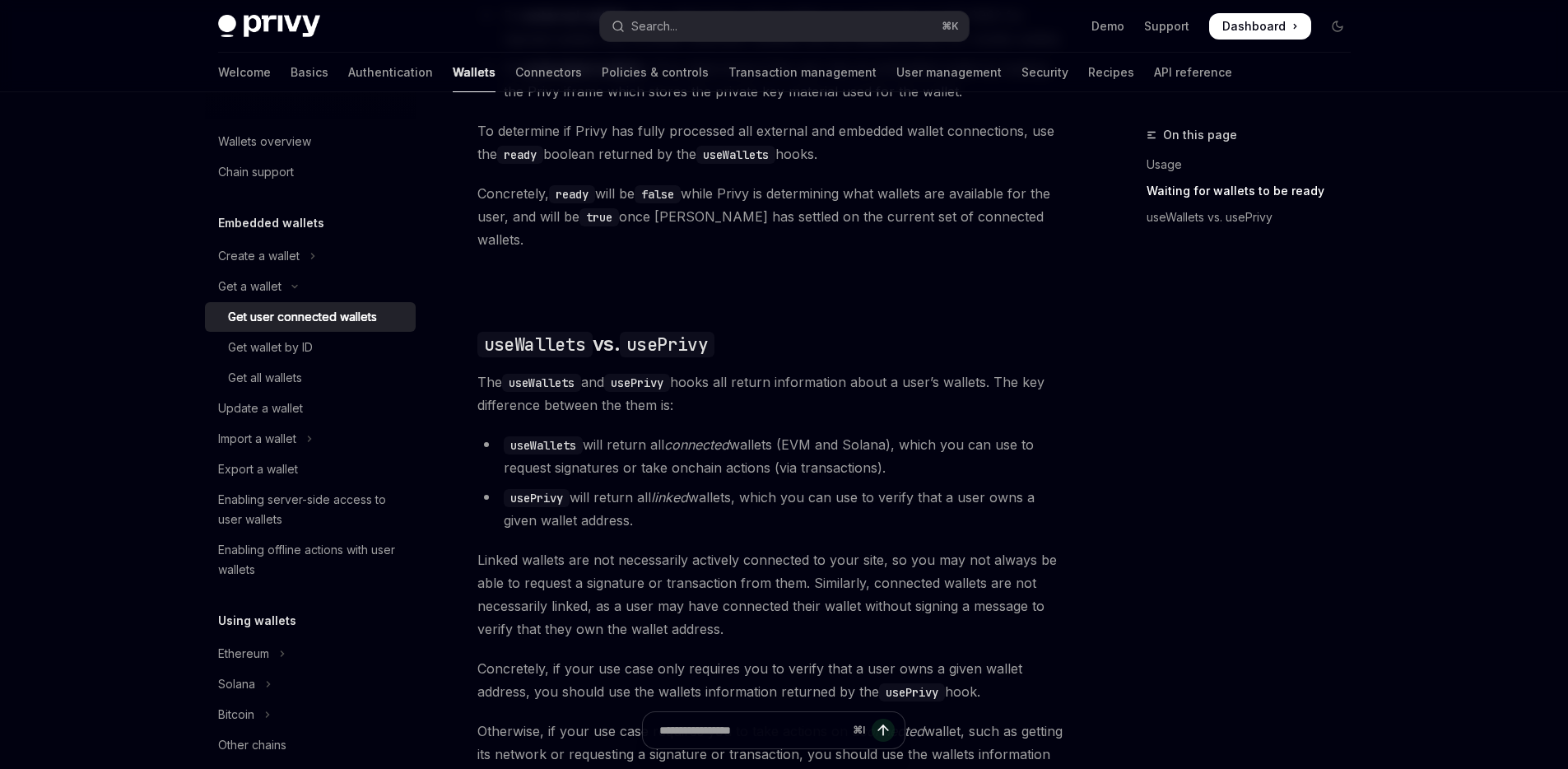
scroll to position [1431, 0]
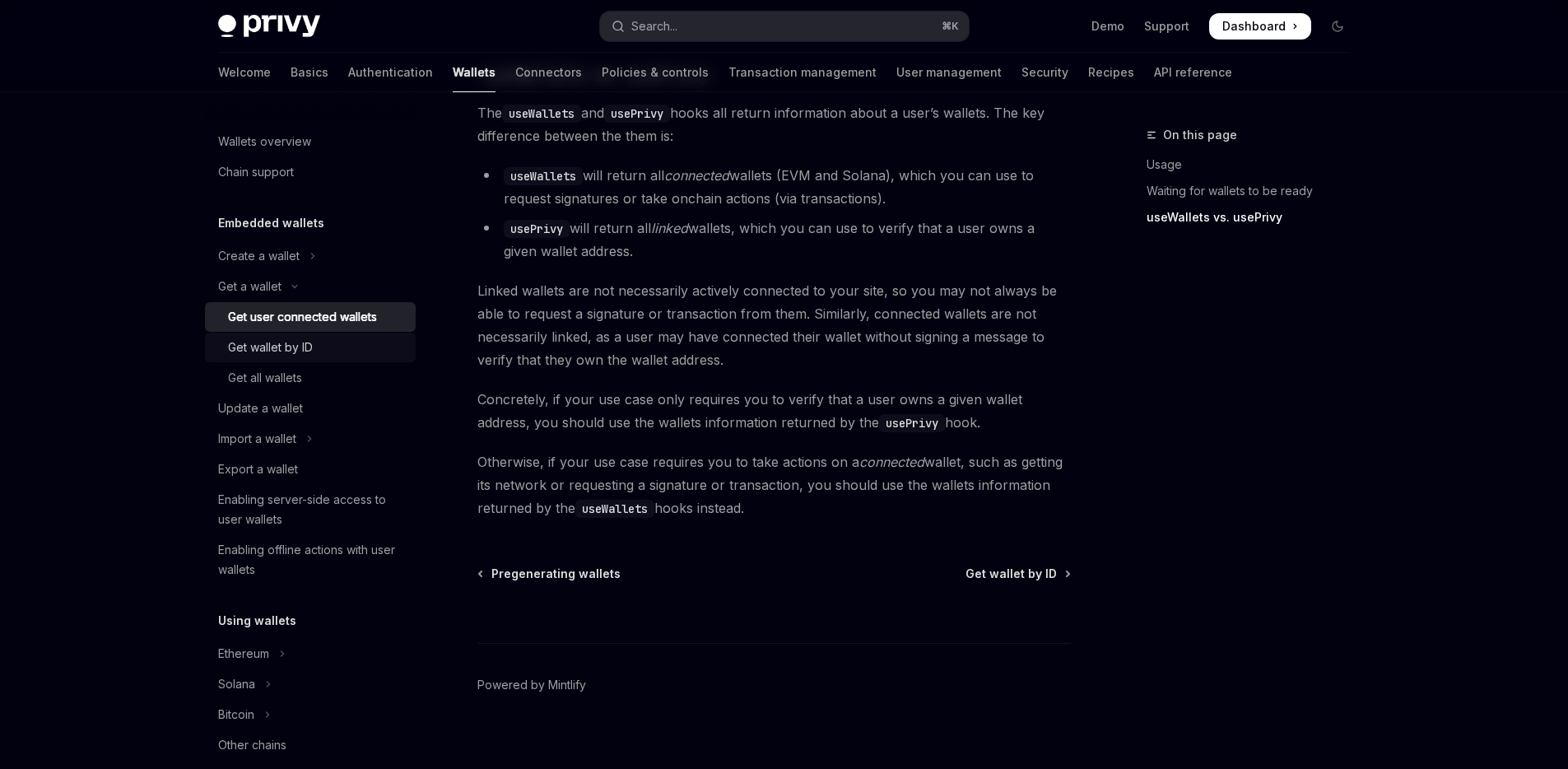
click at [309, 348] on div "Get wallet by ID" at bounding box center [271, 347] width 85 height 19
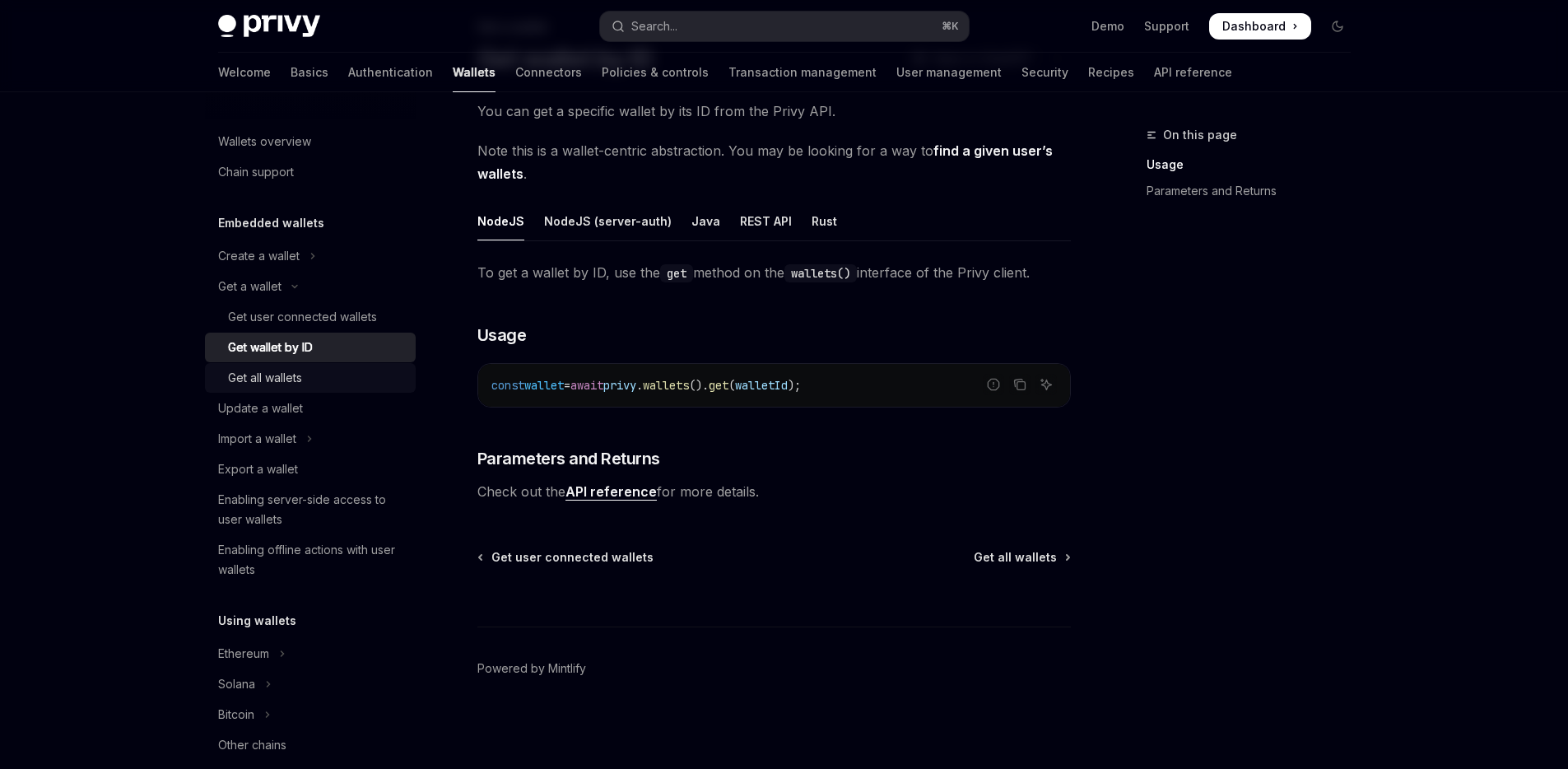
click at [370, 372] on div "Get all wallets" at bounding box center [317, 378] width 178 height 19
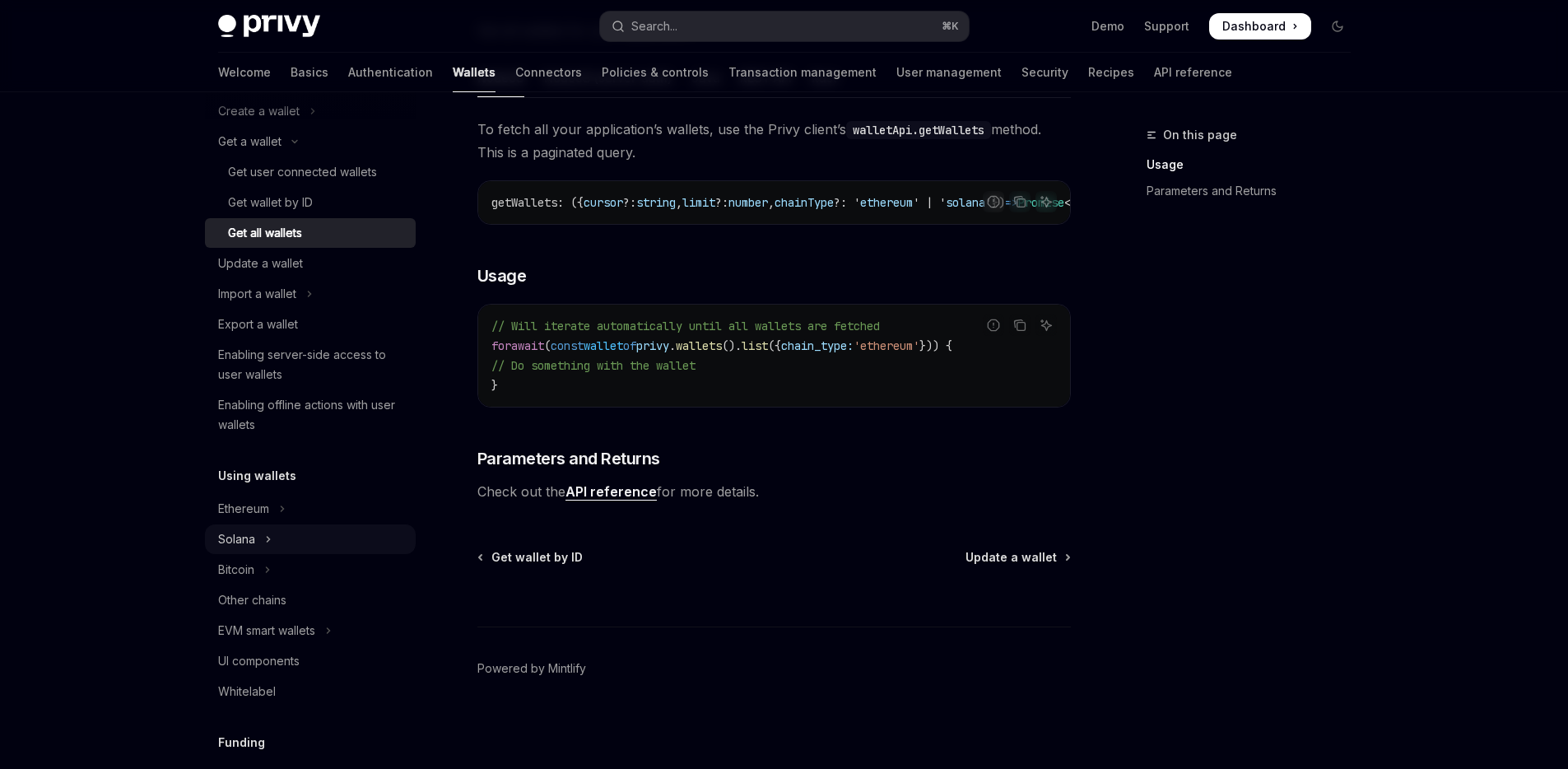
scroll to position [204, 0]
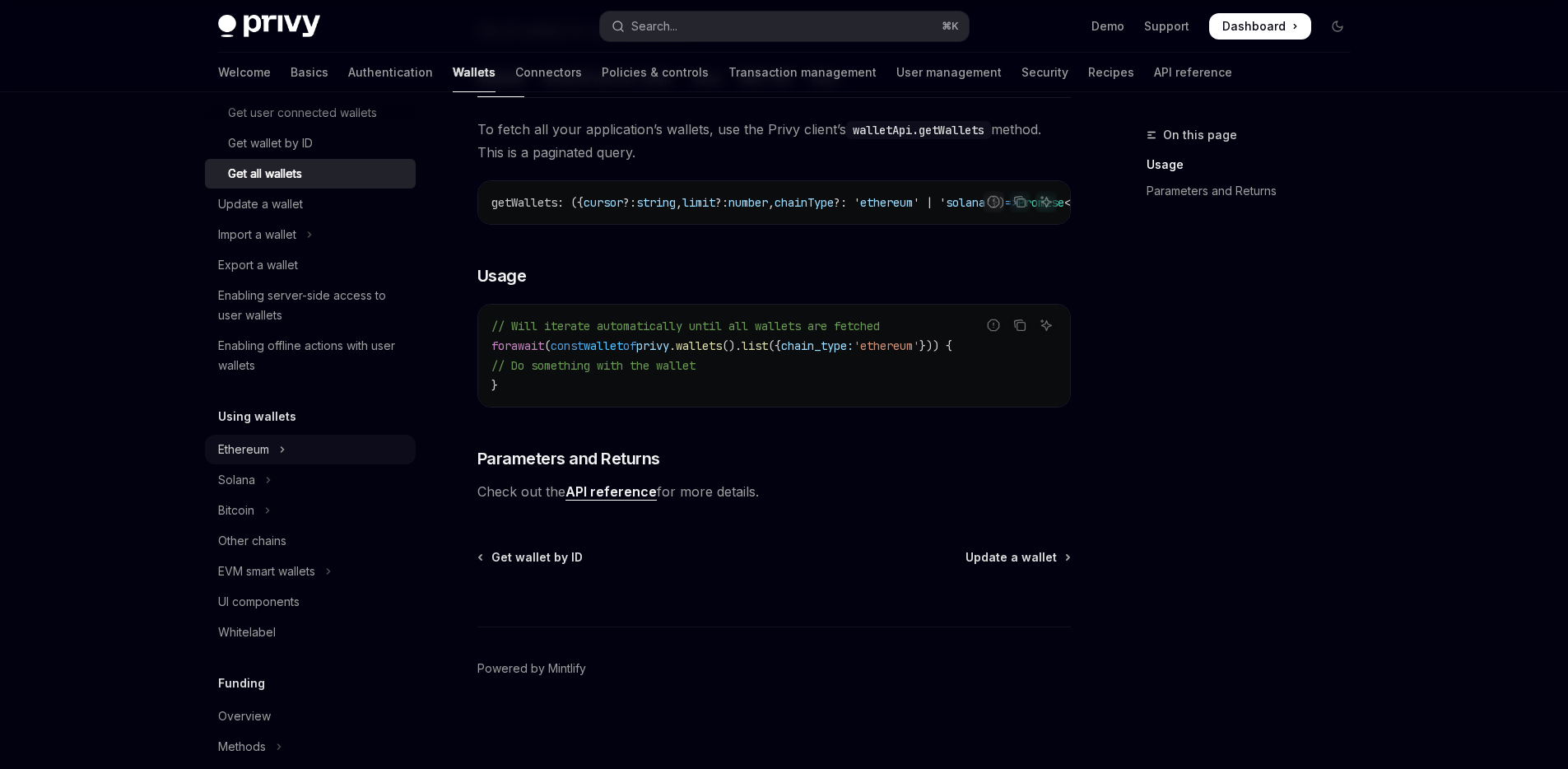
click at [297, 443] on button "Ethereum" at bounding box center [311, 449] width 211 height 29
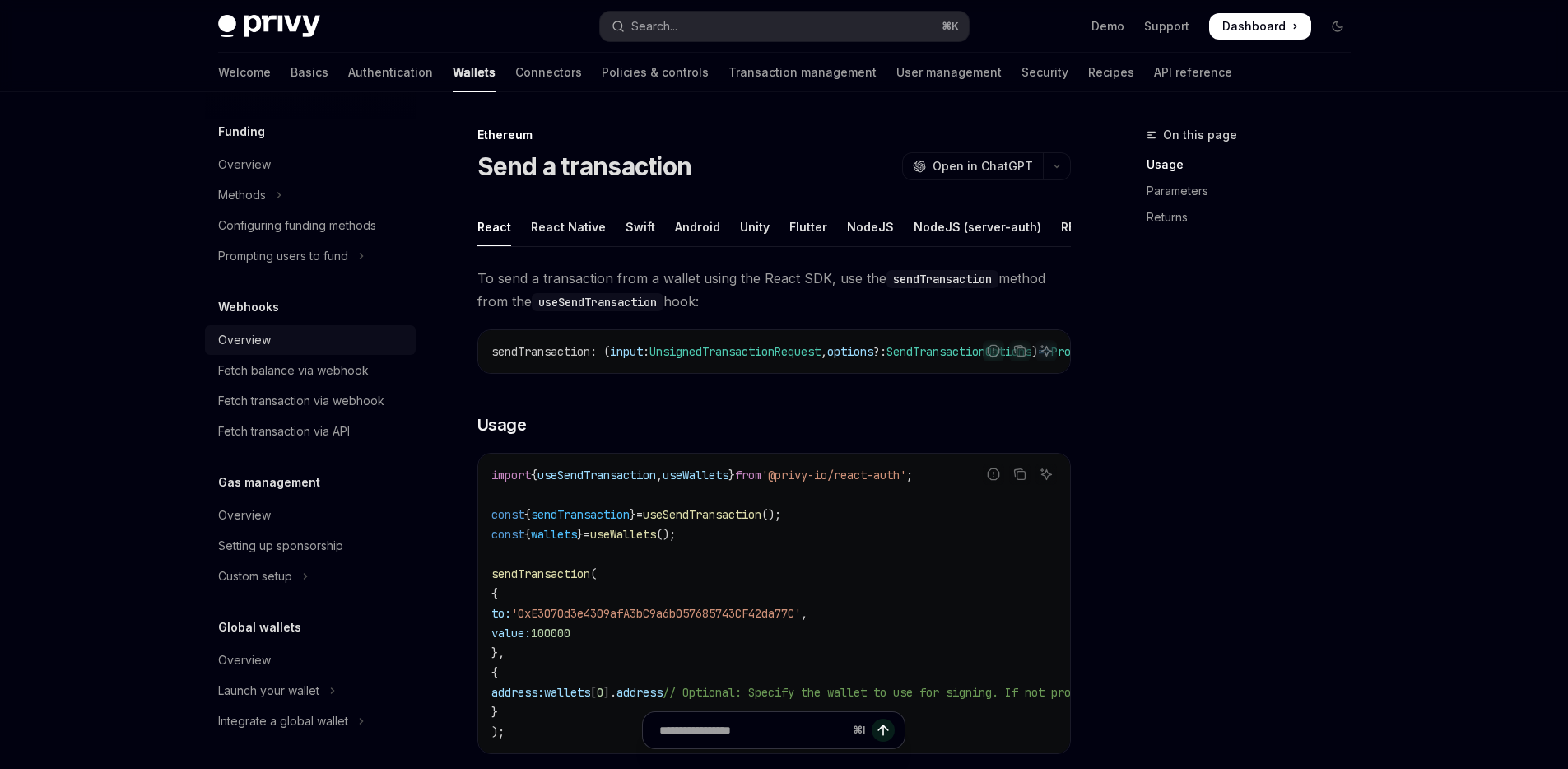
scroll to position [1050, 0]
click at [323, 515] on div "Overview" at bounding box center [311, 515] width 188 height 19
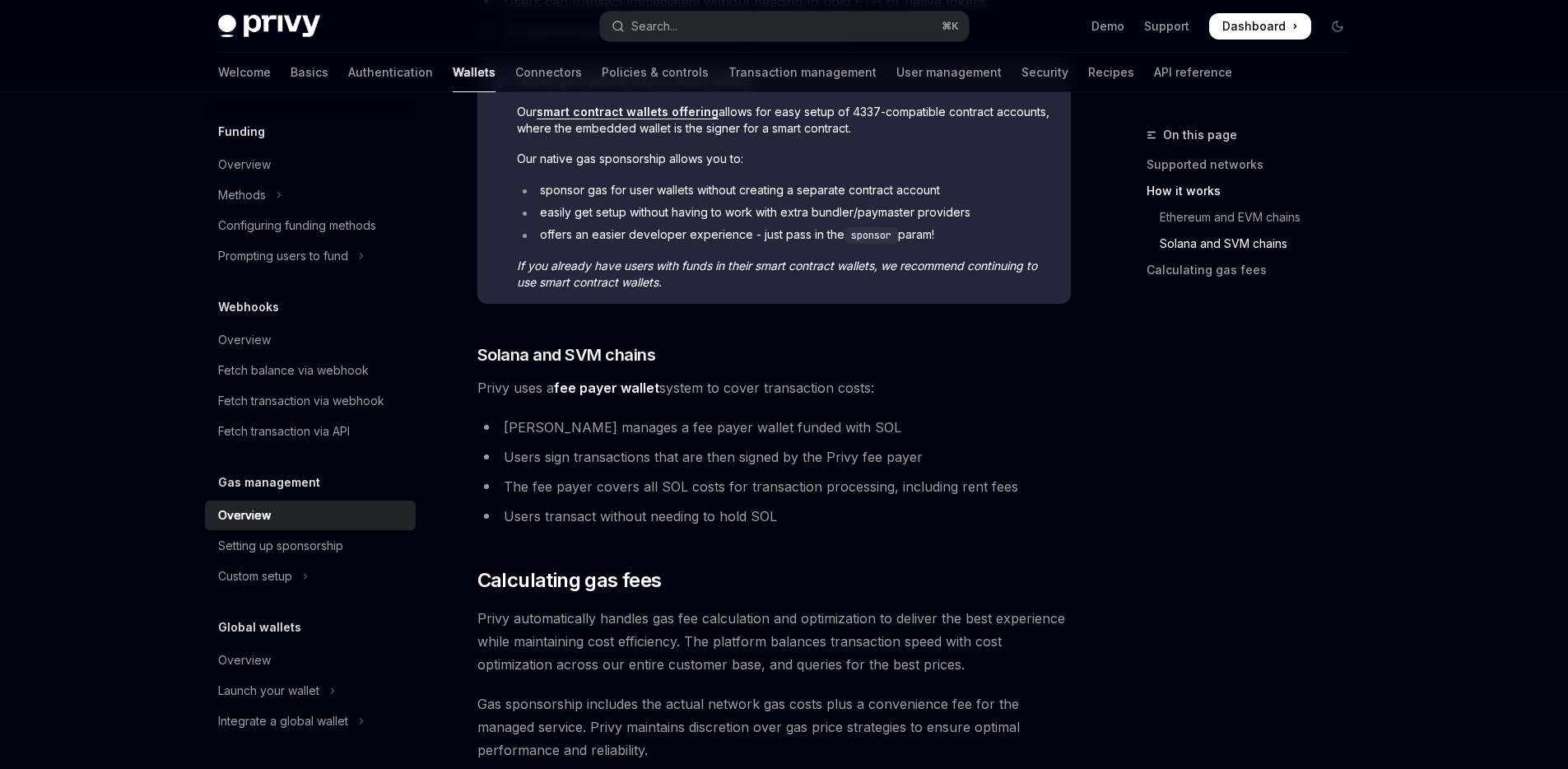
scroll to position [1185, 0]
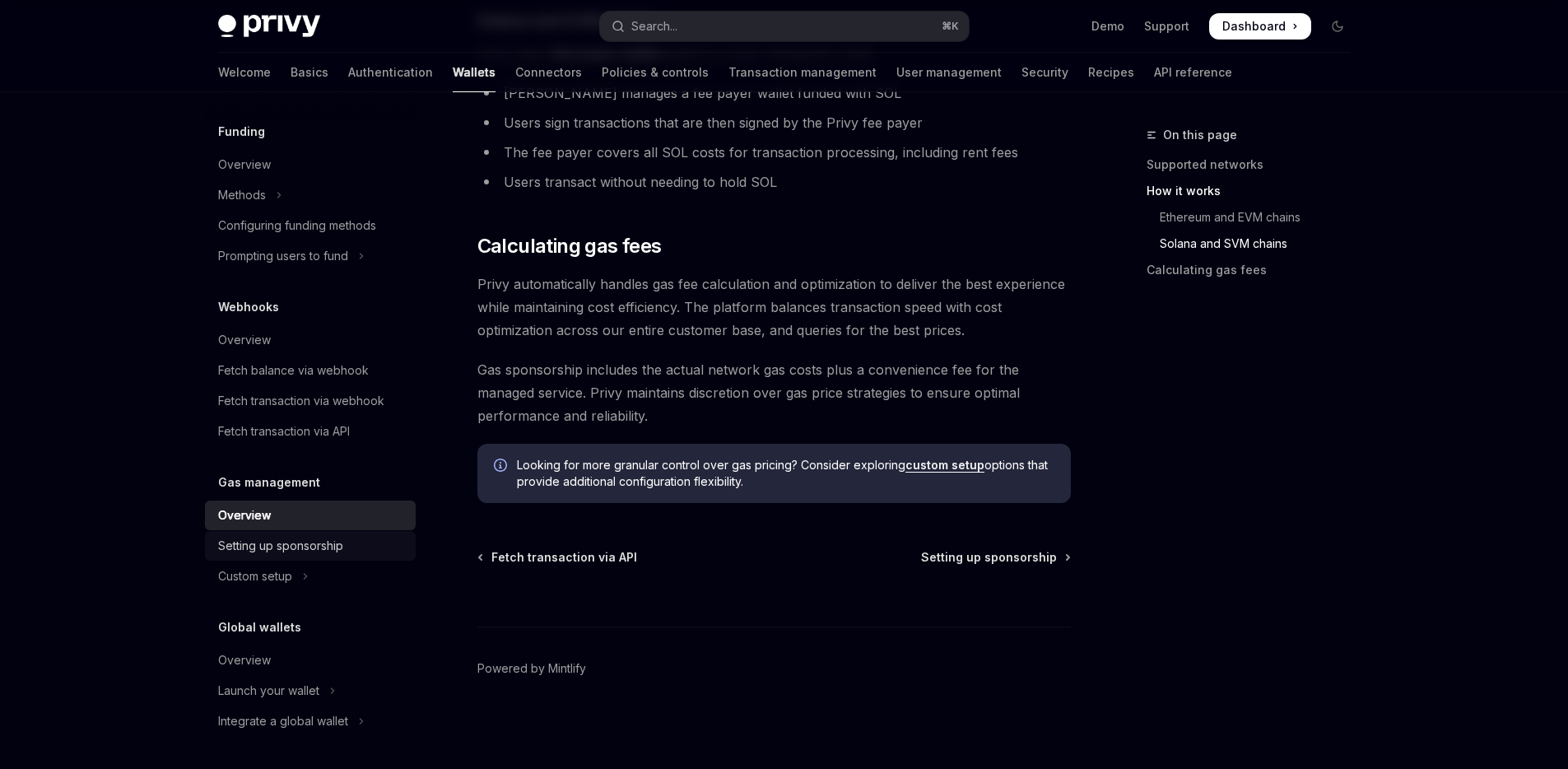
click at [308, 549] on div "Setting up sponsorship" at bounding box center [280, 546] width 125 height 19
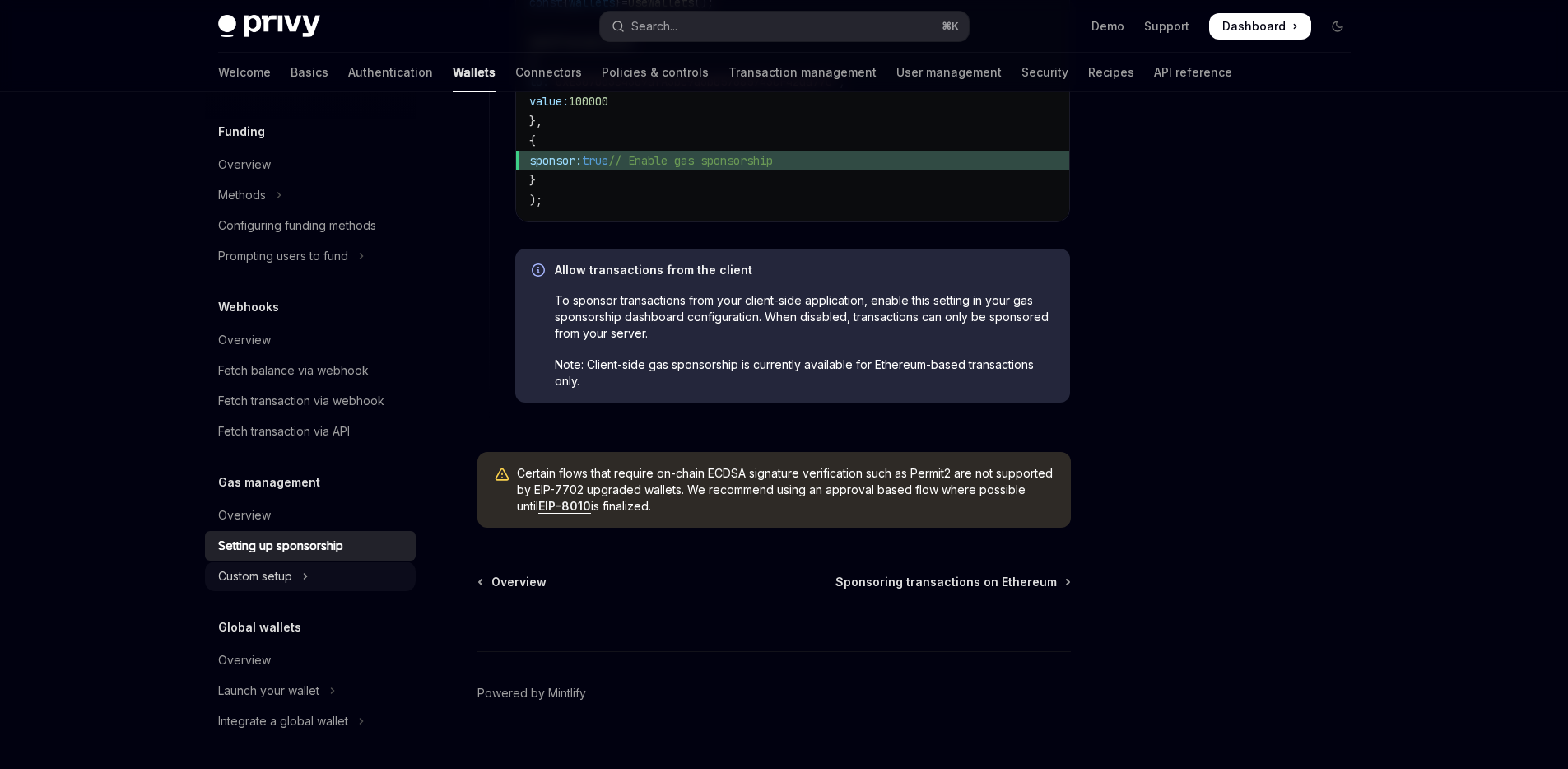
scroll to position [1250, 0]
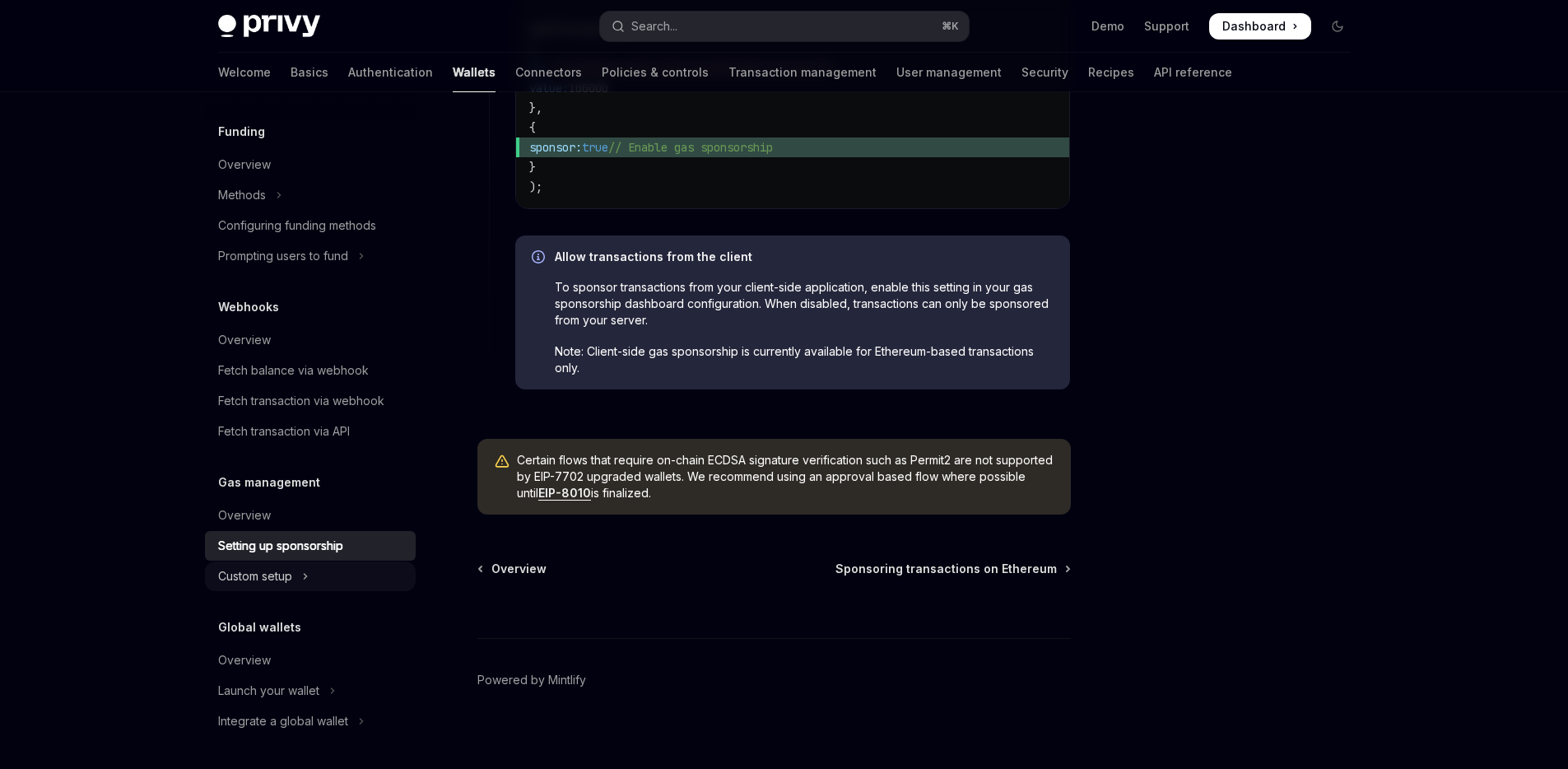
click at [330, 573] on button "Custom setup" at bounding box center [311, 575] width 211 height 29
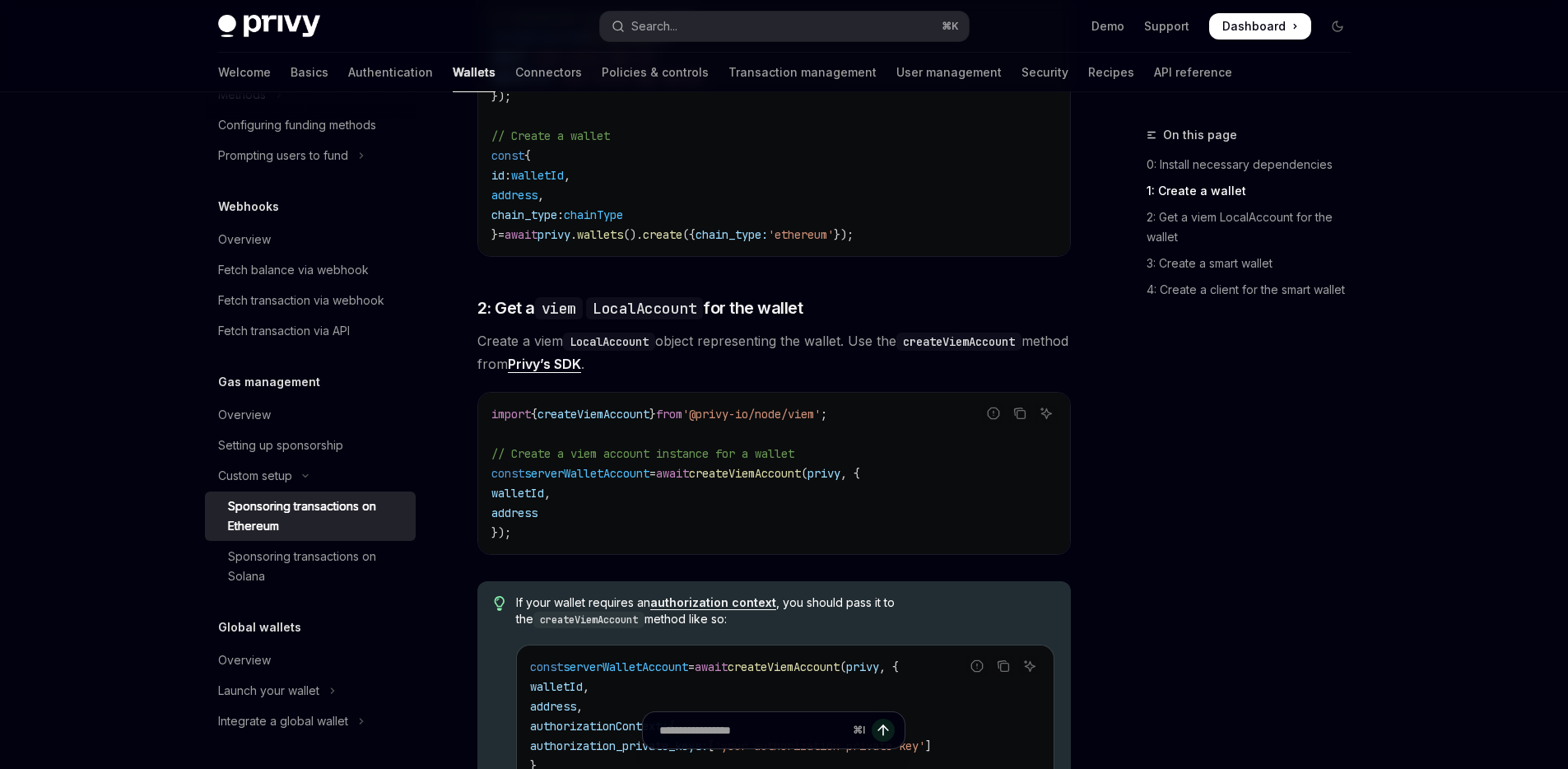
scroll to position [1048, 0]
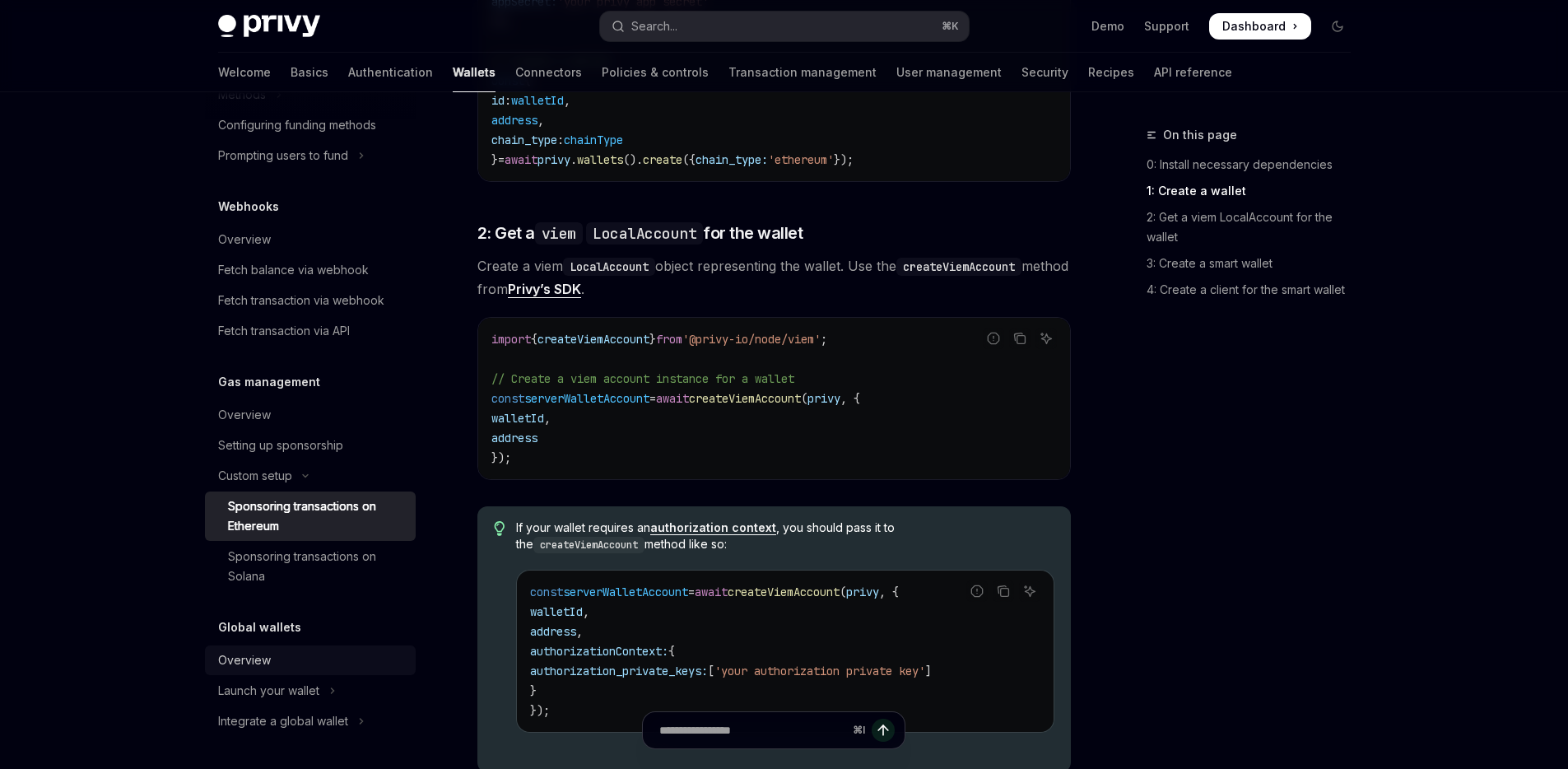
click at [311, 655] on div "Overview" at bounding box center [311, 660] width 188 height 19
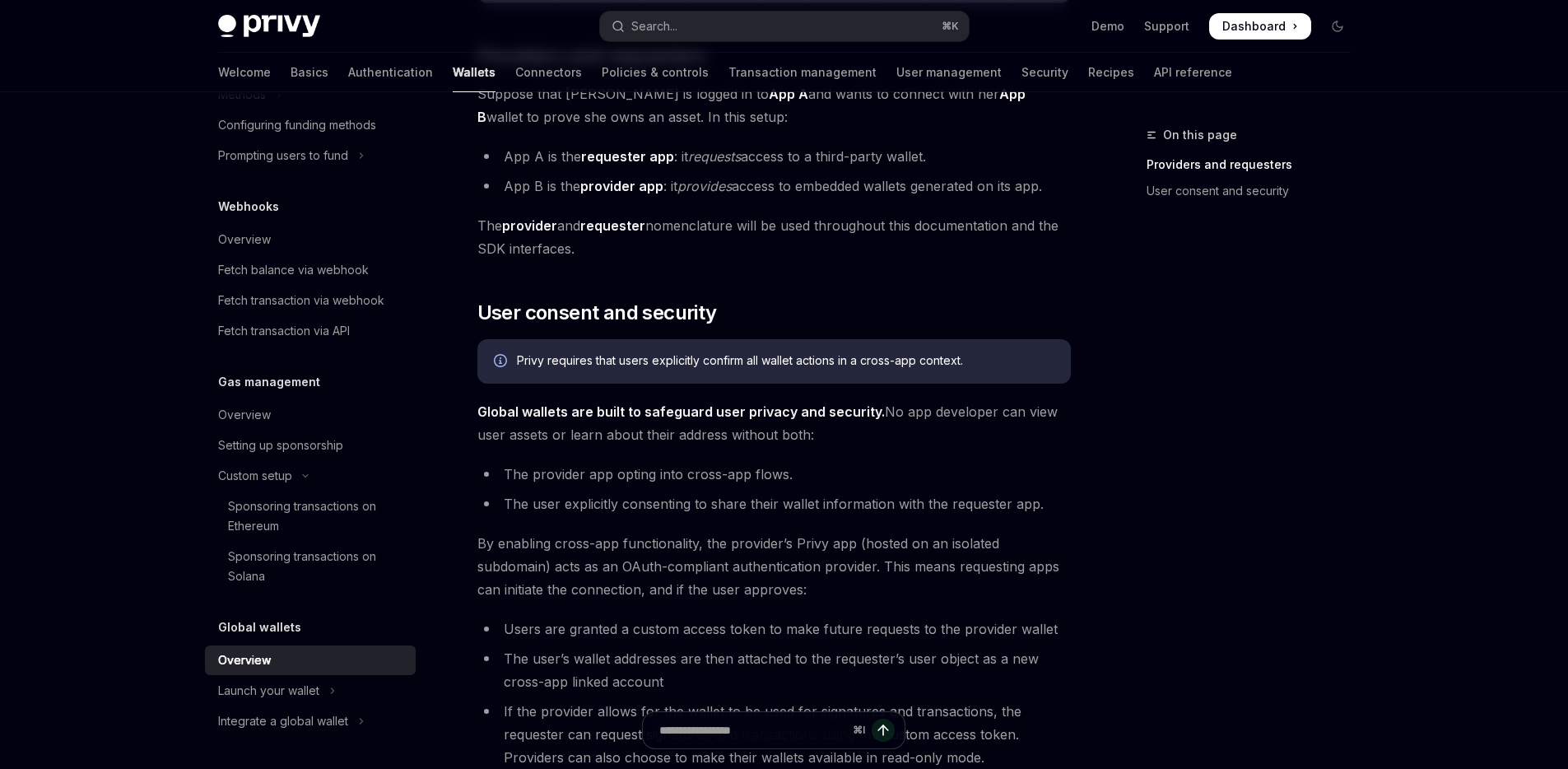
scroll to position [814, 0]
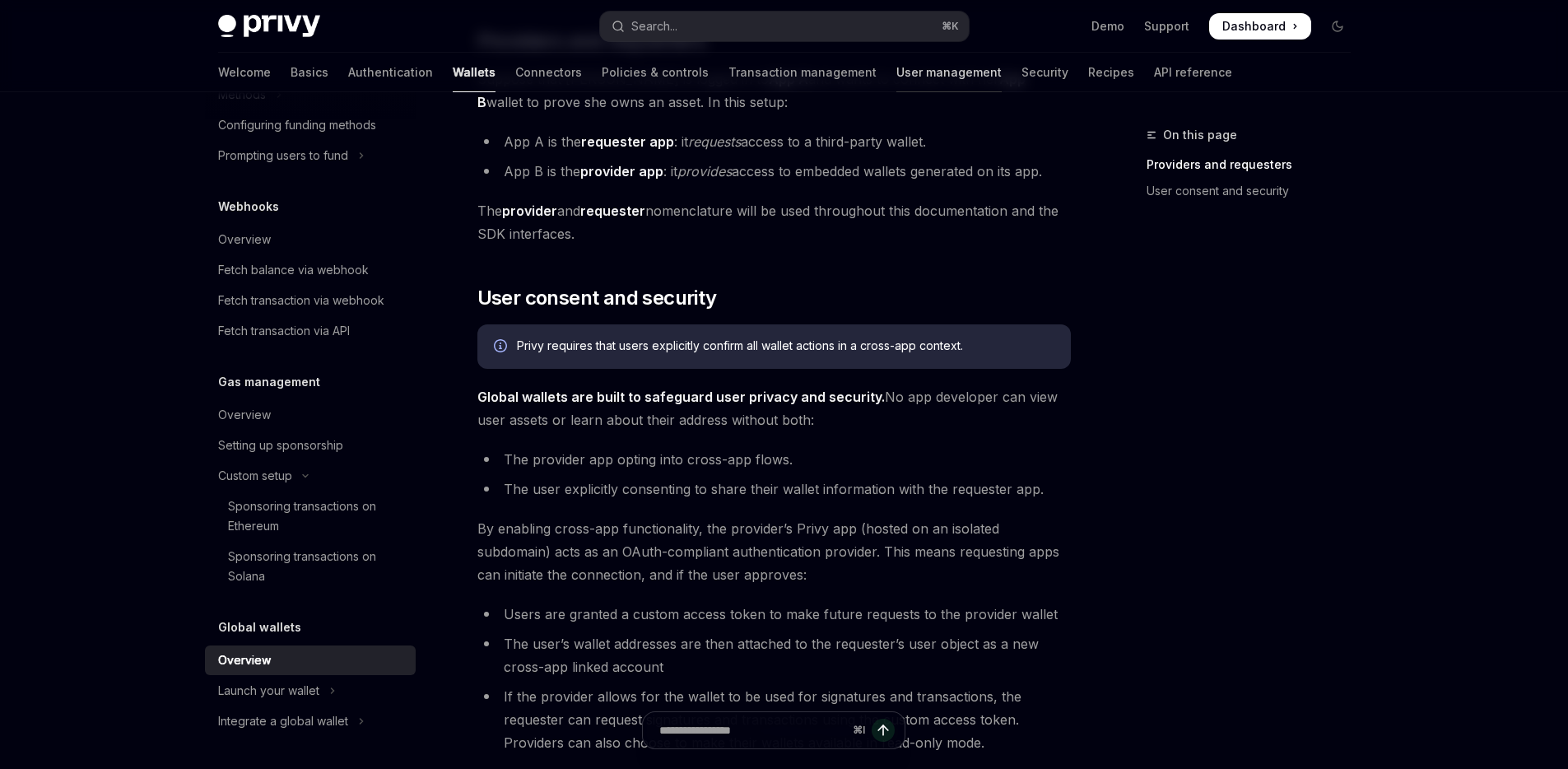
click at [896, 81] on link "User management" at bounding box center [949, 73] width 105 height 40
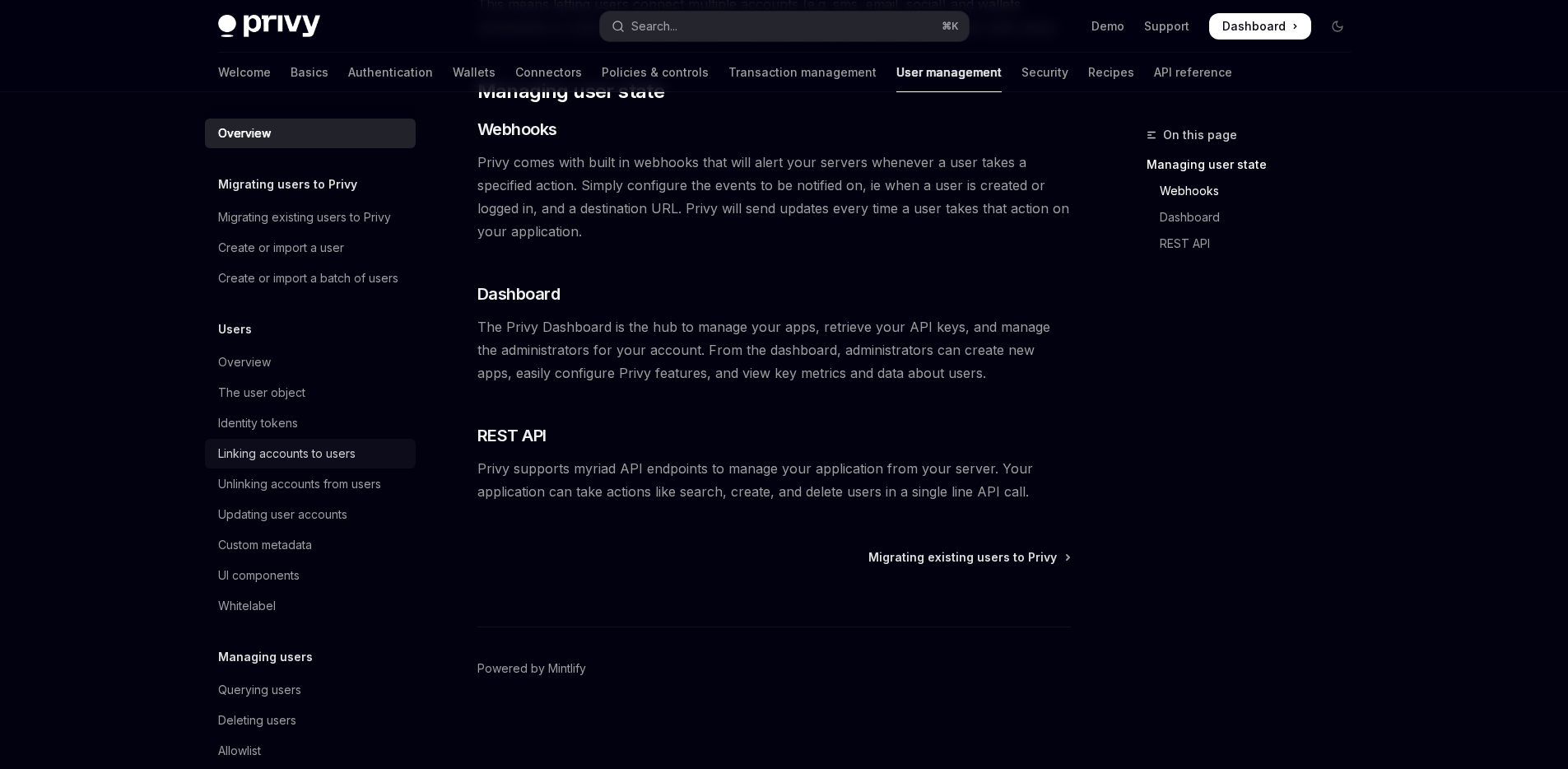
scroll to position [4, 0]
click at [316, 430] on div "Identity tokens" at bounding box center [311, 419] width 188 height 19
type textarea "*"
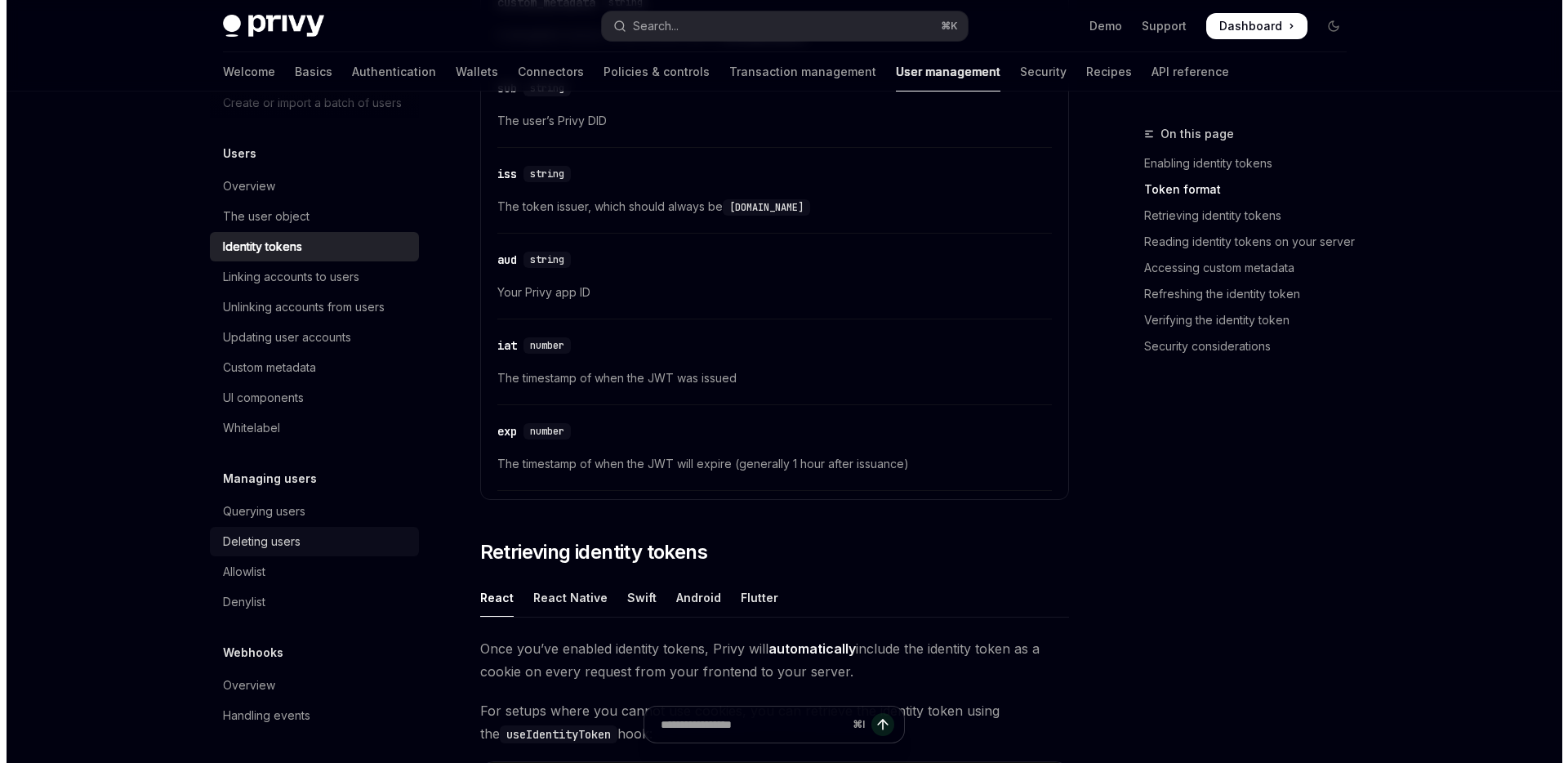
scroll to position [1002, 0]
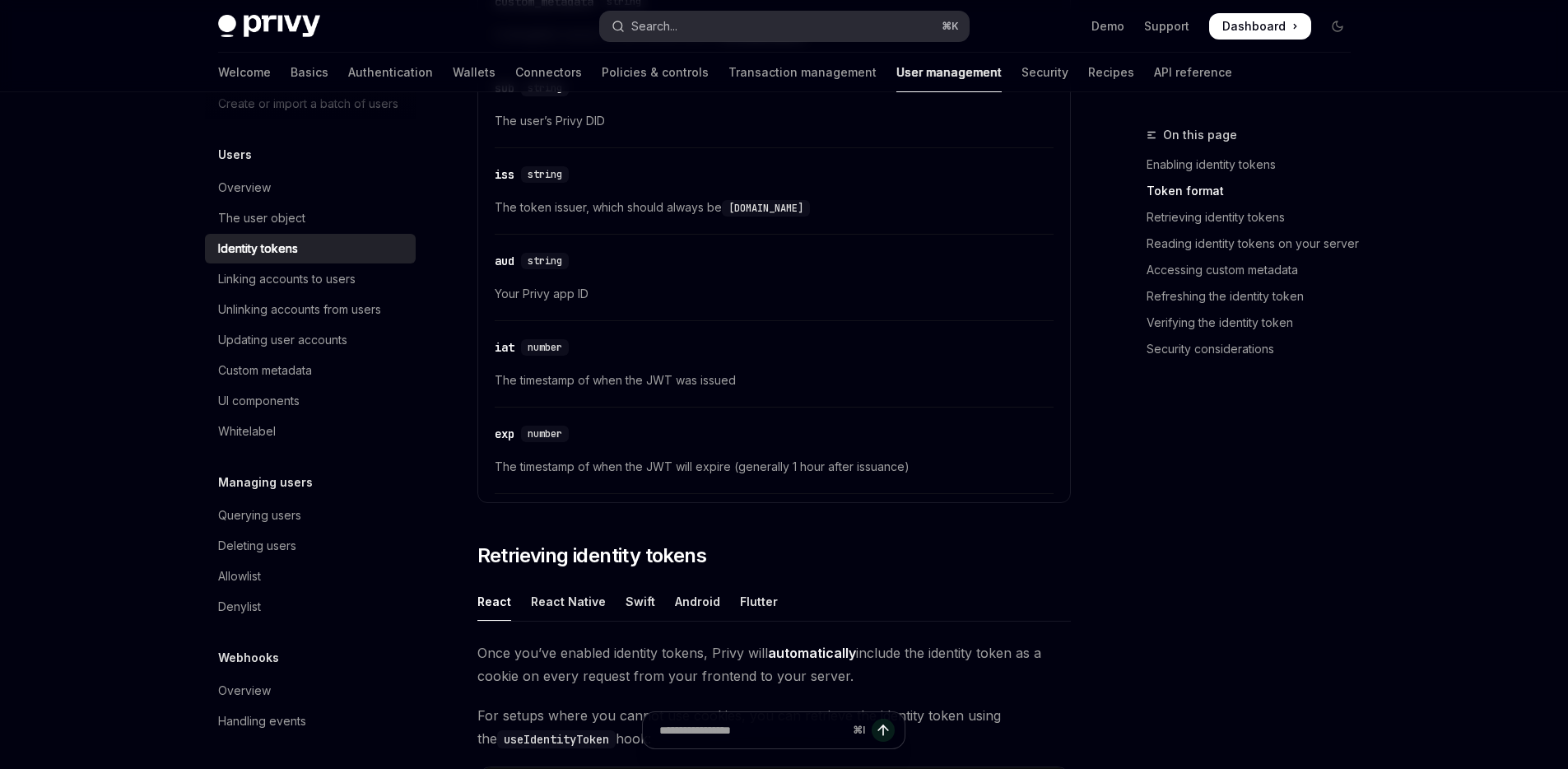
click at [772, 24] on button "Search... ⌘ K" at bounding box center [784, 26] width 369 height 29
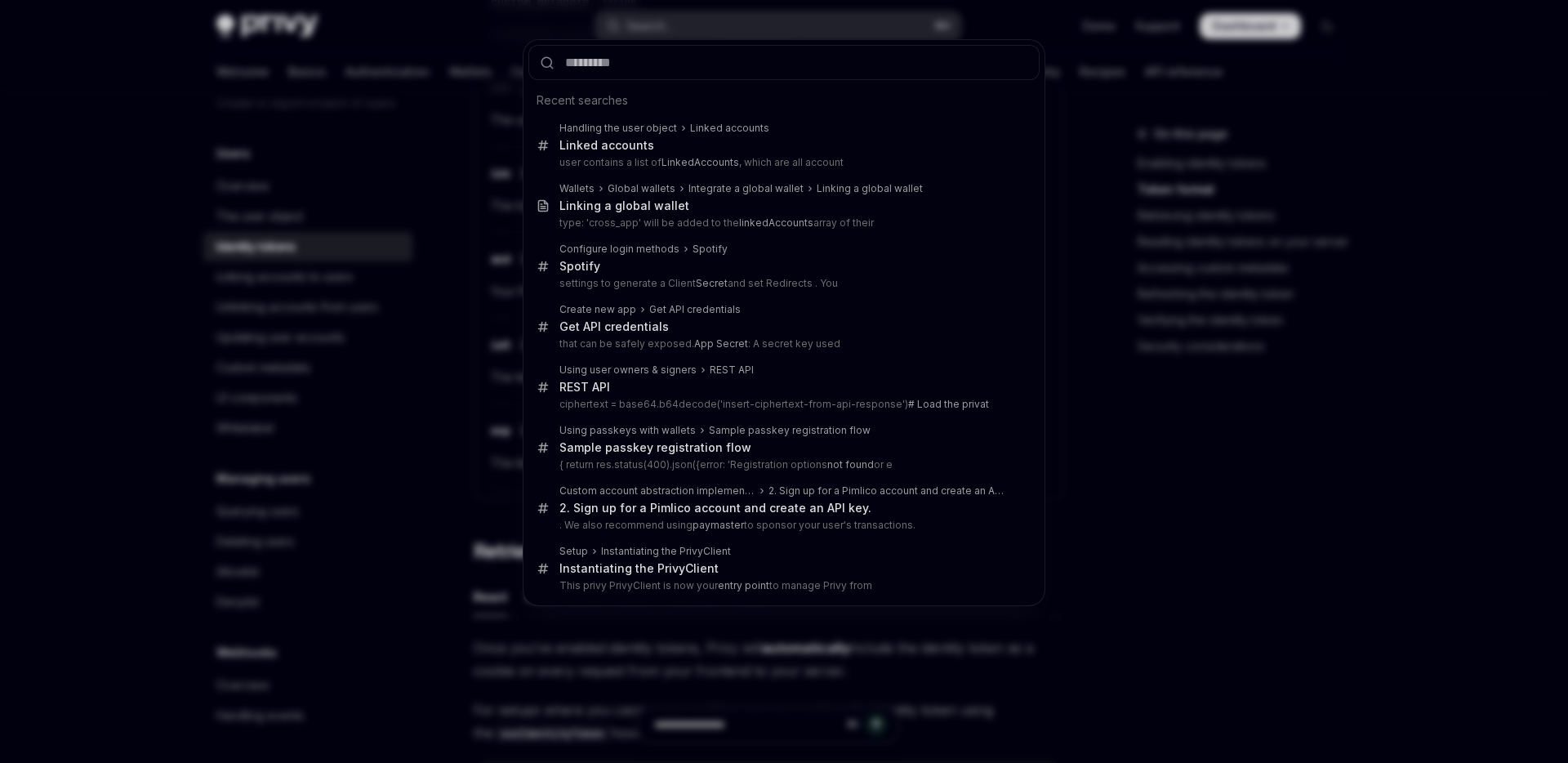
type input "**********"
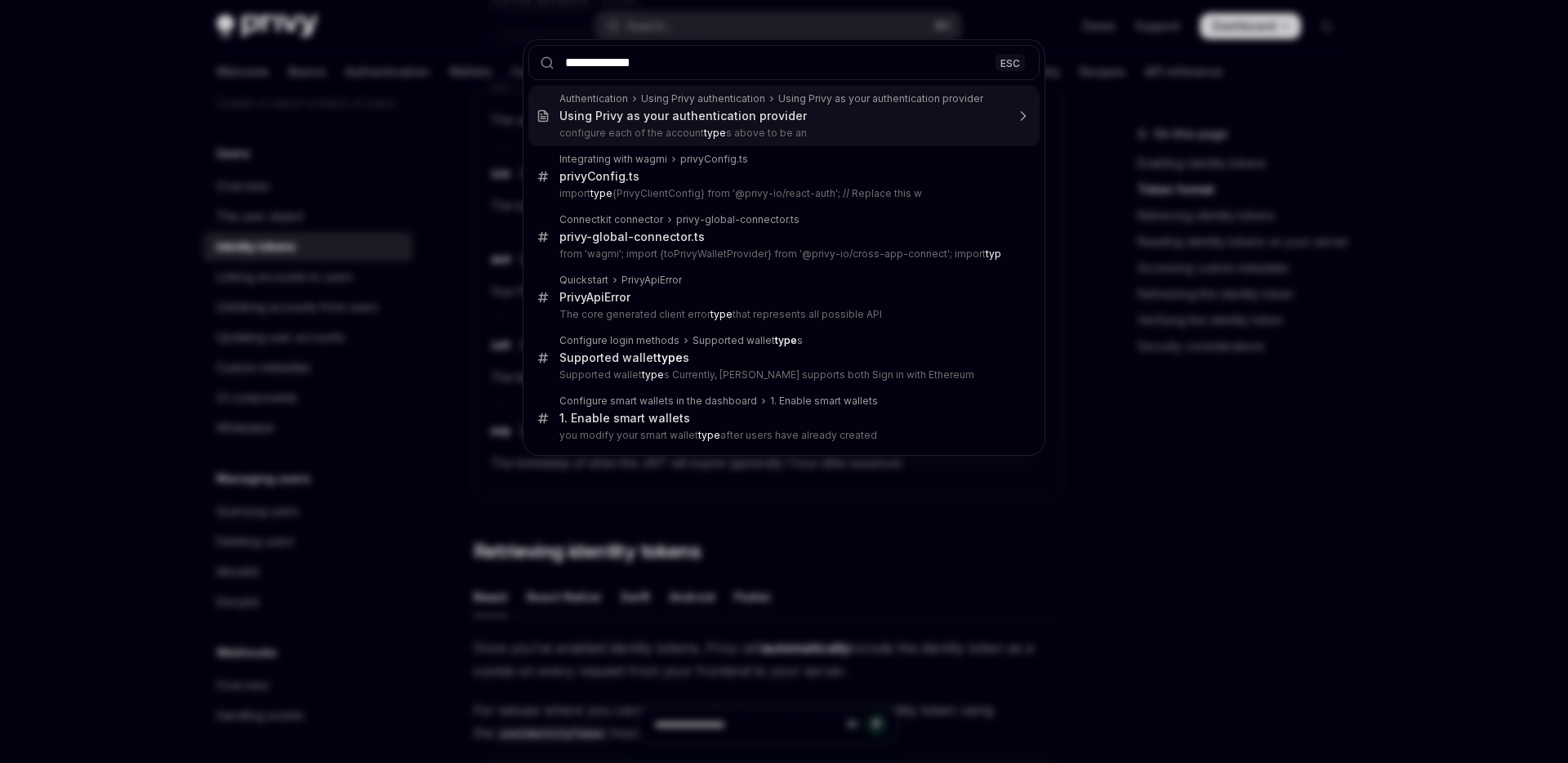
type input "**********"
